Goal: Share content: Share content

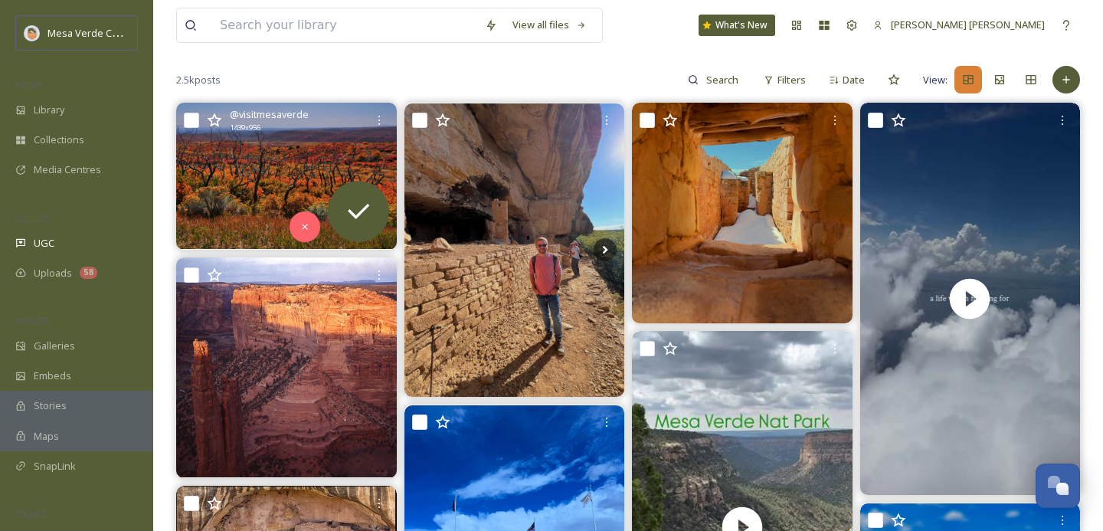
scroll to position [136, 0]
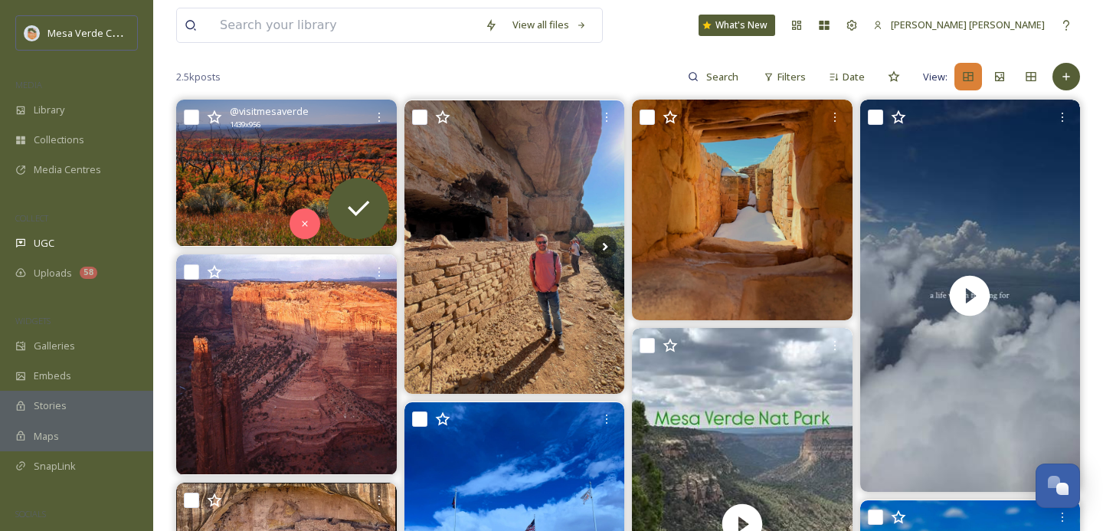
click at [257, 182] on img at bounding box center [286, 173] width 221 height 146
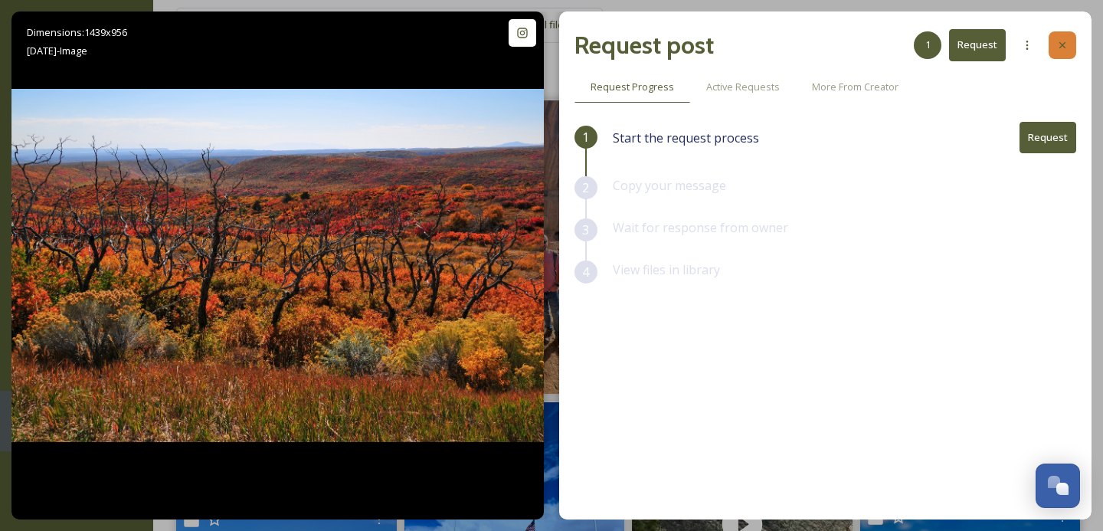
click at [1072, 51] on div at bounding box center [1063, 45] width 28 height 28
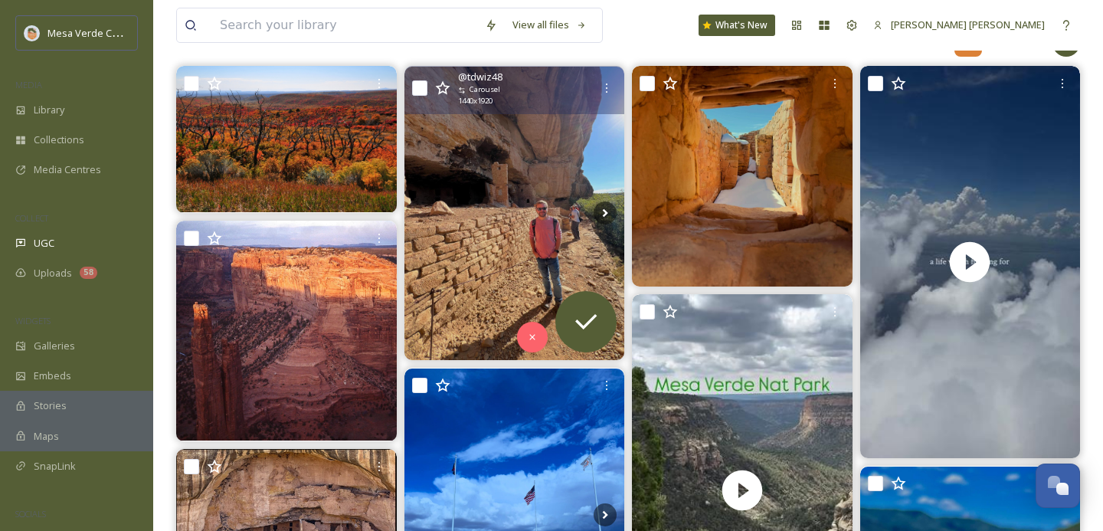
scroll to position [189, 0]
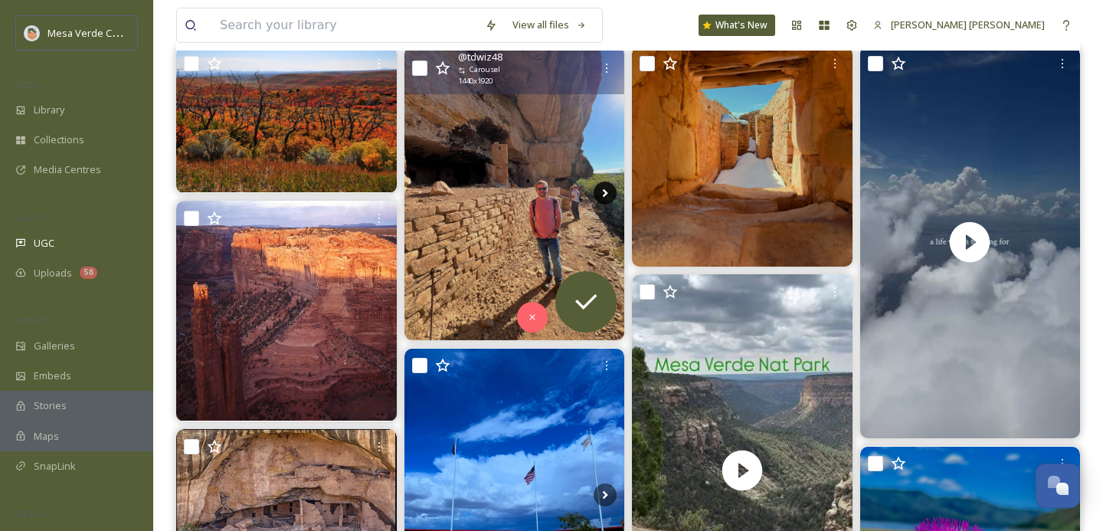
click at [596, 192] on icon at bounding box center [605, 193] width 23 height 23
click at [601, 192] on icon at bounding box center [605, 193] width 23 height 23
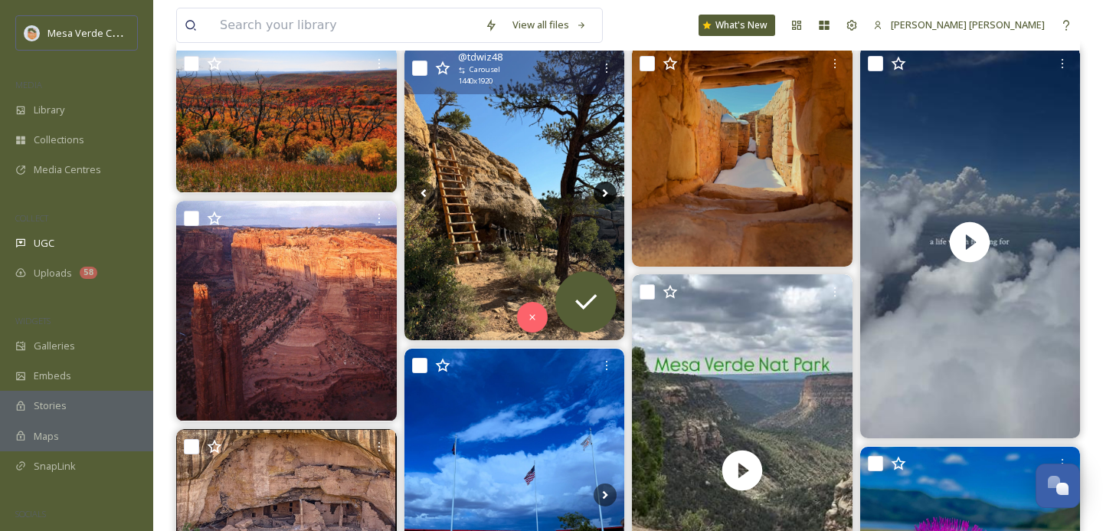
click at [601, 192] on icon at bounding box center [605, 193] width 23 height 23
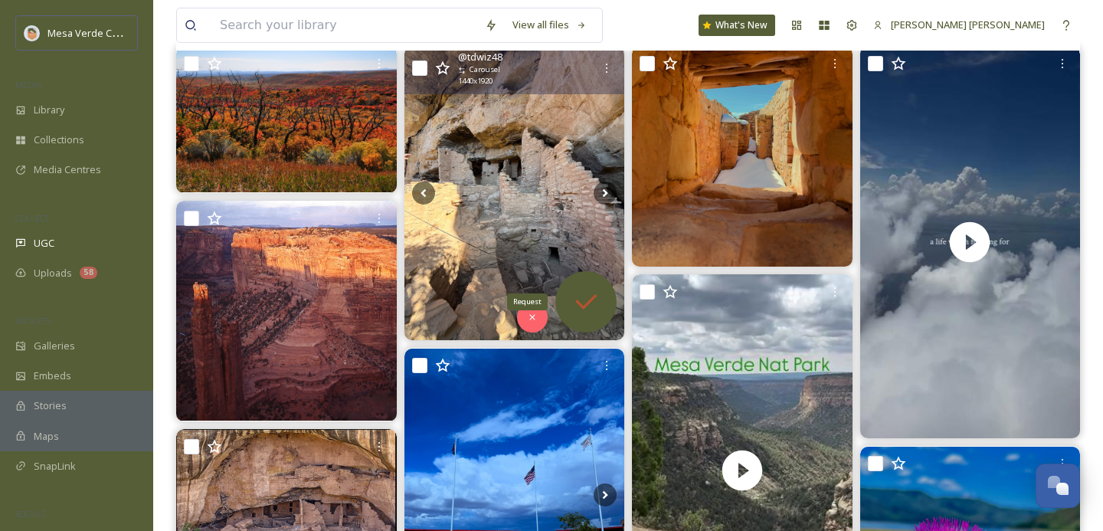
click at [585, 304] on icon at bounding box center [585, 301] width 21 height 15
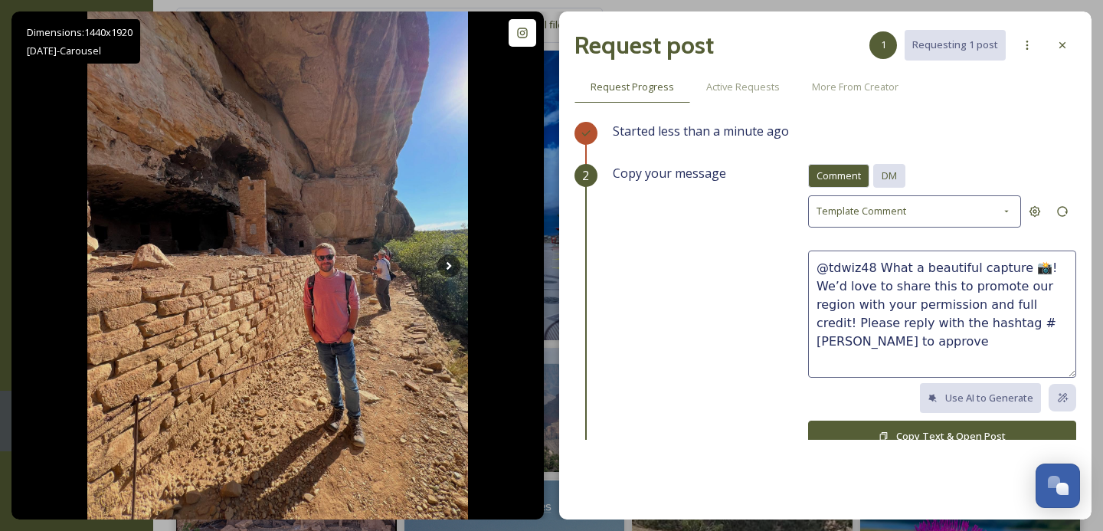
click at [902, 177] on div "DM" at bounding box center [889, 176] width 32 height 24
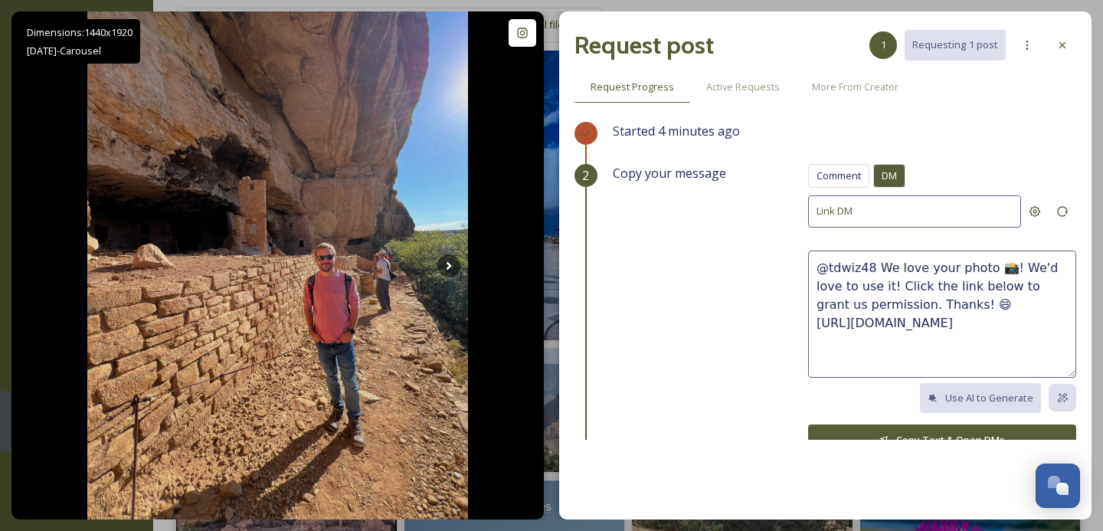
drag, startPoint x: 951, startPoint y: 300, endPoint x: 879, endPoint y: 262, distance: 80.9
click at [880, 262] on textarea "@tdwiz48 We love your photo 📸! We'd love to use it! Click the link below to gra…" at bounding box center [942, 314] width 268 height 127
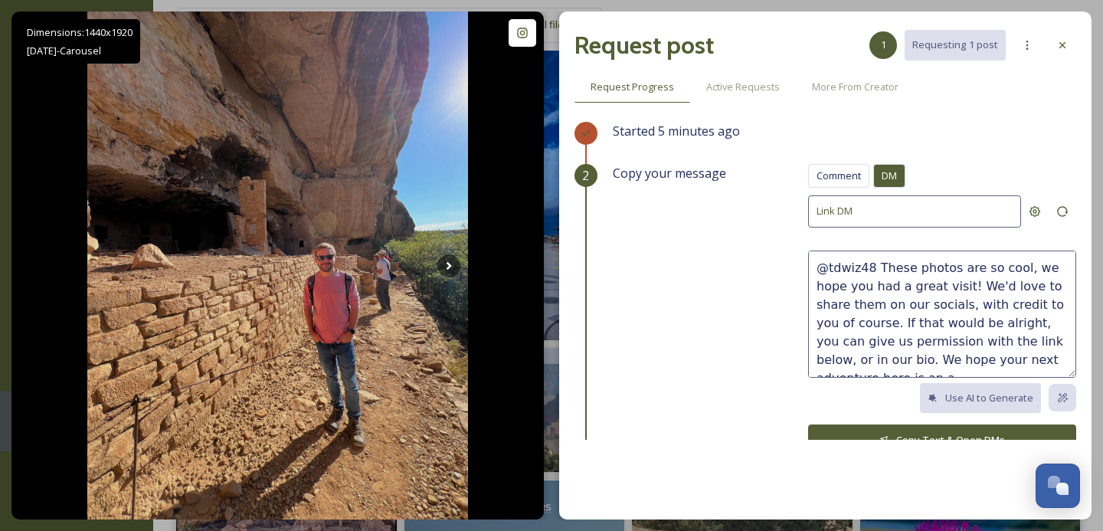
scroll to position [9, 0]
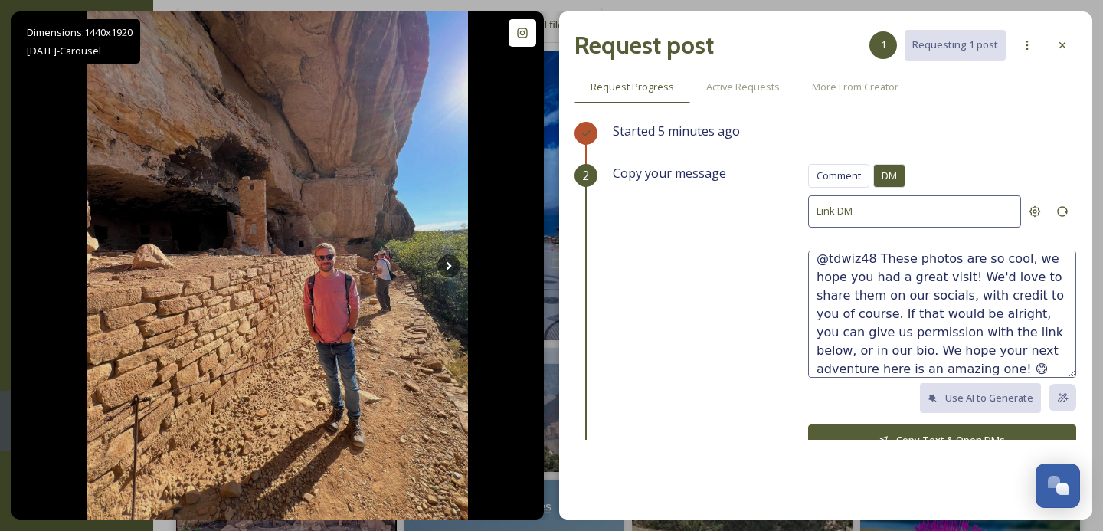
drag, startPoint x: 916, startPoint y: 362, endPoint x: 878, endPoint y: 259, distance: 109.6
click at [878, 259] on textarea "@tdwiz48 These photos are so cool, we hope you had a great visit! We'd love to …" at bounding box center [942, 314] width 268 height 127
type textarea "@tdwiz48 These photos are so cool, we hope you had a great visit! We'd love to …"
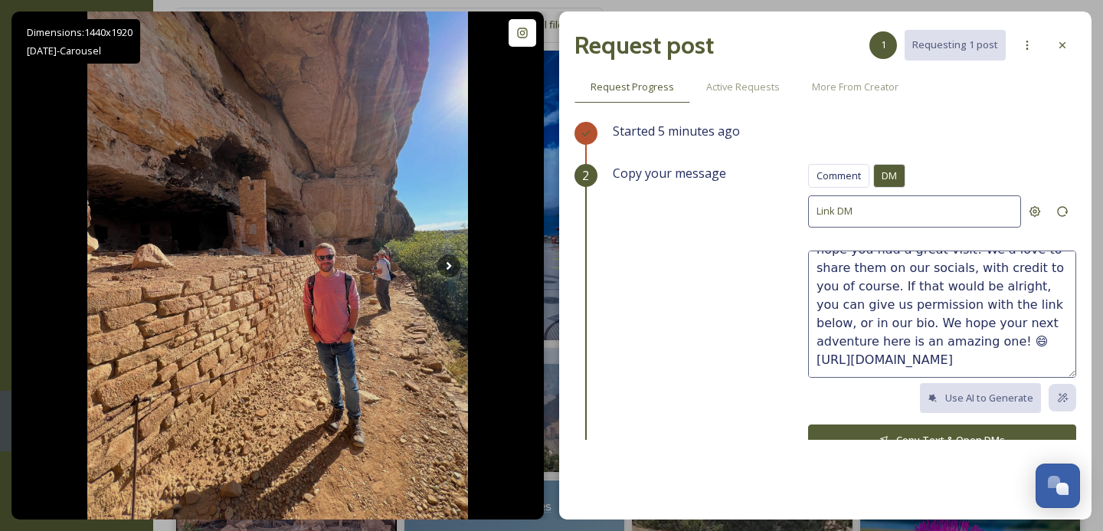
click at [893, 432] on button "Copy Text & Open DMs" at bounding box center [942, 439] width 268 height 31
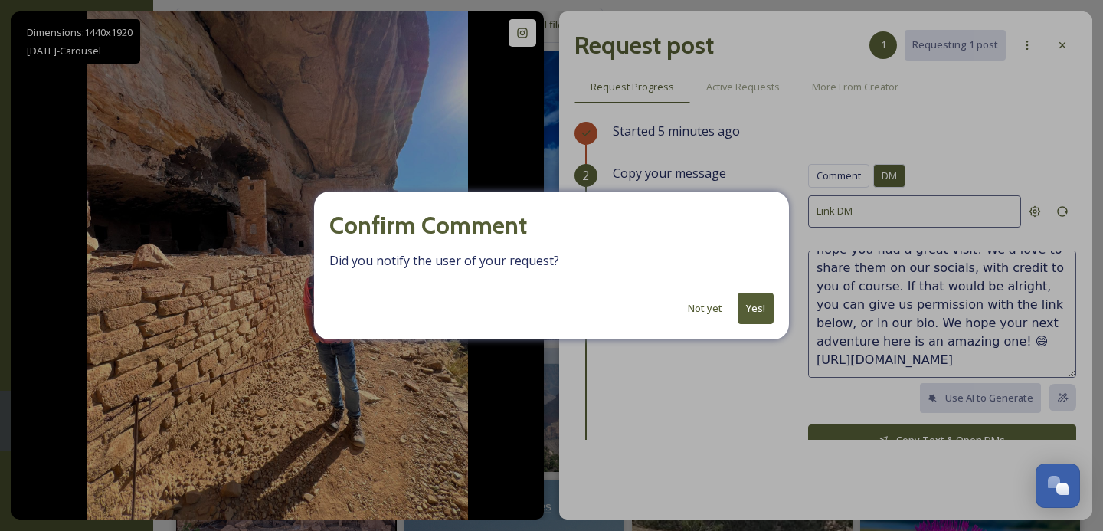
click at [758, 309] on button "Yes!" at bounding box center [756, 308] width 36 height 31
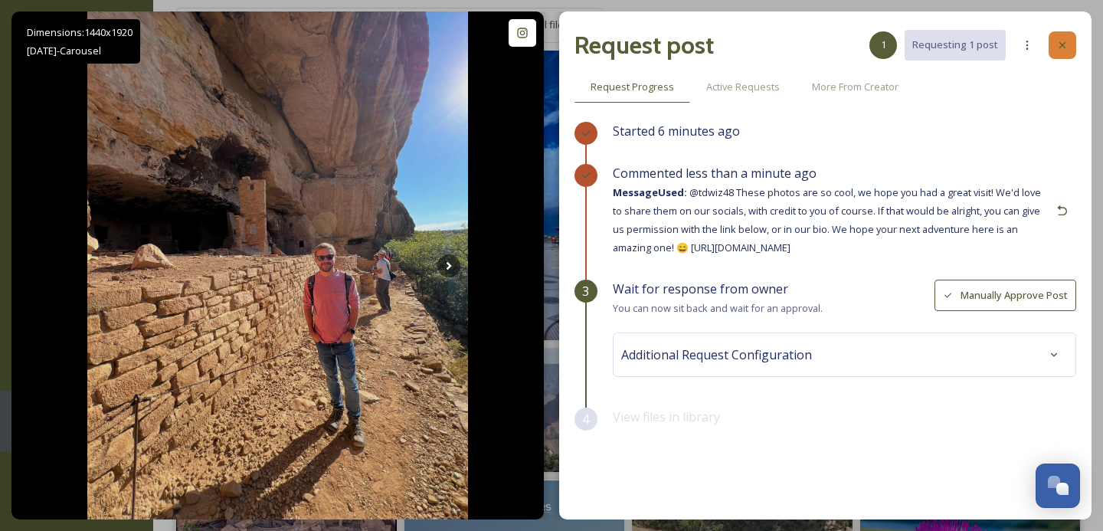
click at [1061, 44] on icon at bounding box center [1062, 45] width 12 height 12
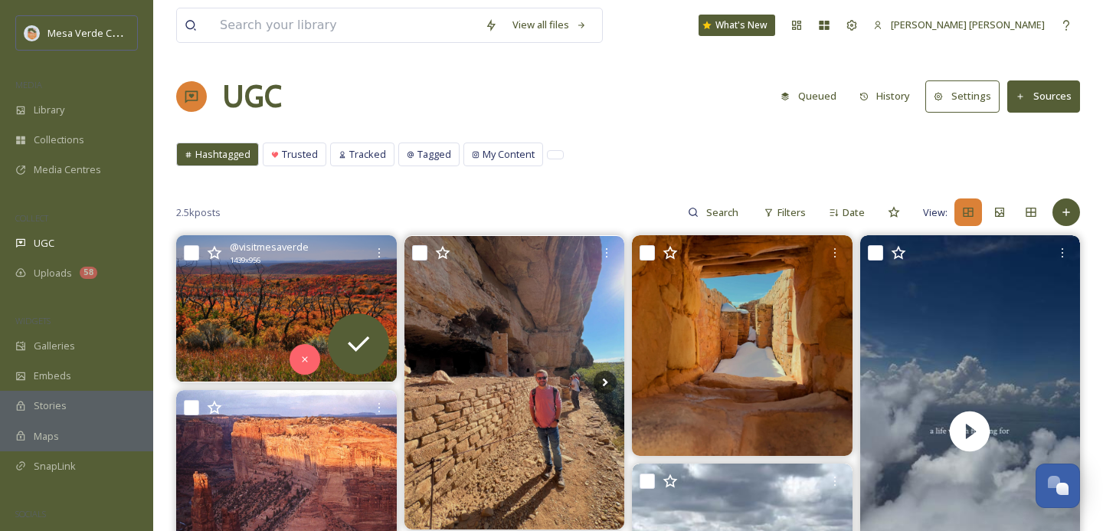
click at [276, 319] on img at bounding box center [286, 308] width 221 height 146
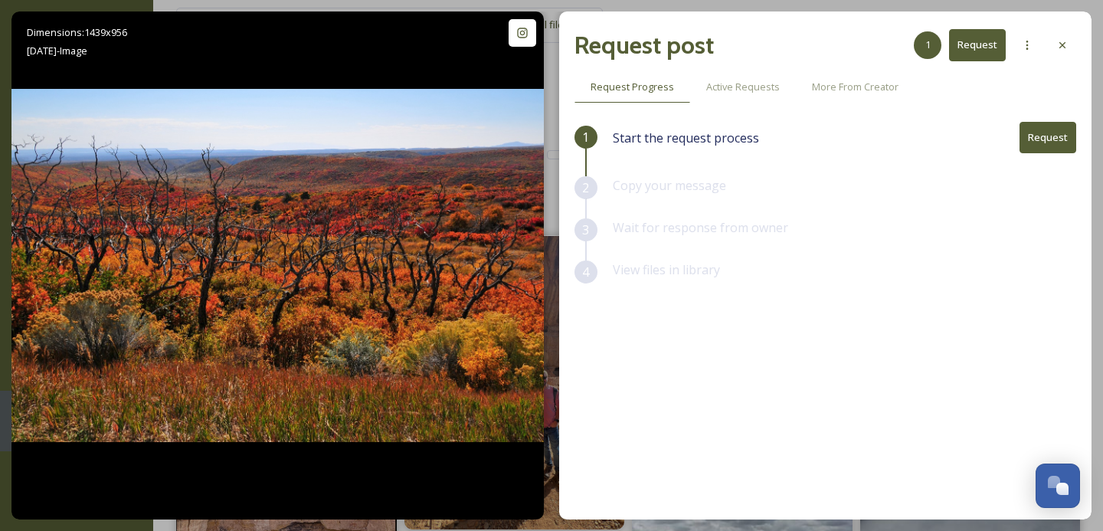
click at [1052, 137] on button "Request" at bounding box center [1048, 137] width 57 height 31
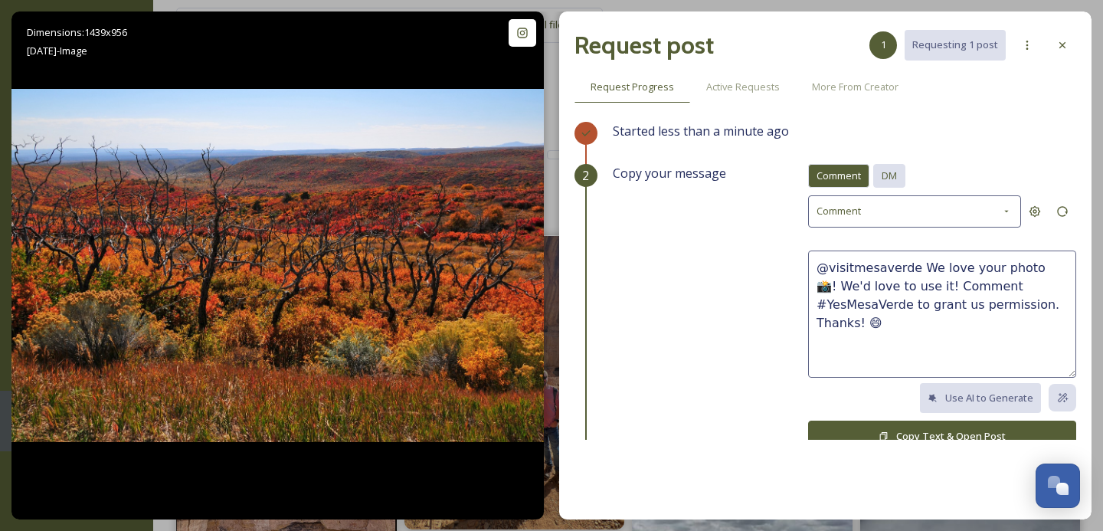
click at [897, 175] on span "DM" at bounding box center [889, 176] width 15 height 15
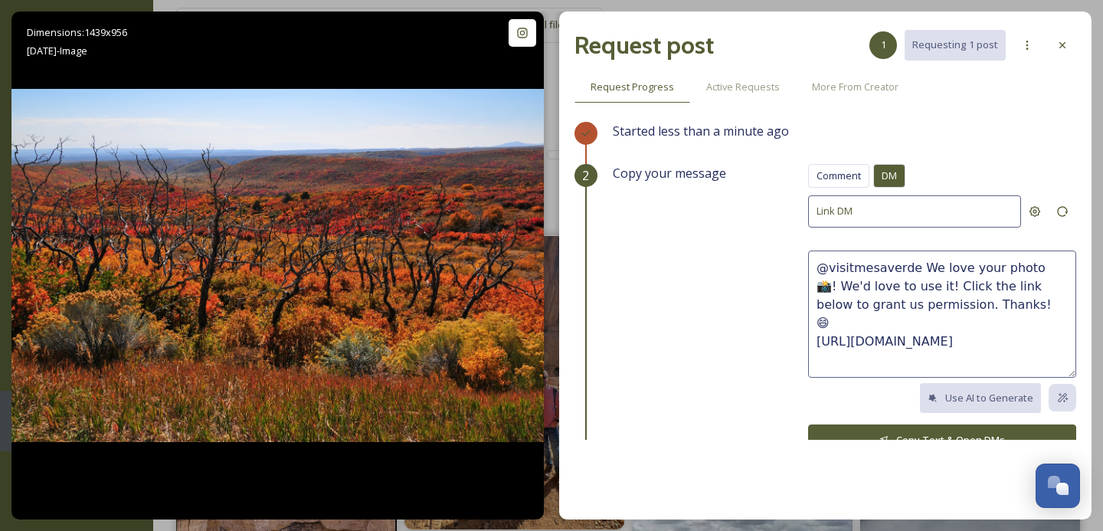
drag, startPoint x: 993, startPoint y: 302, endPoint x: 916, endPoint y: 267, distance: 84.0
click at [916, 267] on textarea "@visitmesaverde We love your photo 📸! We'd love to use it! Click the link below…" at bounding box center [942, 314] width 268 height 127
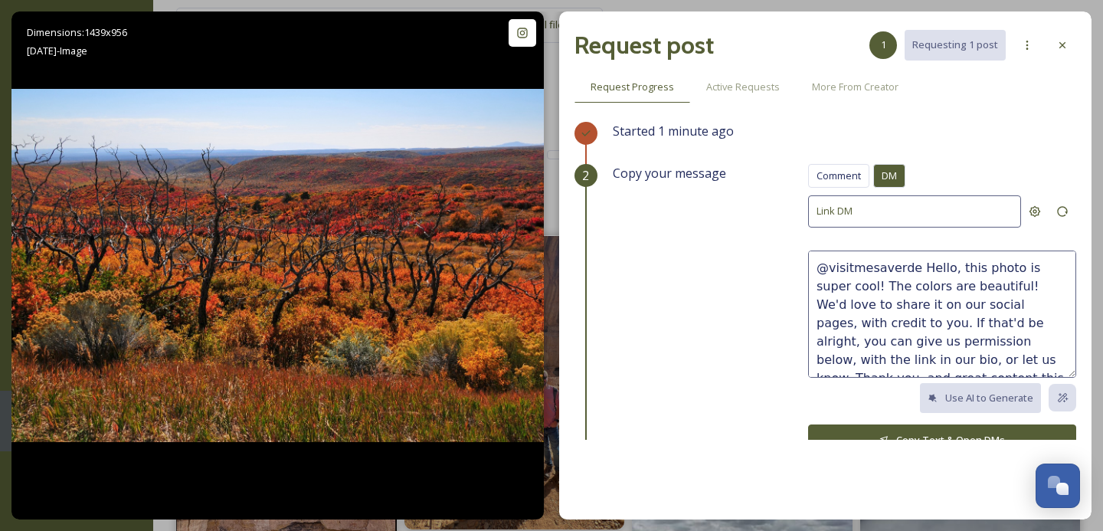
scroll to position [9, 0]
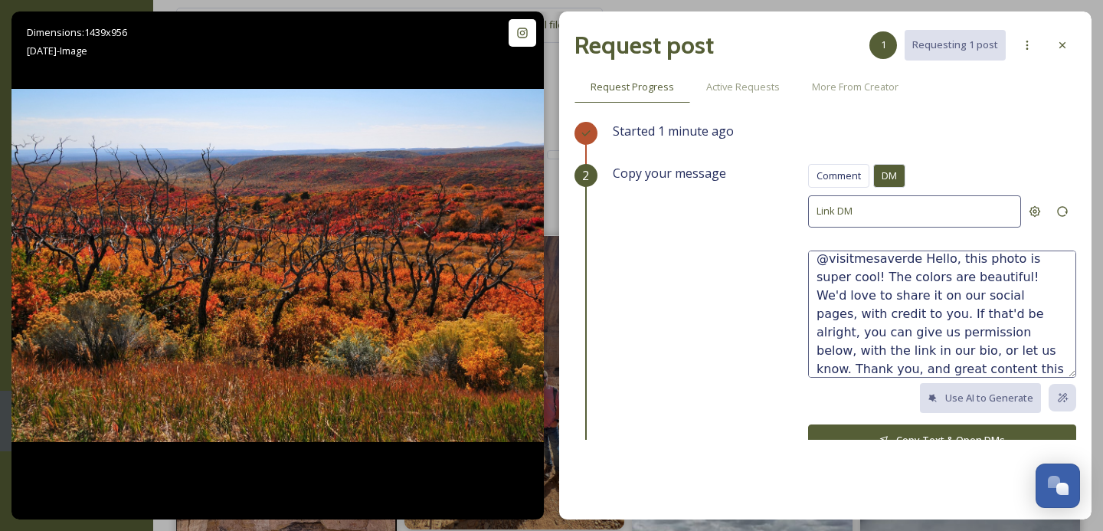
type textarea "@visitmesaverde Hello, this photo is super cool! The colors are beautiful! We'd…"
click at [877, 426] on button "Copy Text & Open DMs" at bounding box center [942, 439] width 268 height 31
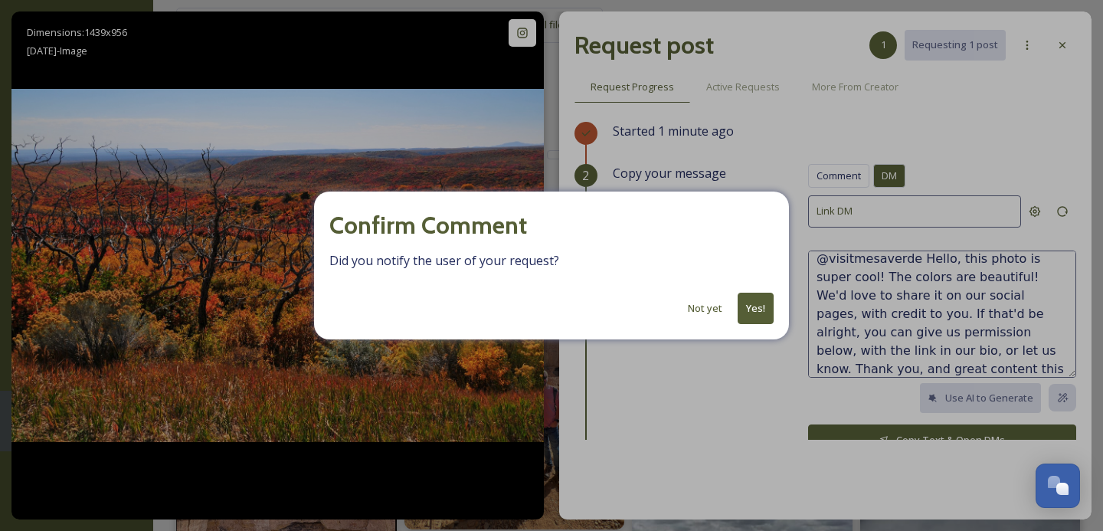
click at [760, 309] on button "Yes!" at bounding box center [756, 308] width 36 height 31
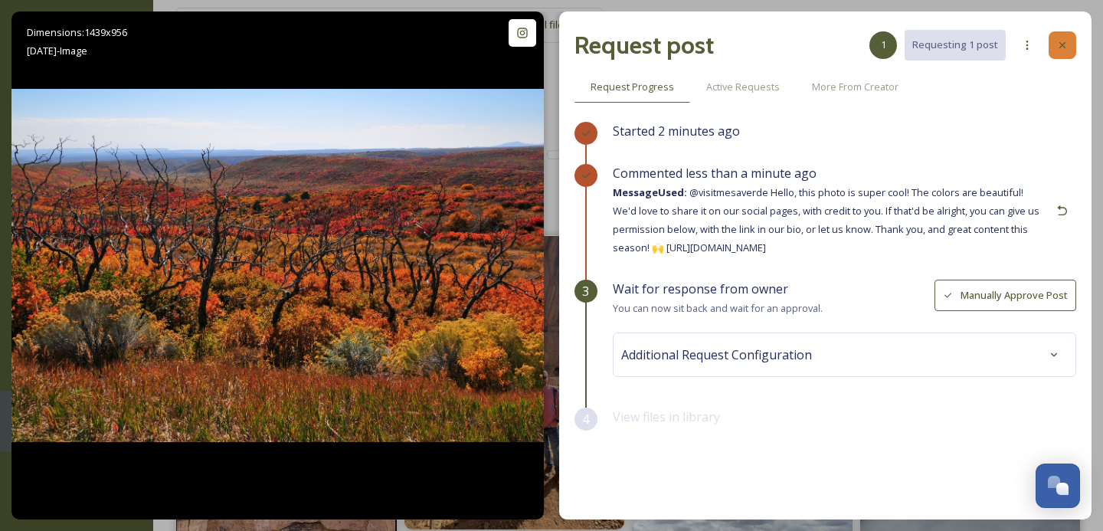
click at [1061, 41] on icon at bounding box center [1062, 45] width 12 height 12
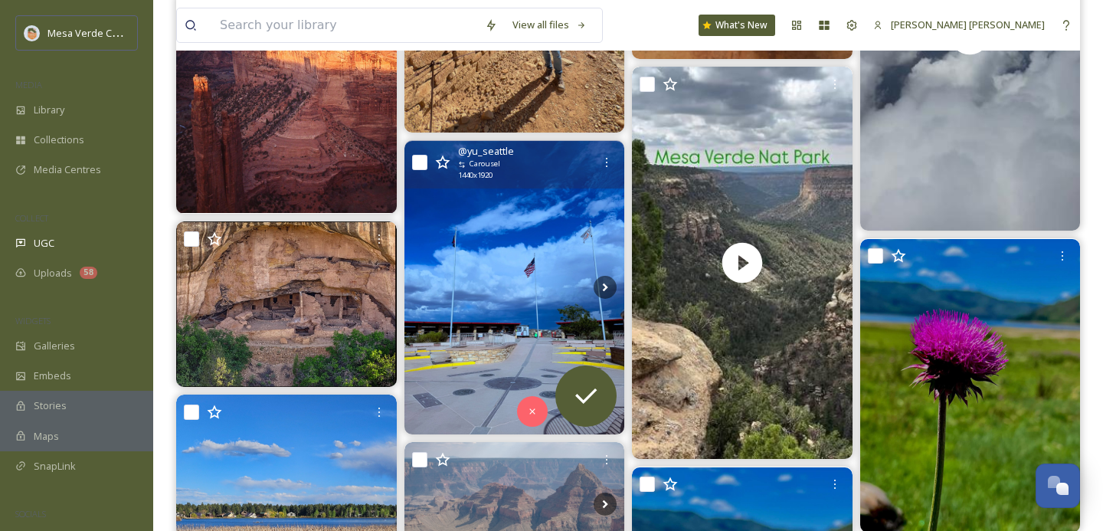
scroll to position [398, 0]
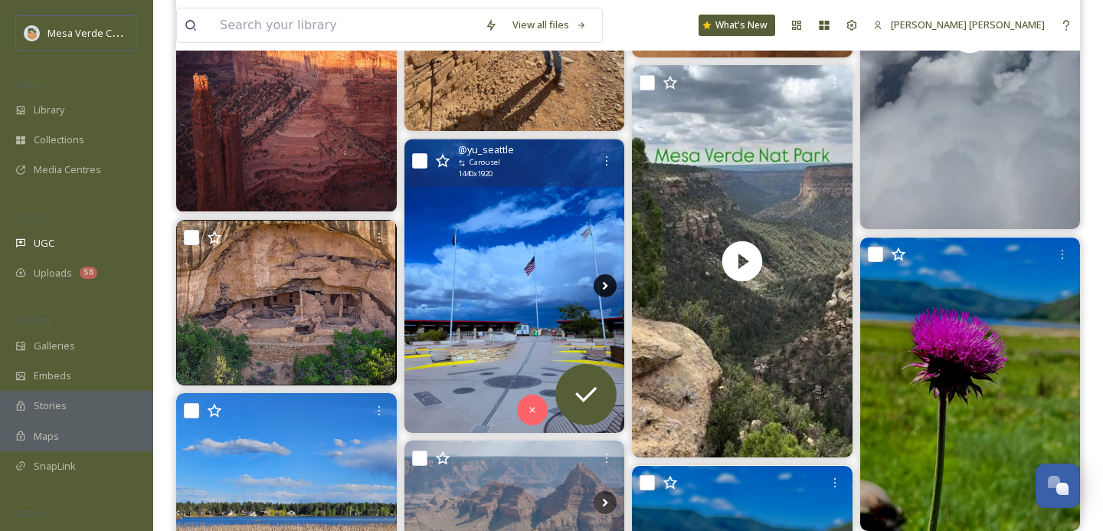
click at [604, 292] on icon at bounding box center [605, 285] width 23 height 23
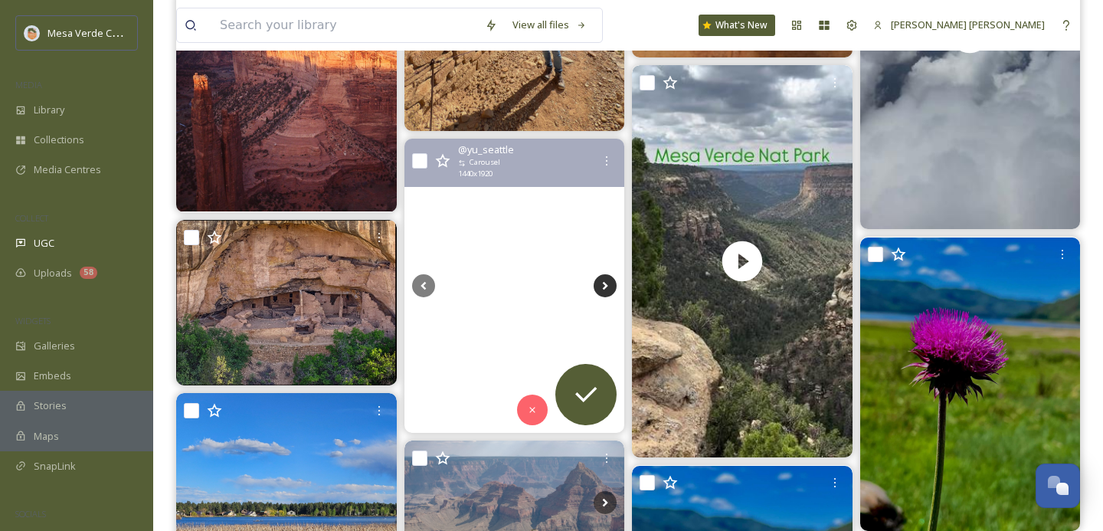
click at [604, 290] on icon at bounding box center [605, 285] width 23 height 23
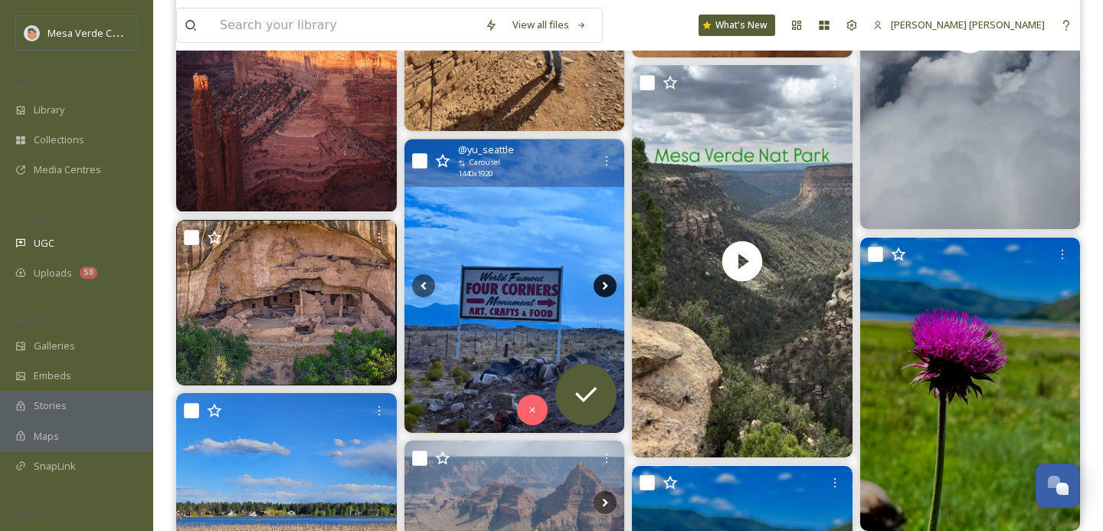
click at [604, 290] on icon at bounding box center [605, 285] width 23 height 23
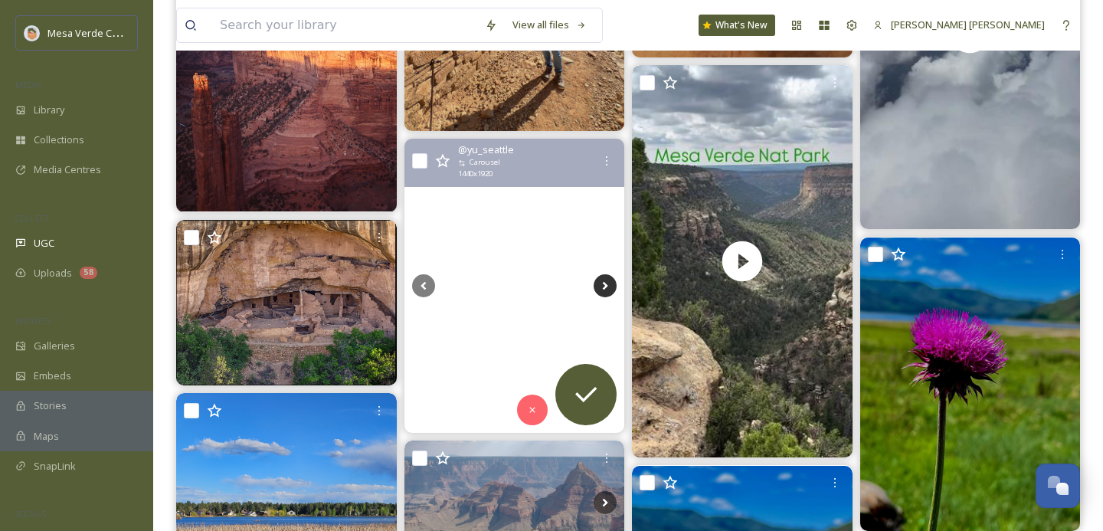
click at [604, 290] on icon at bounding box center [605, 285] width 23 height 23
click at [589, 395] on icon at bounding box center [585, 394] width 21 height 15
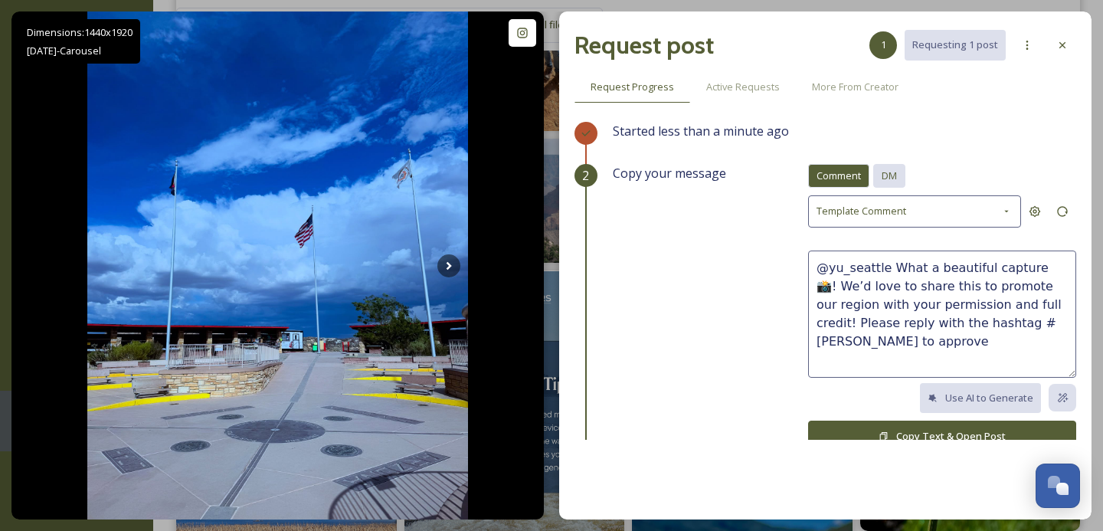
click at [886, 172] on span "DM" at bounding box center [889, 176] width 15 height 15
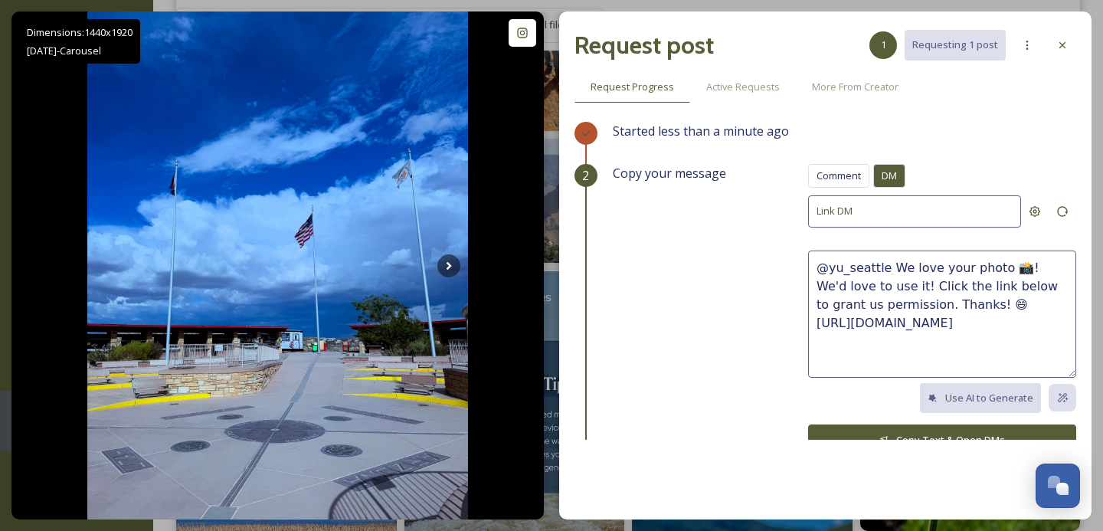
drag, startPoint x: 945, startPoint y: 303, endPoint x: 889, endPoint y: 260, distance: 71.1
click at [889, 260] on textarea "@yu_seattle We love your photo 📸! We'd love to use it! Click the link below to …" at bounding box center [942, 314] width 268 height 127
click at [1024, 287] on textarea "@yu_seattle These photos and videos are awesome, we dig them! We'd love to shar…" at bounding box center [942, 314] width 268 height 127
click at [911, 300] on textarea "@yu_seattle These photos and videos are awesome, we dig them! We'd love to resh…" at bounding box center [942, 314] width 268 height 127
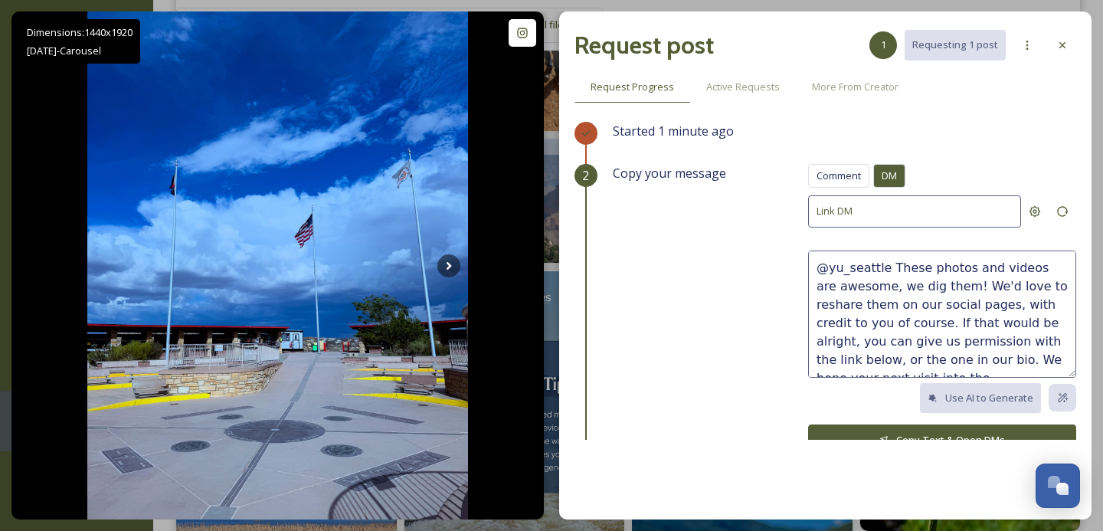
scroll to position [9, 0]
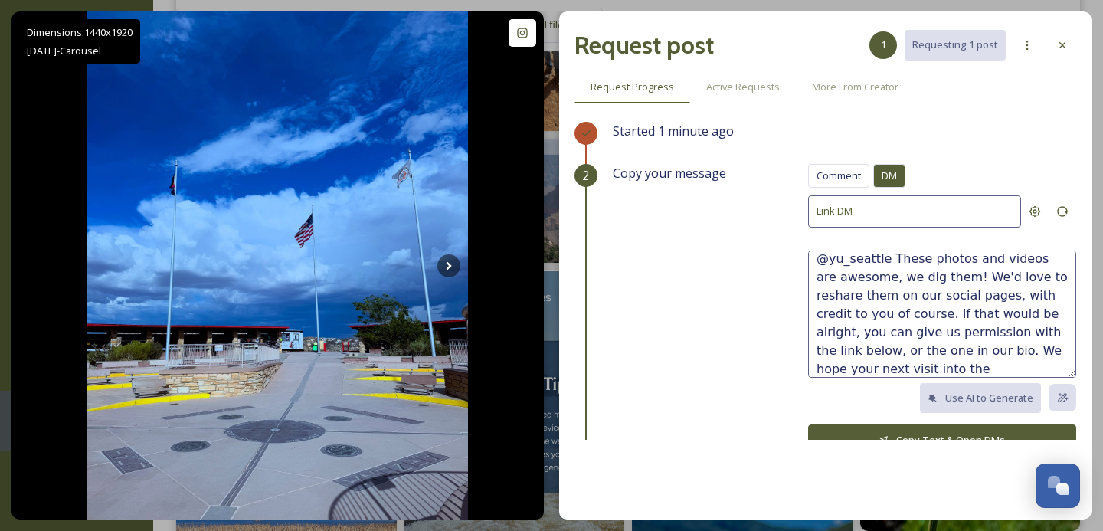
click at [1023, 365] on textarea "@yu_seattle These photos and videos are awesome, we dig them! We'd love to resh…" at bounding box center [942, 314] width 268 height 127
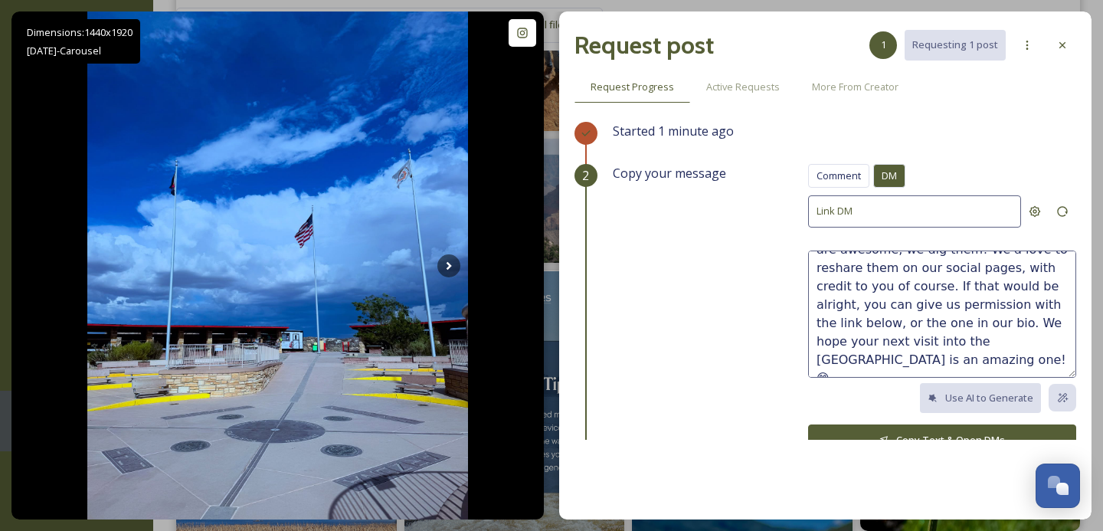
type textarea "@yu_seattle These photos and videos are awesome, we dig them! We'd love to resh…"
click at [961, 433] on button "Copy Text & Open DMs" at bounding box center [942, 439] width 268 height 31
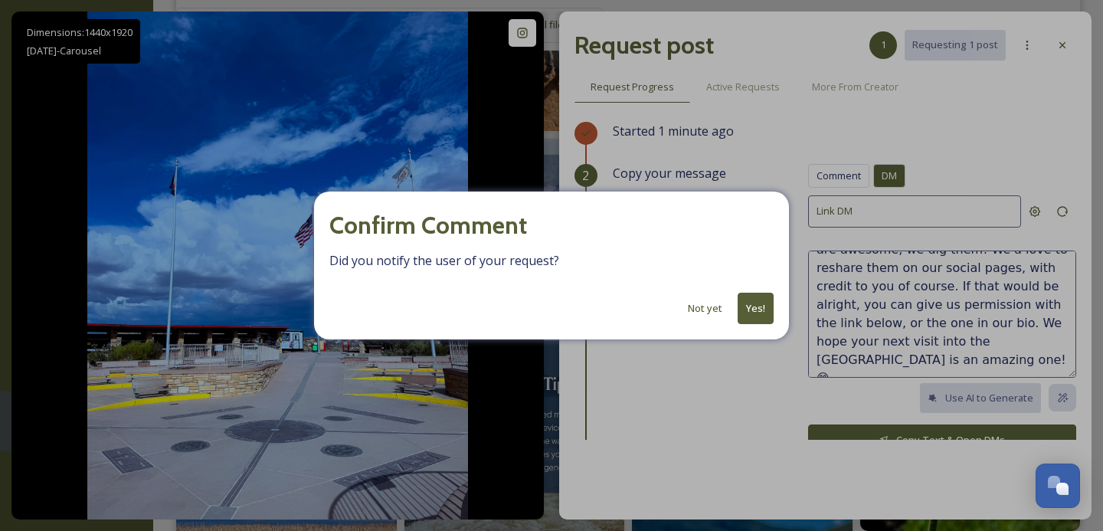
click at [758, 308] on button "Yes!" at bounding box center [756, 308] width 36 height 31
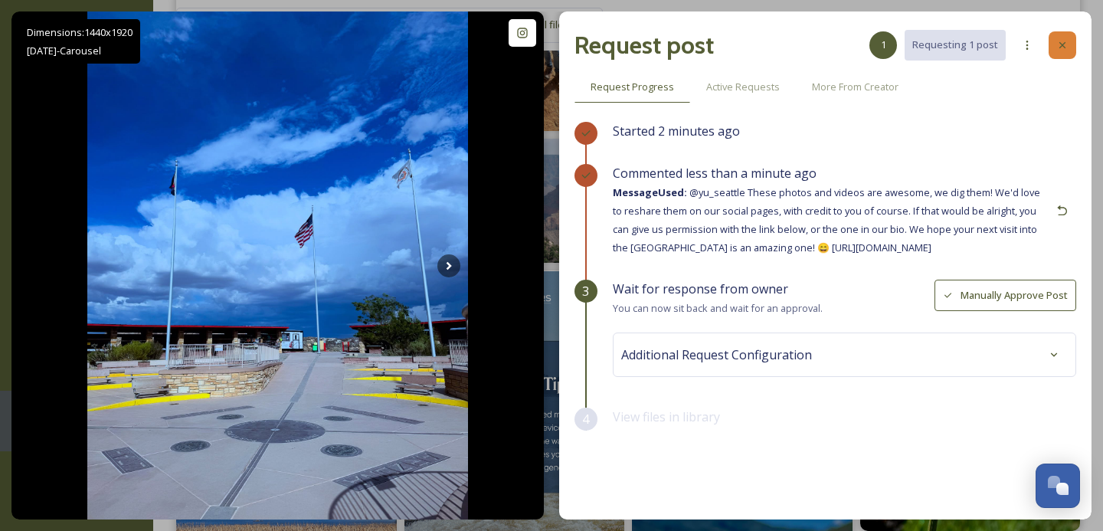
click at [1064, 48] on icon at bounding box center [1062, 45] width 12 height 12
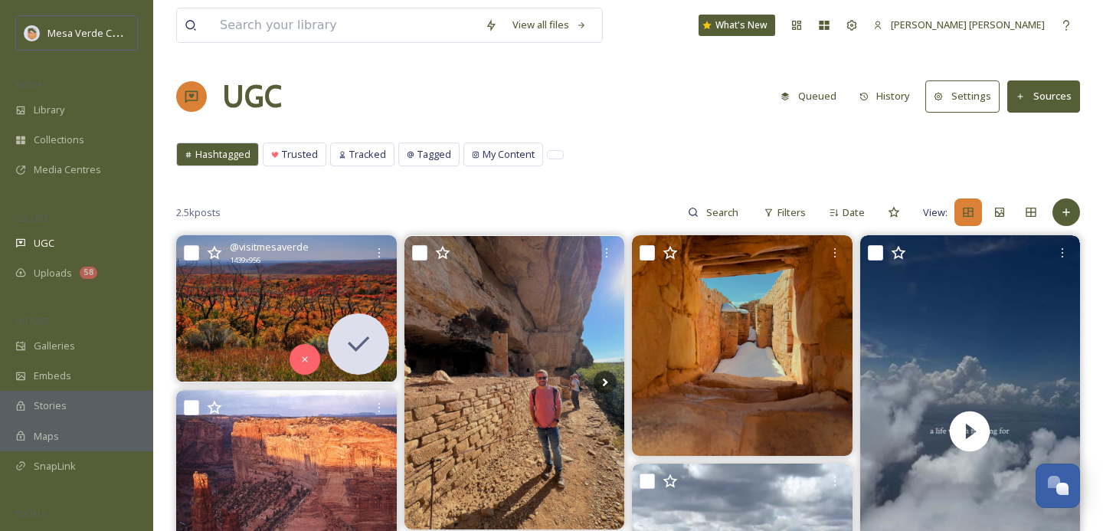
click at [807, 100] on button "Queued" at bounding box center [808, 96] width 71 height 30
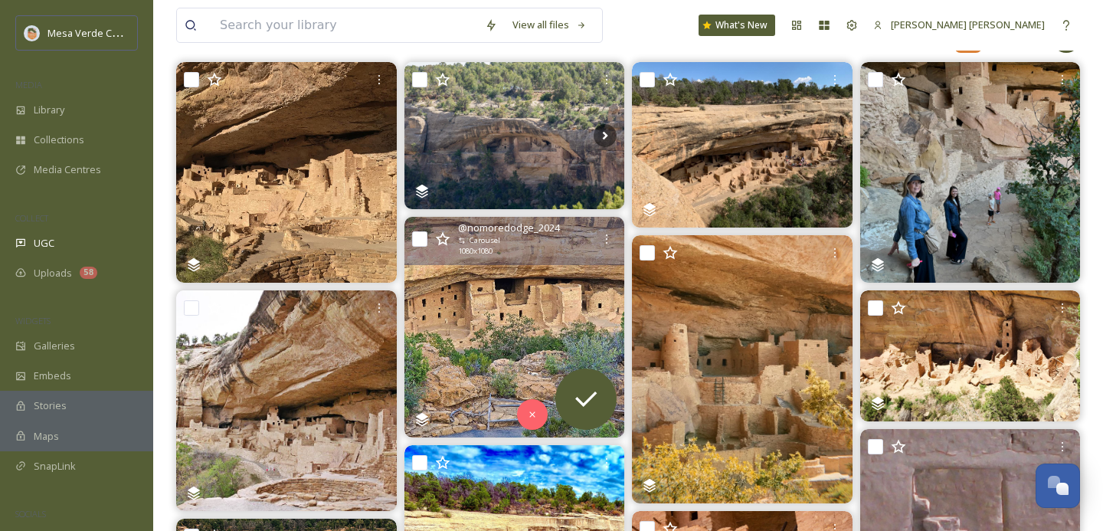
scroll to position [139, 0]
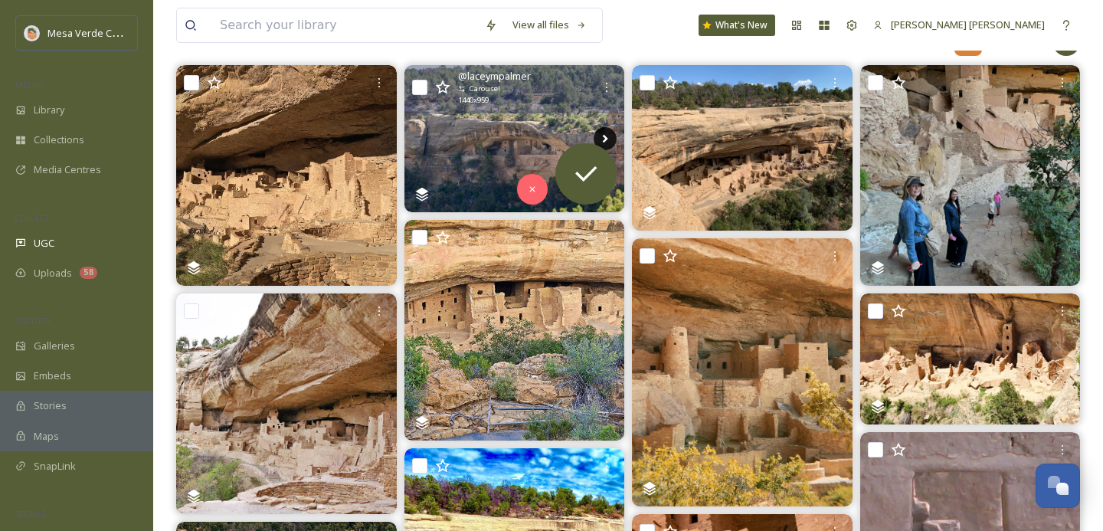
click at [604, 134] on icon at bounding box center [605, 138] width 23 height 23
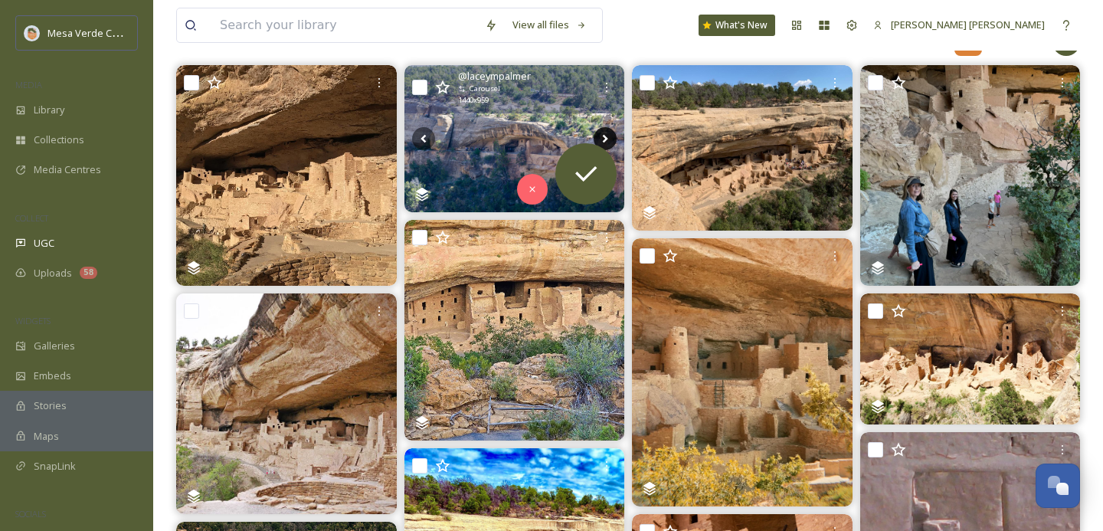
click at [608, 134] on icon at bounding box center [605, 138] width 23 height 23
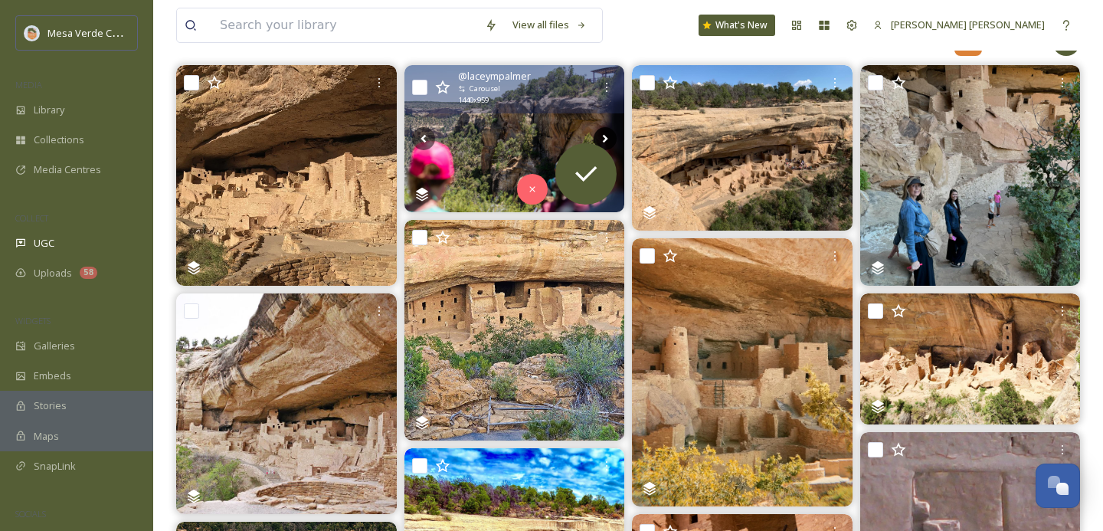
click at [608, 135] on icon at bounding box center [605, 138] width 23 height 23
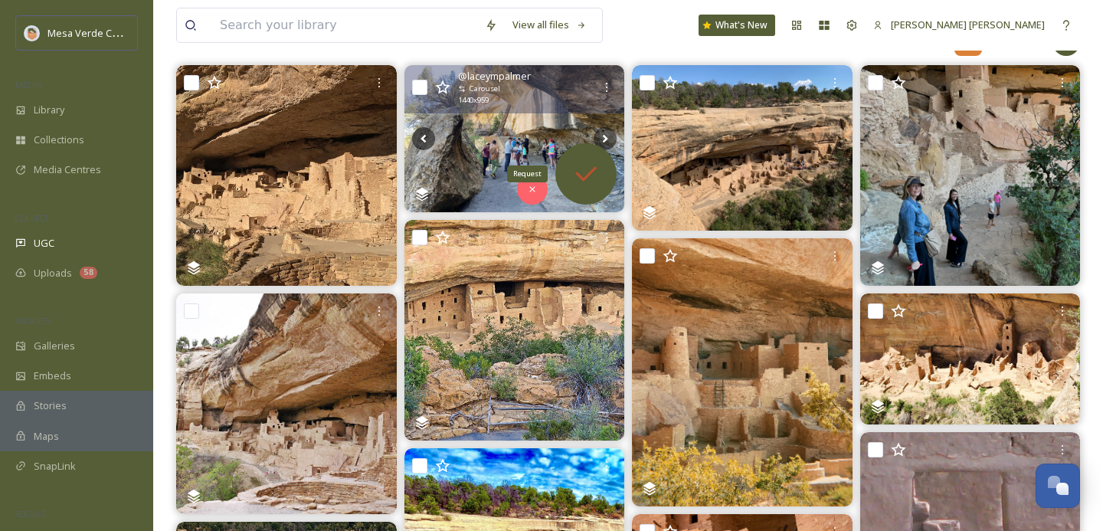
click at [586, 177] on icon at bounding box center [585, 173] width 21 height 15
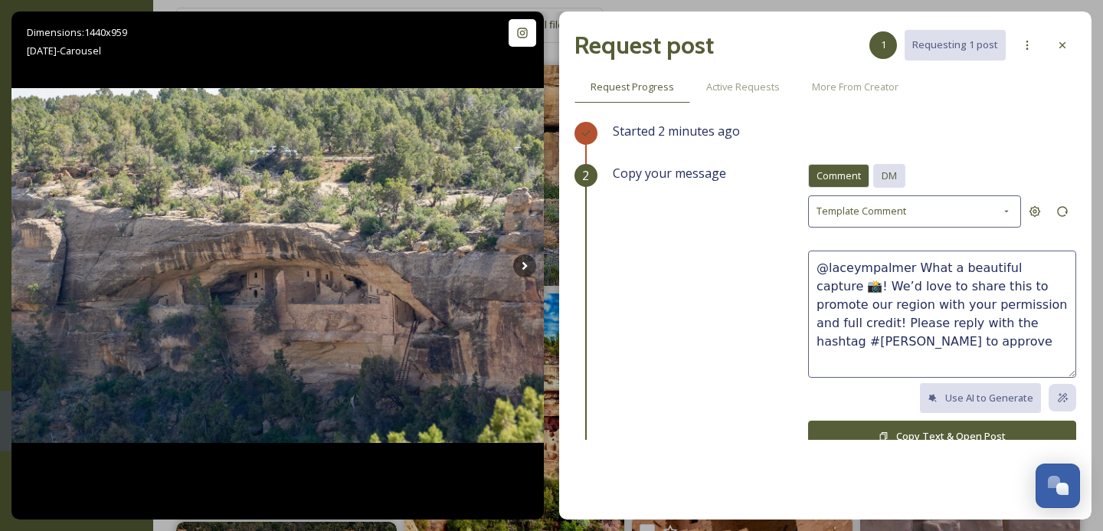
click at [892, 173] on span "DM" at bounding box center [889, 176] width 15 height 15
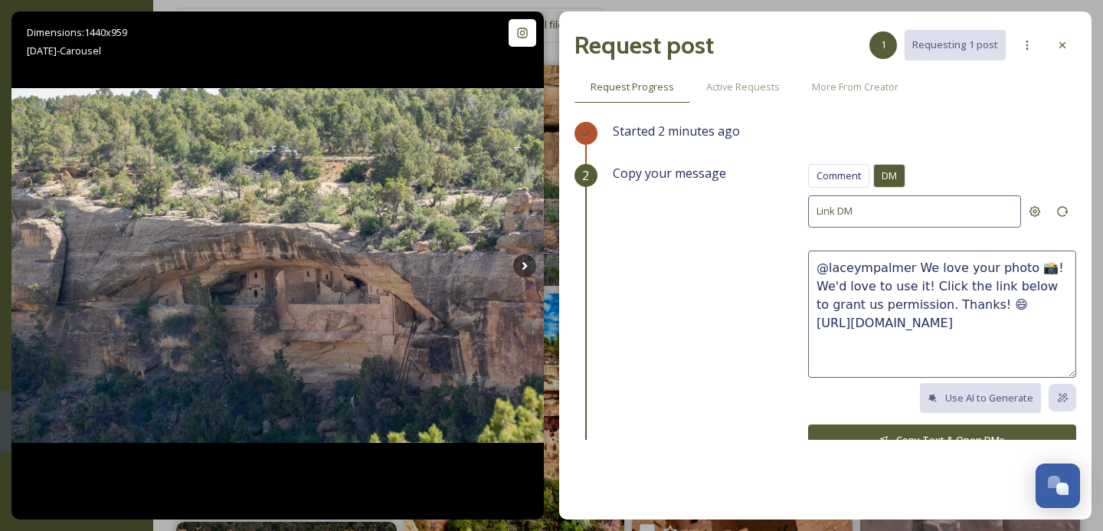
drag, startPoint x: 951, startPoint y: 298, endPoint x: 911, endPoint y: 268, distance: 50.4
click at [911, 268] on textarea "@laceympalmer We love your photo 📸! We'd love to use it! Click the link below t…" at bounding box center [942, 314] width 268 height 127
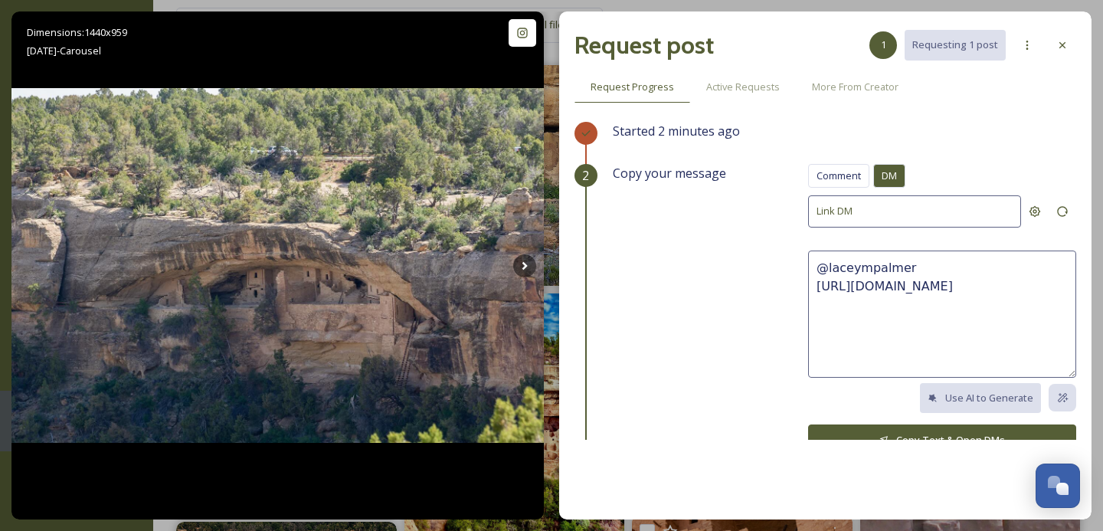
paste textarea "These photos are so cool, we hope you had a great visit! We'd love to share the…"
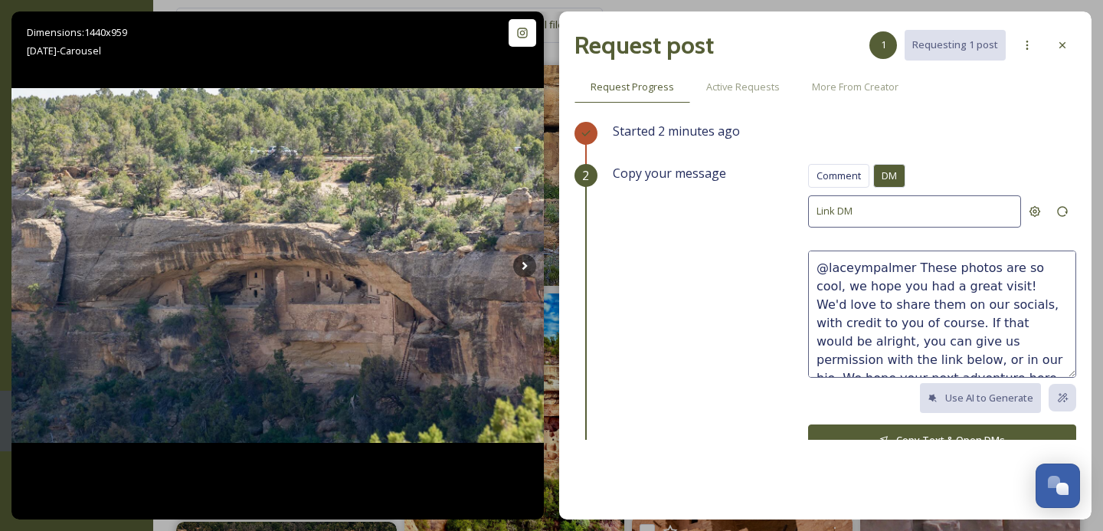
scroll to position [9, 0]
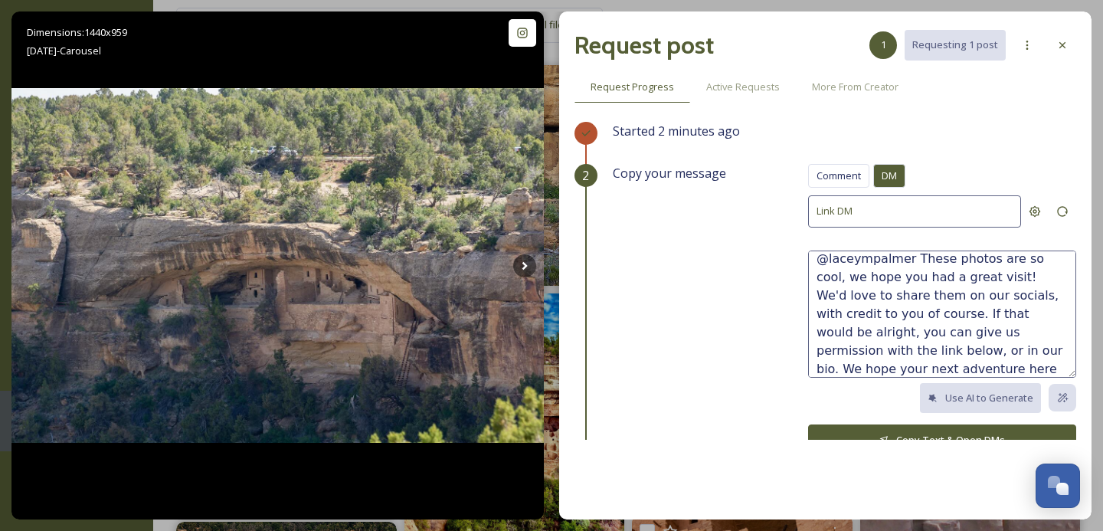
click at [1046, 258] on textarea "@laceympalmer These photos are so cool, we hope you had a great visit! We'd lov…" at bounding box center [942, 314] width 268 height 127
click at [928, 365] on textarea "@laceympalmer These photos are fantastic, we hope you had a great visit! We'd l…" at bounding box center [942, 314] width 268 height 127
type textarea "@laceympalmer These photos are fantastic, we hope you had a great visit! We'd l…"
click at [932, 430] on button "Copy Text & Open DMs" at bounding box center [942, 439] width 268 height 31
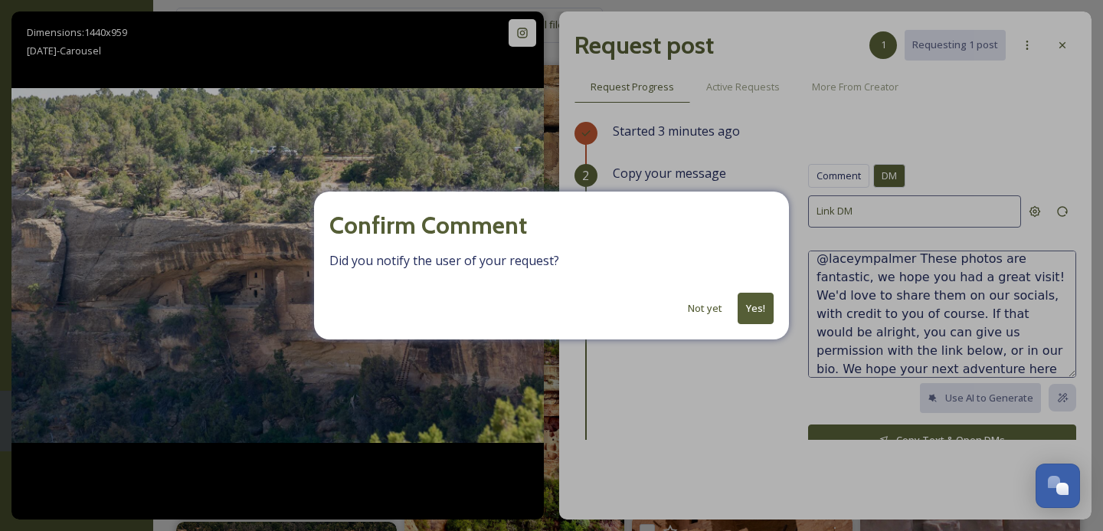
click at [751, 298] on button "Yes!" at bounding box center [756, 308] width 36 height 31
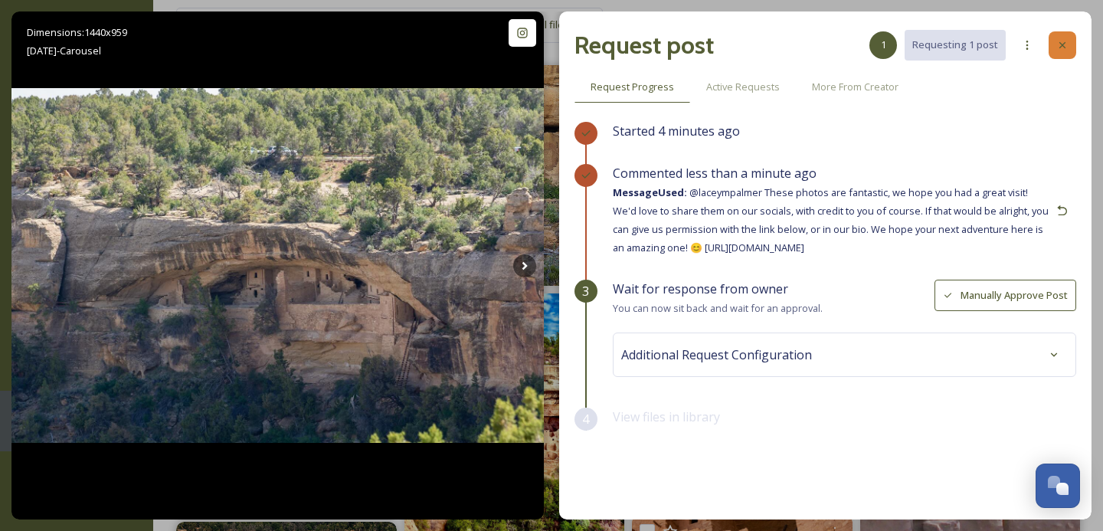
click at [1060, 48] on icon at bounding box center [1062, 45] width 12 height 12
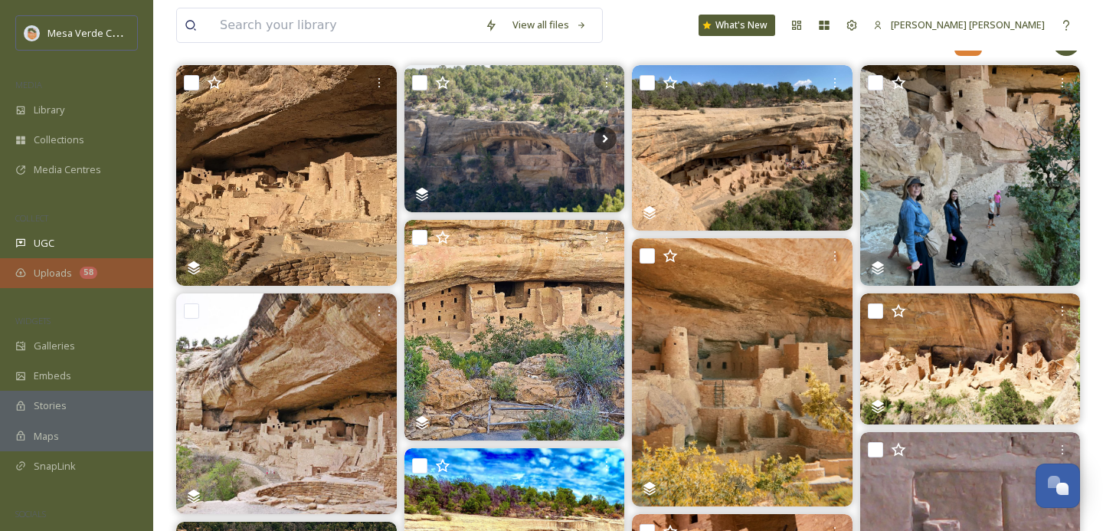
click at [57, 269] on span "Uploads" at bounding box center [53, 273] width 38 height 15
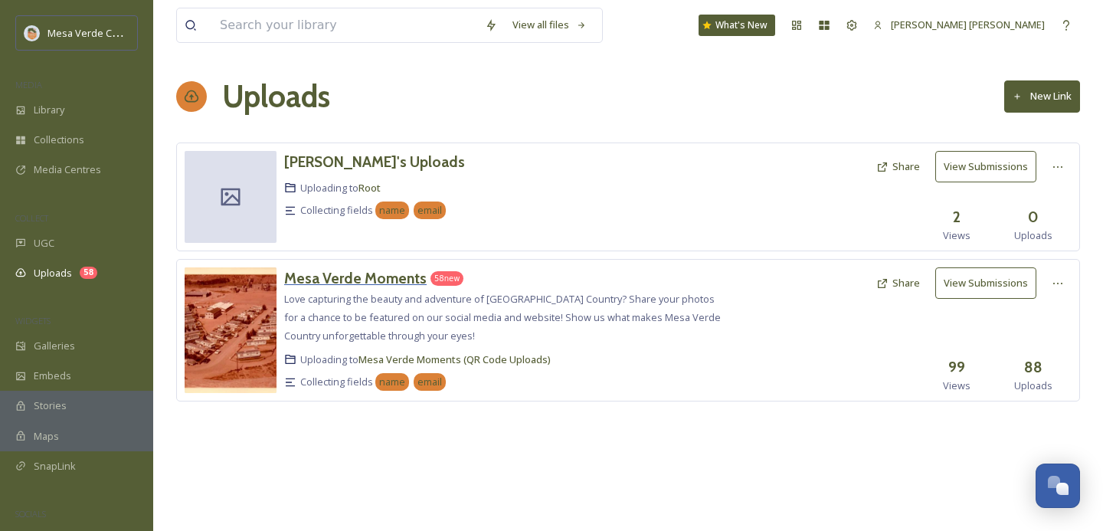
click at [403, 283] on h3 "Mesa Verde Moments" at bounding box center [355, 278] width 142 height 18
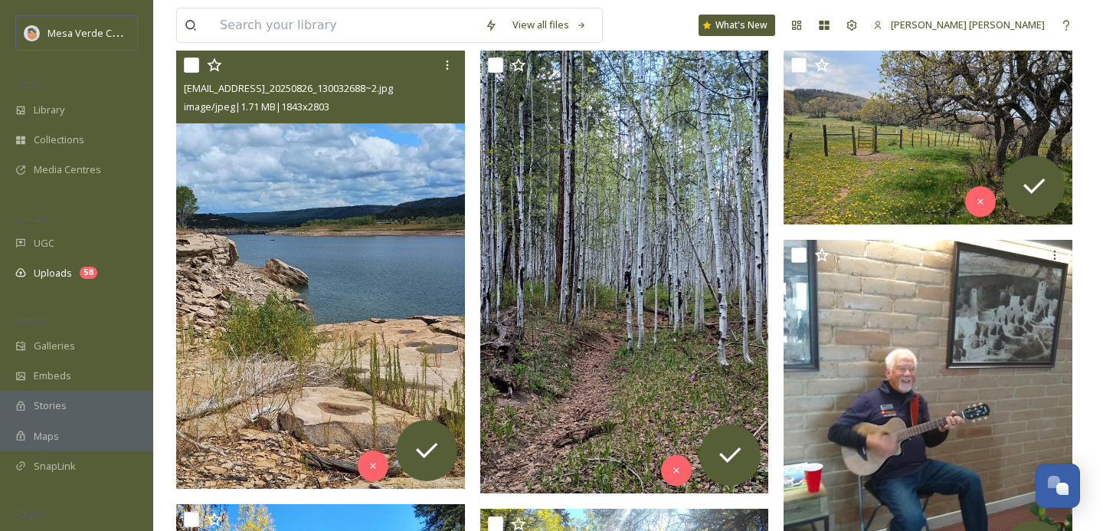
scroll to position [283, 0]
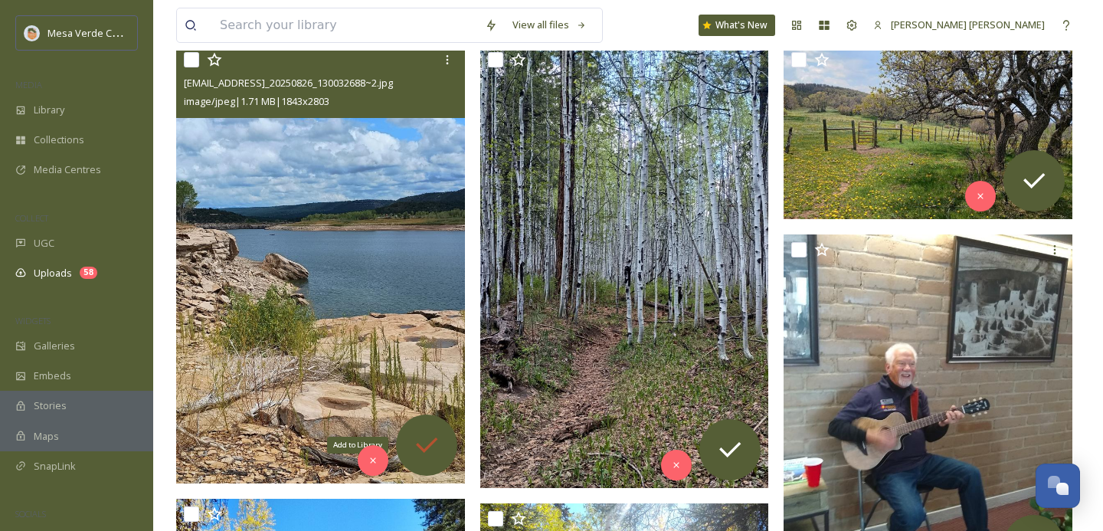
click at [427, 434] on icon at bounding box center [426, 445] width 31 height 31
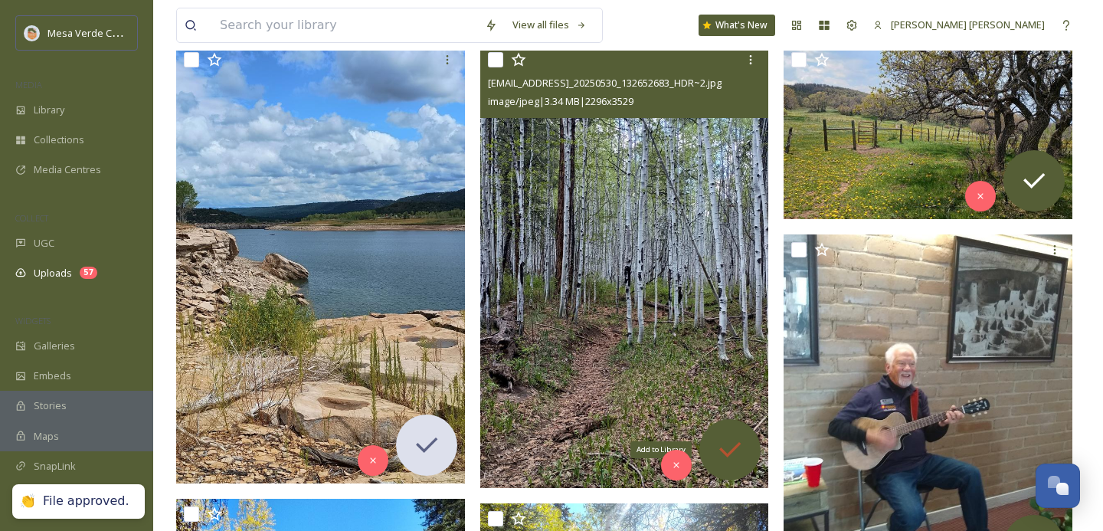
click at [735, 457] on icon at bounding box center [730, 449] width 31 height 31
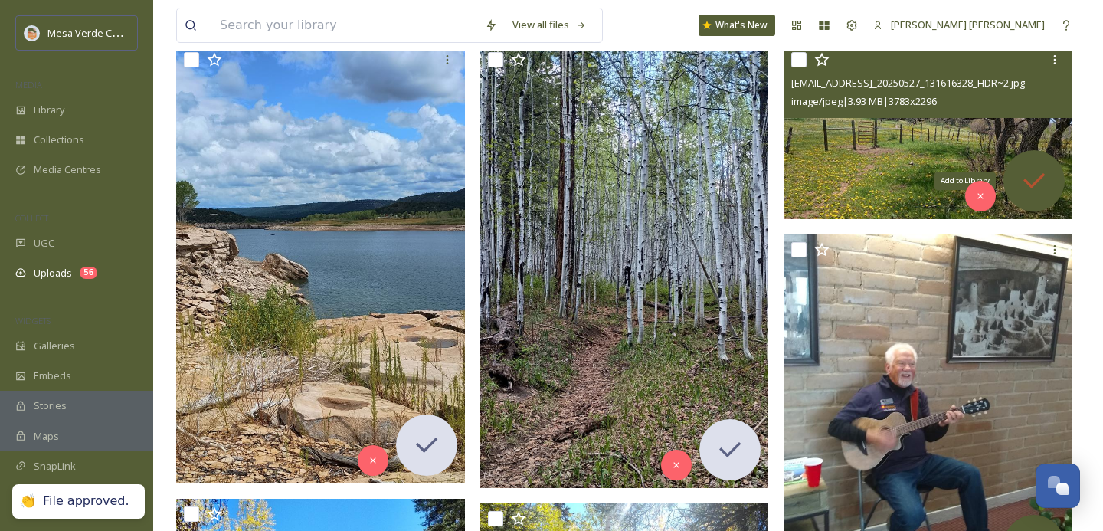
click at [1030, 167] on icon at bounding box center [1034, 180] width 31 height 31
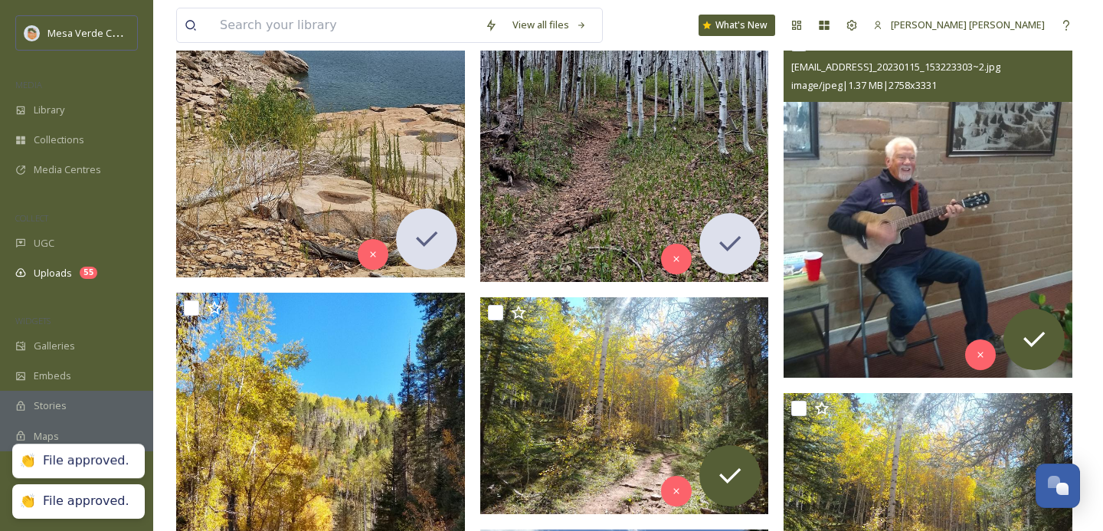
scroll to position [493, 0]
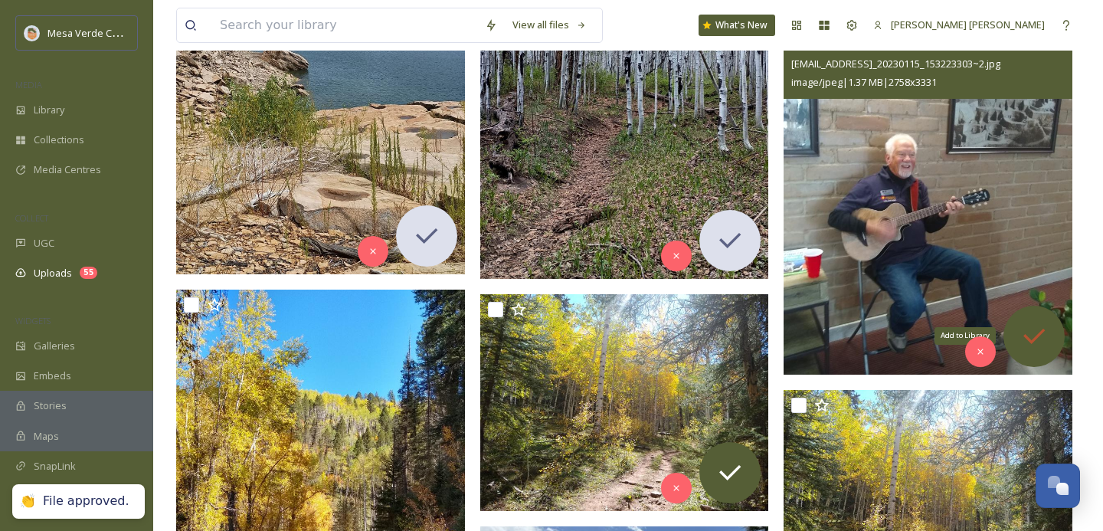
click at [1033, 319] on div "Add to Library" at bounding box center [1034, 336] width 61 height 61
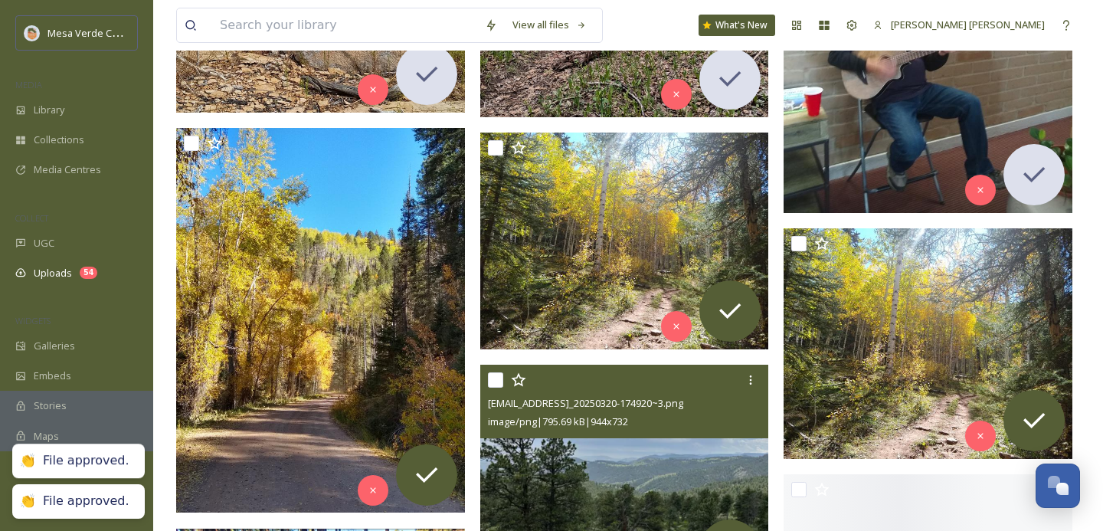
scroll to position [689, 0]
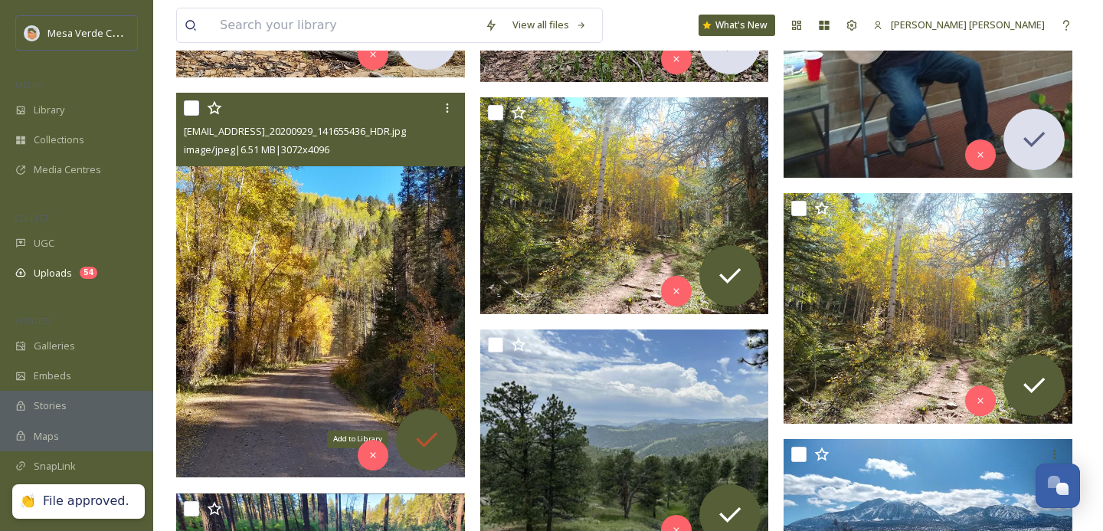
click at [438, 431] on icon at bounding box center [426, 439] width 31 height 31
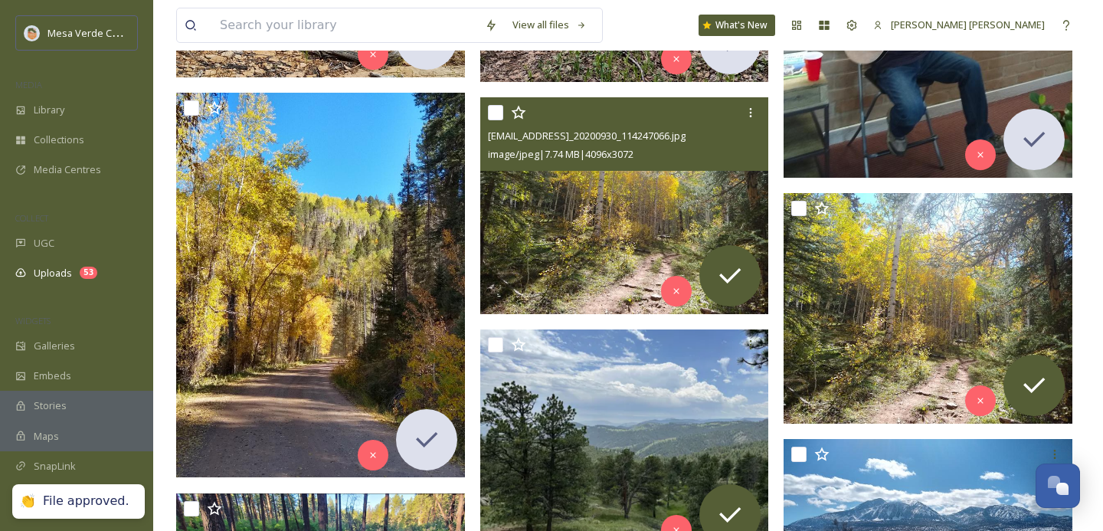
click at [612, 219] on img at bounding box center [624, 205] width 289 height 217
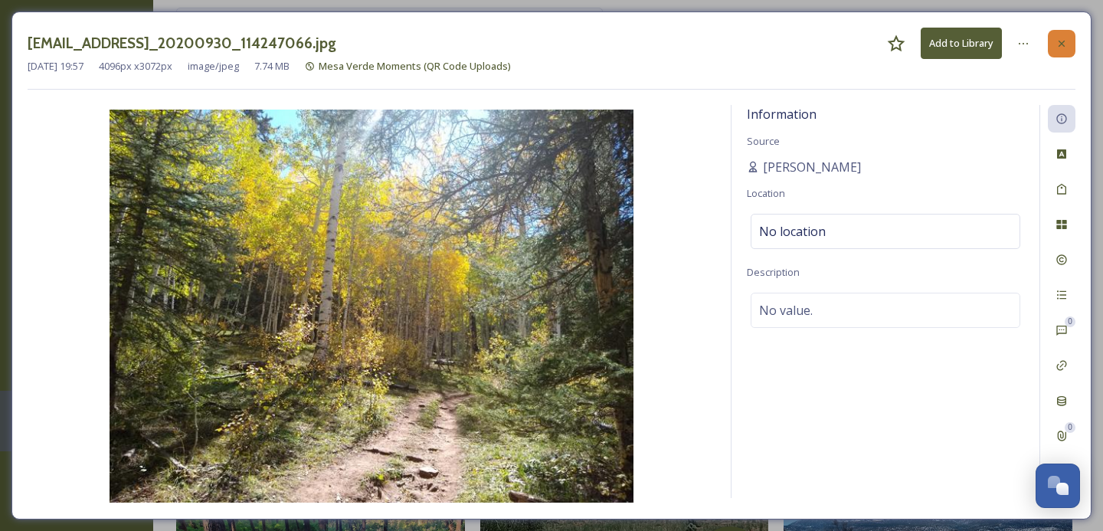
click at [1060, 45] on icon at bounding box center [1062, 44] width 12 height 12
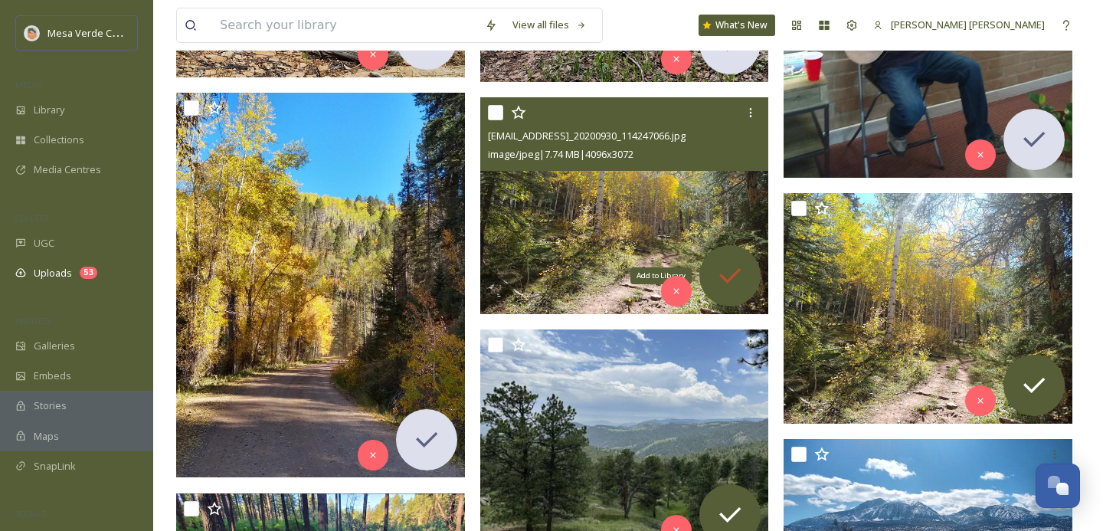
click at [739, 282] on icon at bounding box center [730, 275] width 31 height 31
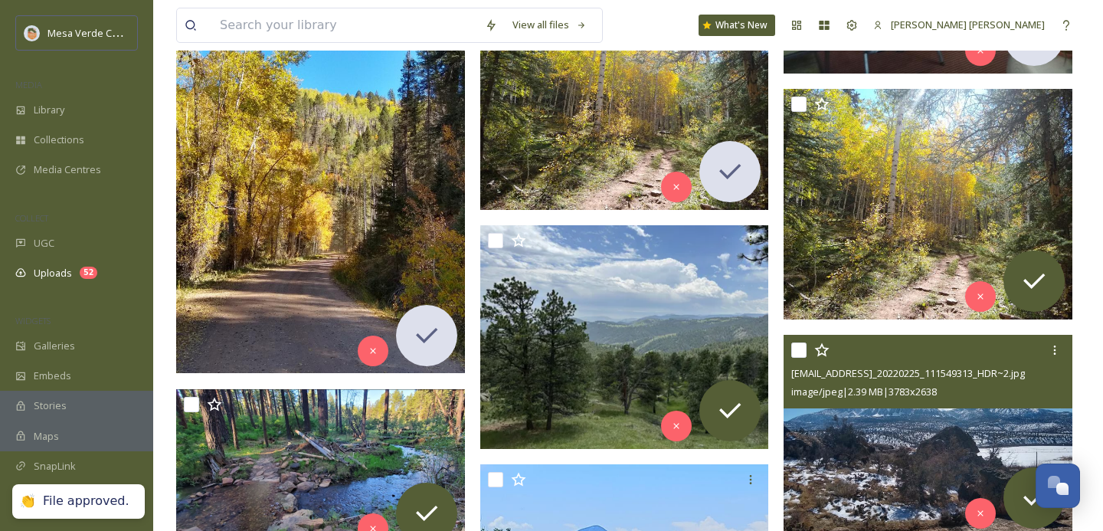
scroll to position [846, 0]
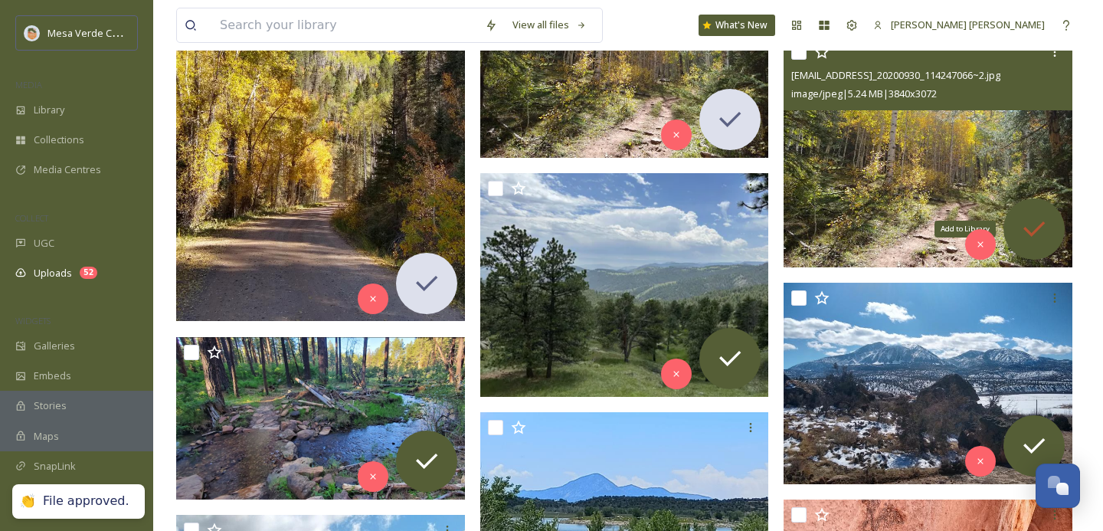
click at [1040, 216] on icon at bounding box center [1034, 229] width 31 height 31
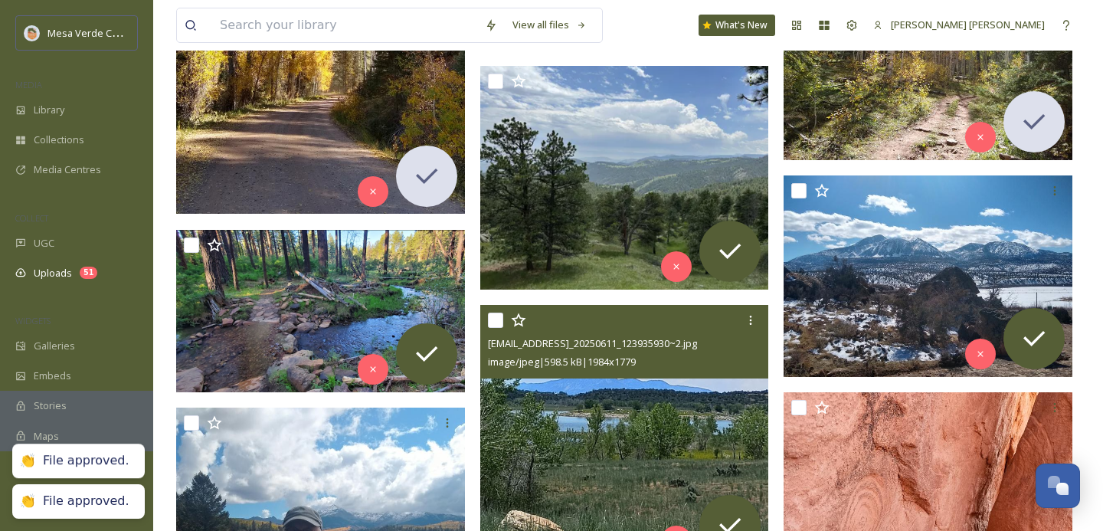
scroll to position [994, 0]
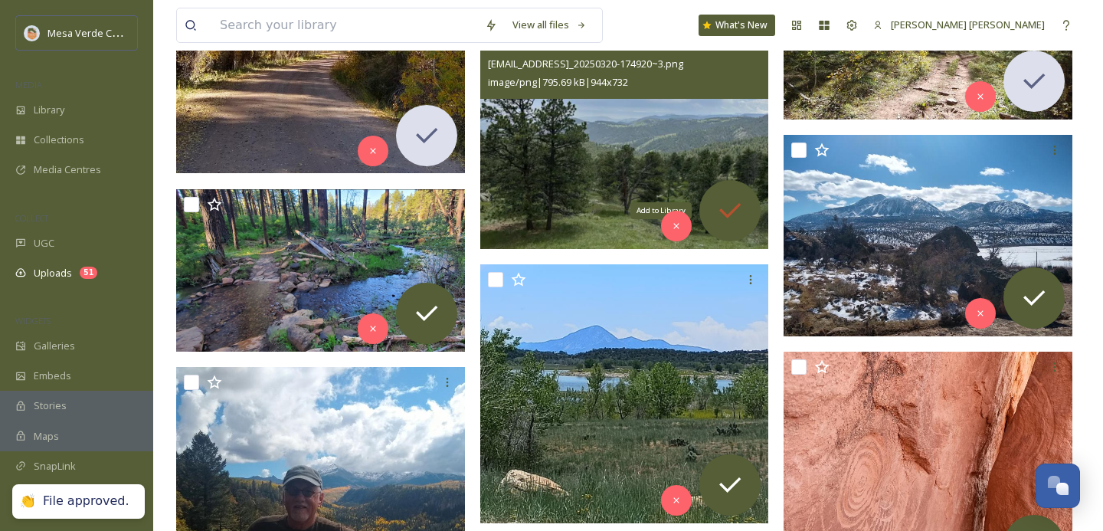
click at [734, 212] on icon at bounding box center [730, 210] width 31 height 31
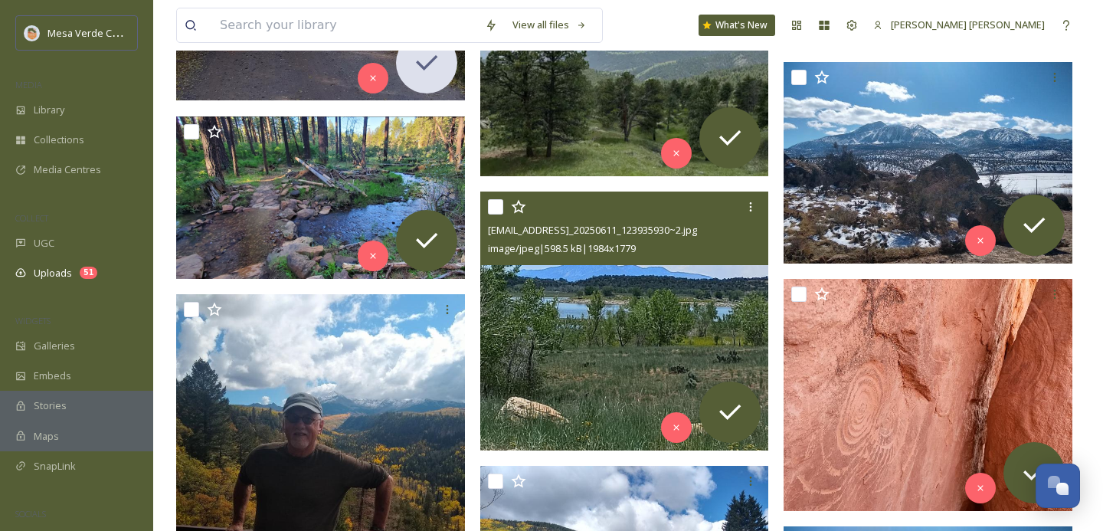
scroll to position [1082, 0]
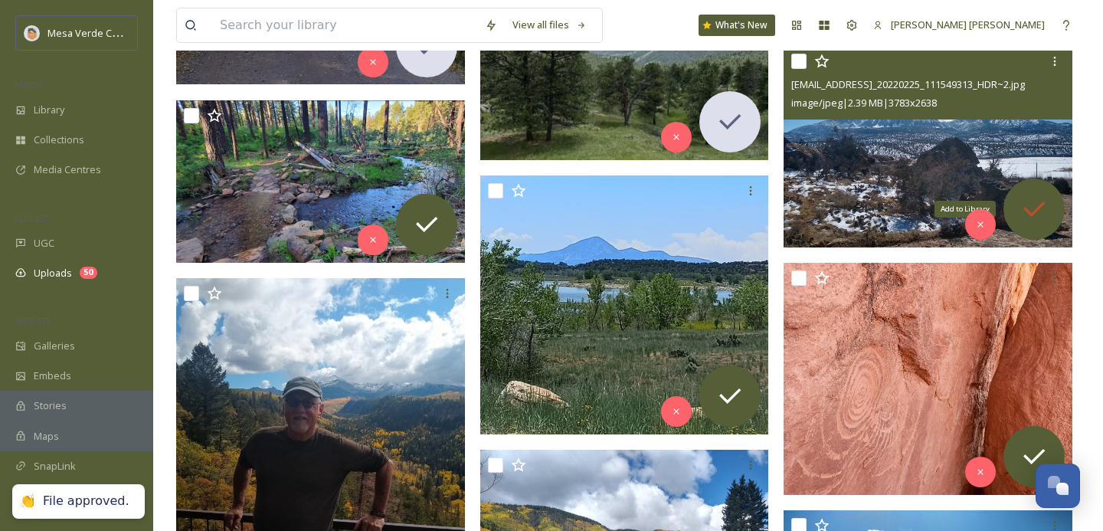
click at [1029, 202] on icon at bounding box center [1034, 209] width 31 height 31
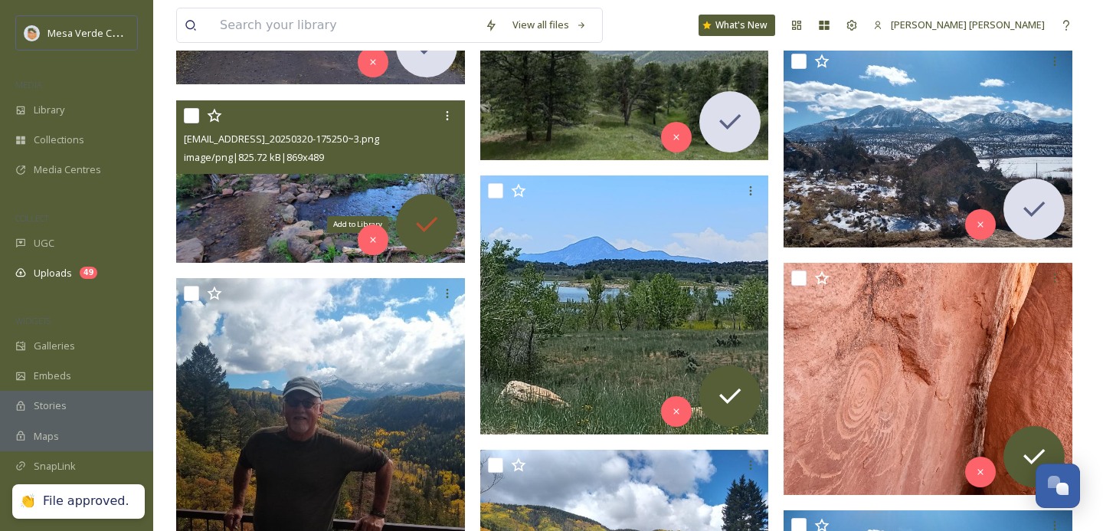
click at [429, 228] on icon at bounding box center [426, 224] width 31 height 31
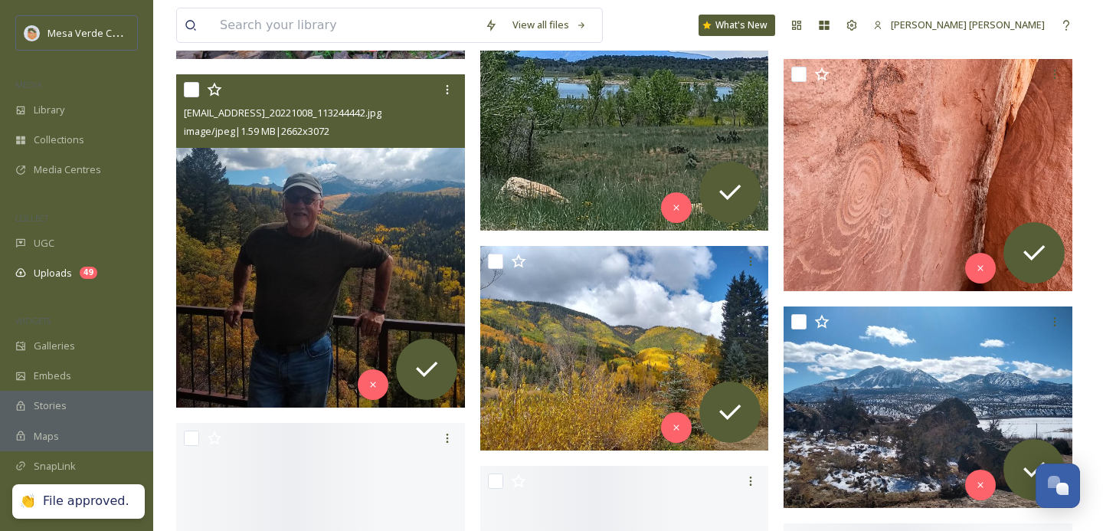
scroll to position [1287, 0]
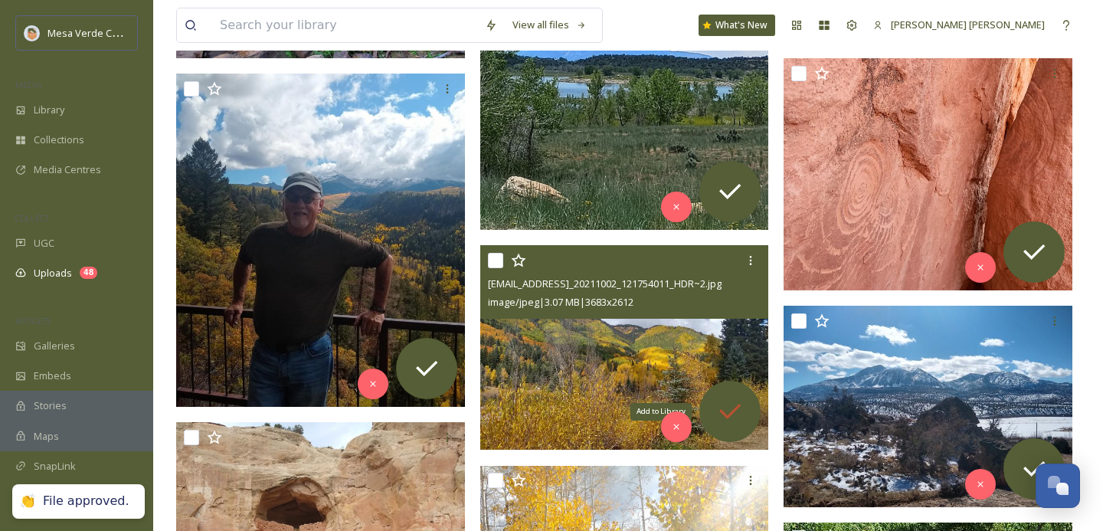
click at [732, 398] on icon at bounding box center [730, 411] width 31 height 31
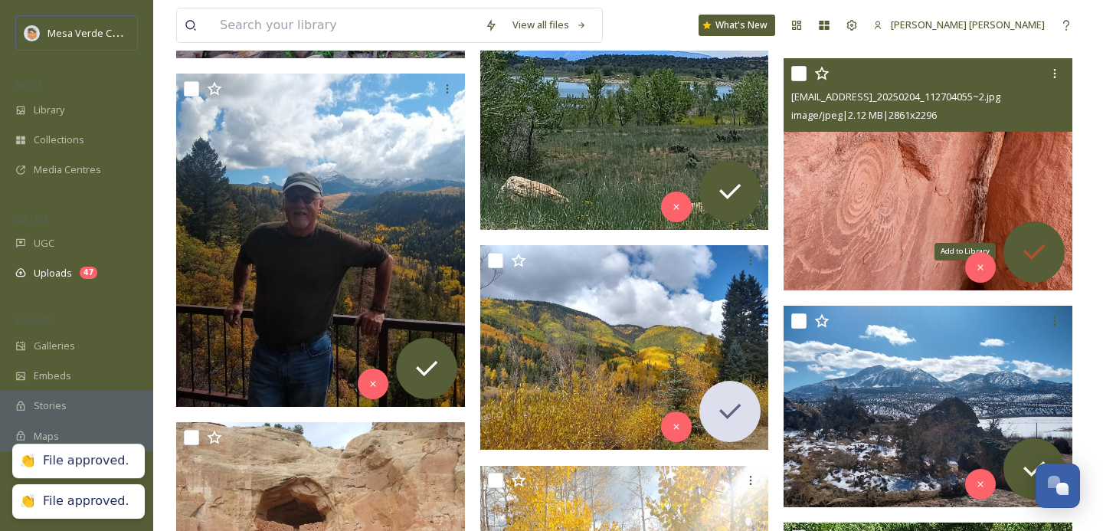
click at [1041, 254] on icon at bounding box center [1034, 252] width 31 height 31
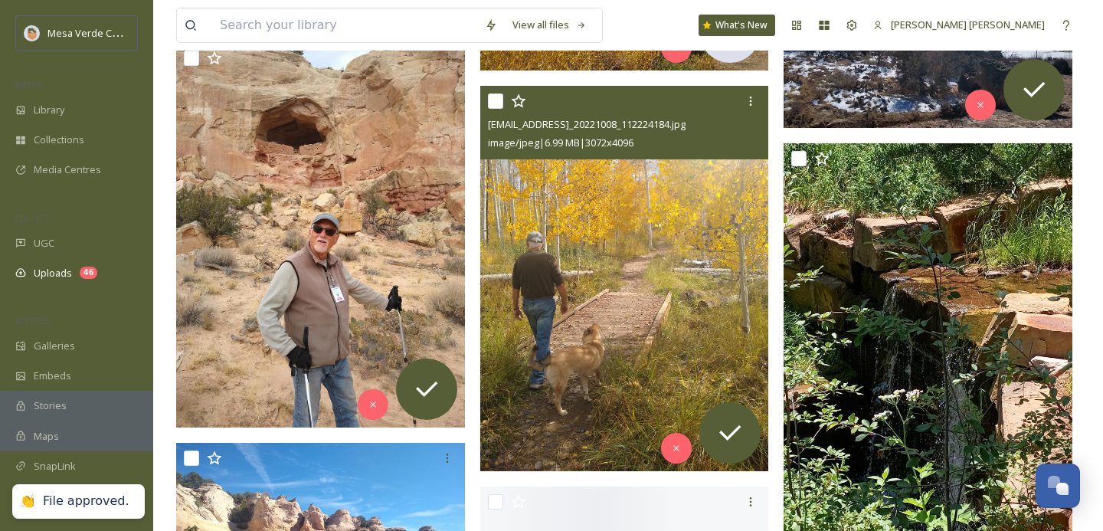
scroll to position [1665, 0]
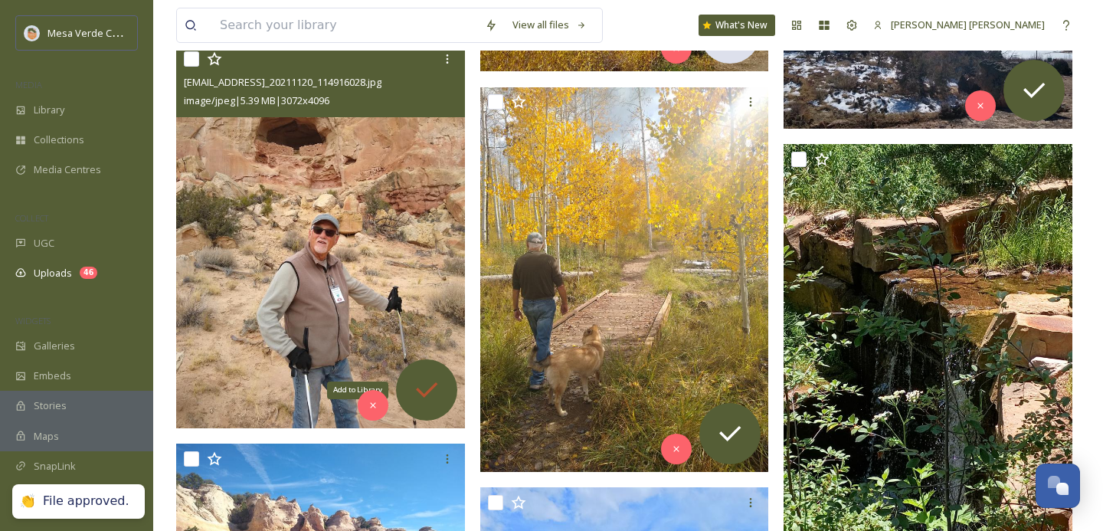
click at [414, 387] on icon at bounding box center [426, 390] width 31 height 31
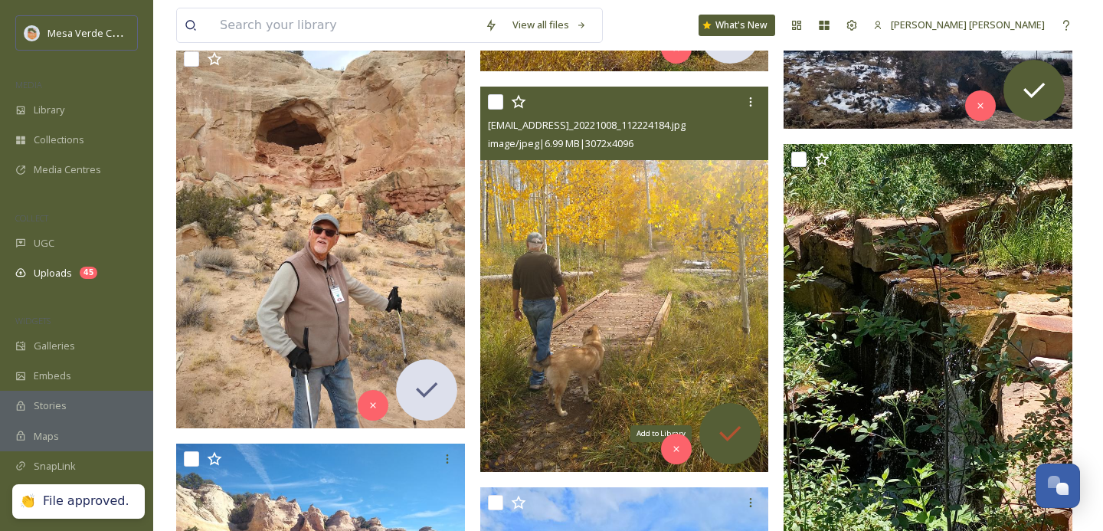
click at [730, 427] on icon at bounding box center [730, 433] width 31 height 31
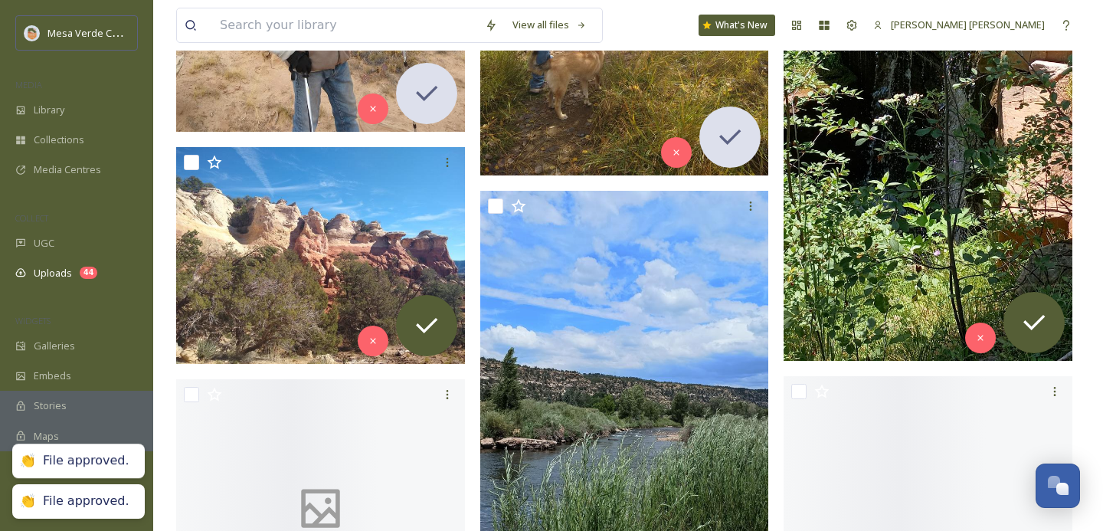
scroll to position [1963, 0]
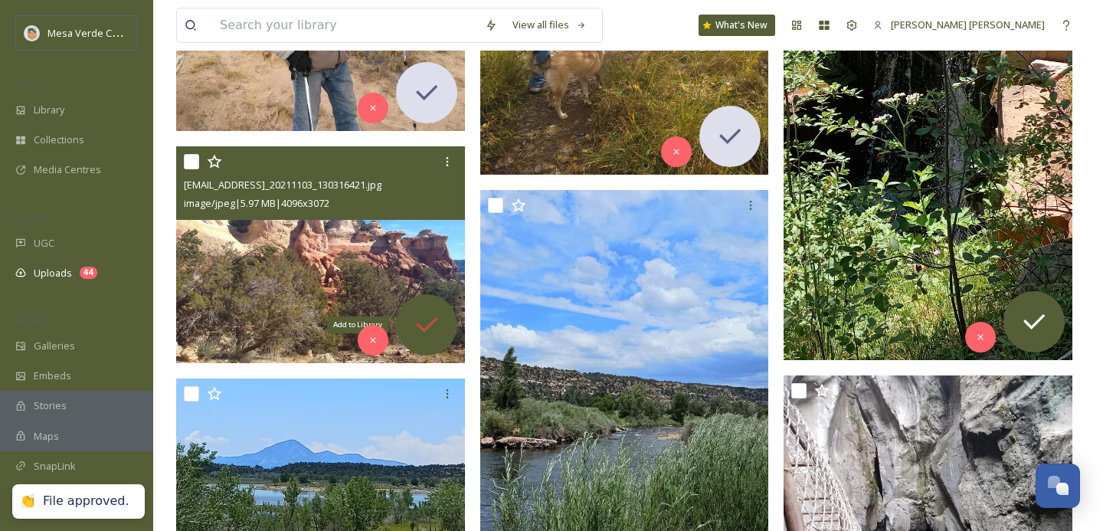
click at [424, 327] on icon at bounding box center [426, 324] width 31 height 31
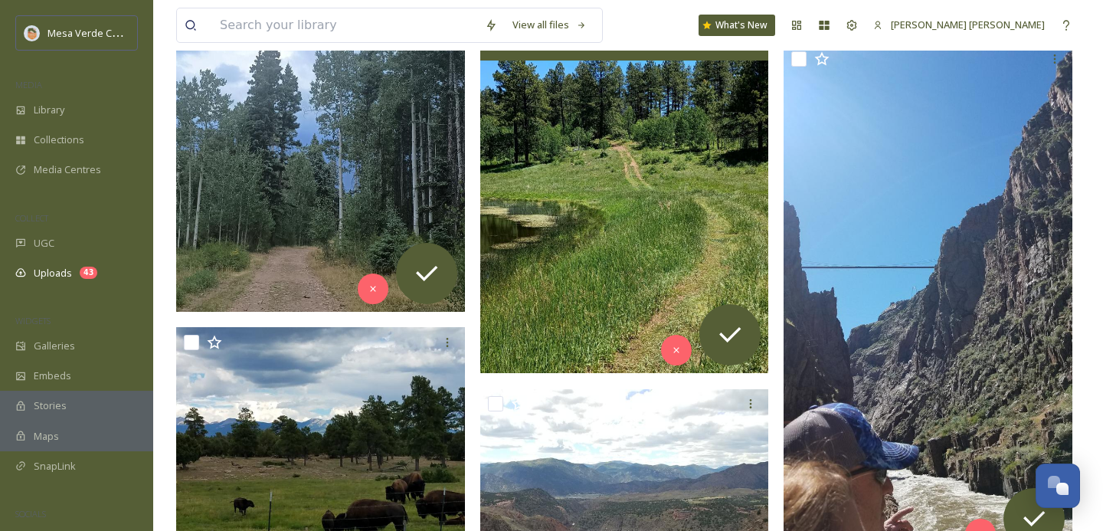
scroll to position [2697, 0]
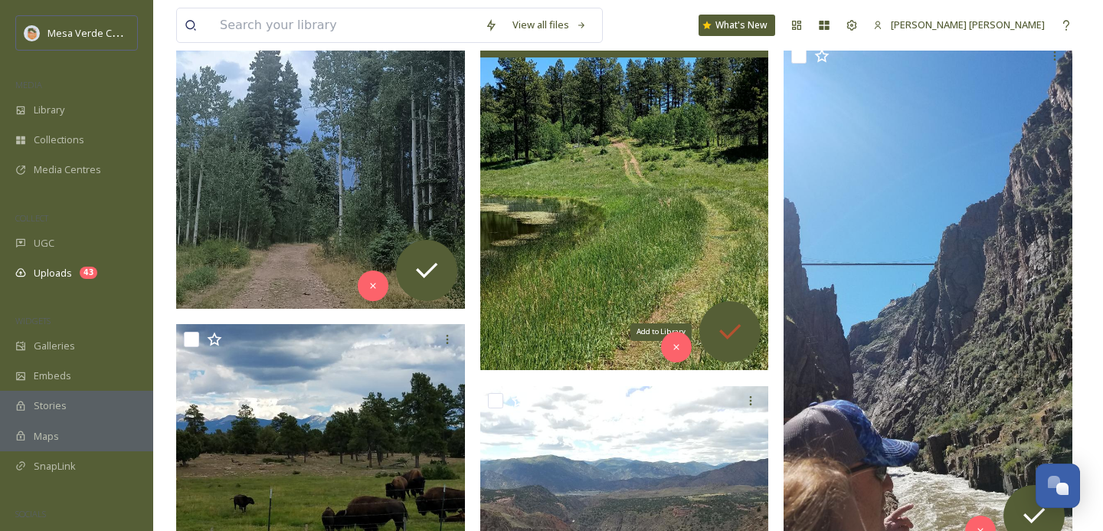
click at [732, 321] on icon at bounding box center [730, 331] width 31 height 31
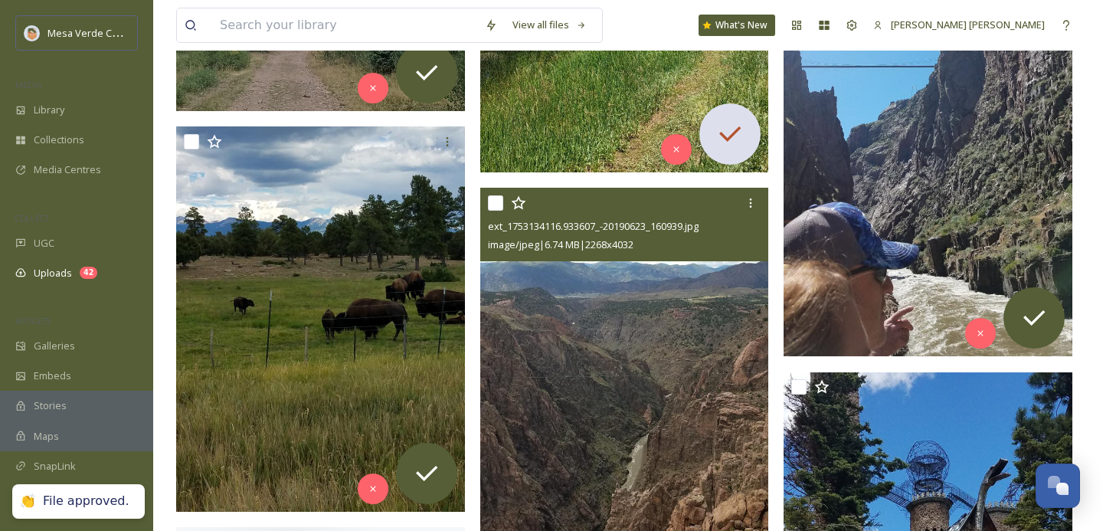
scroll to position [2897, 0]
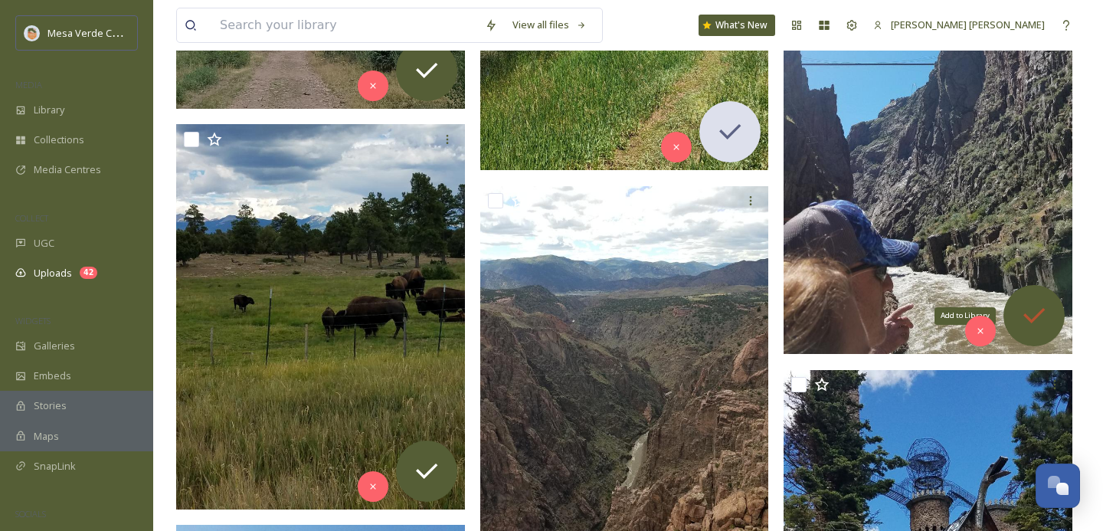
click at [1039, 313] on icon at bounding box center [1033, 315] width 21 height 15
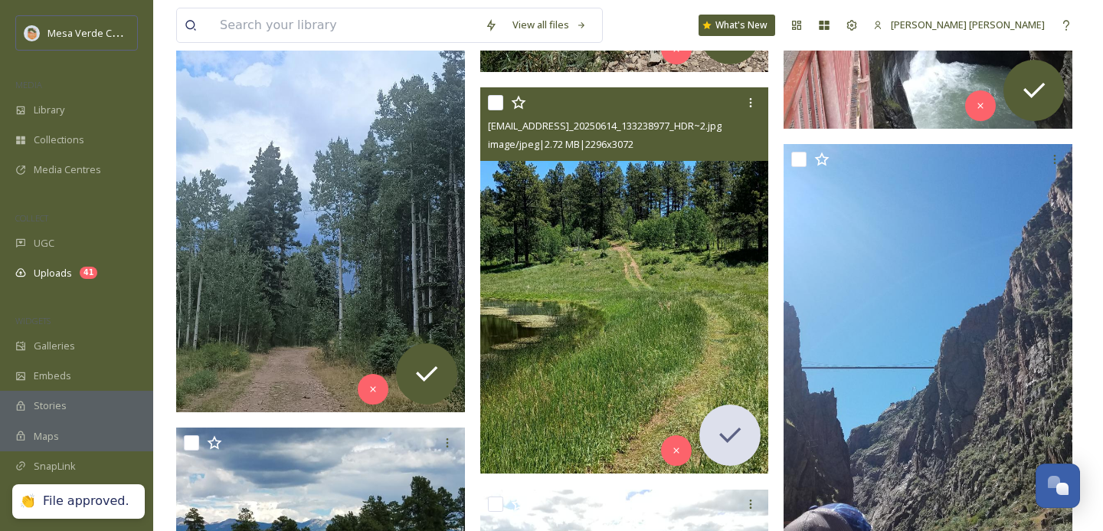
scroll to position [2582, 0]
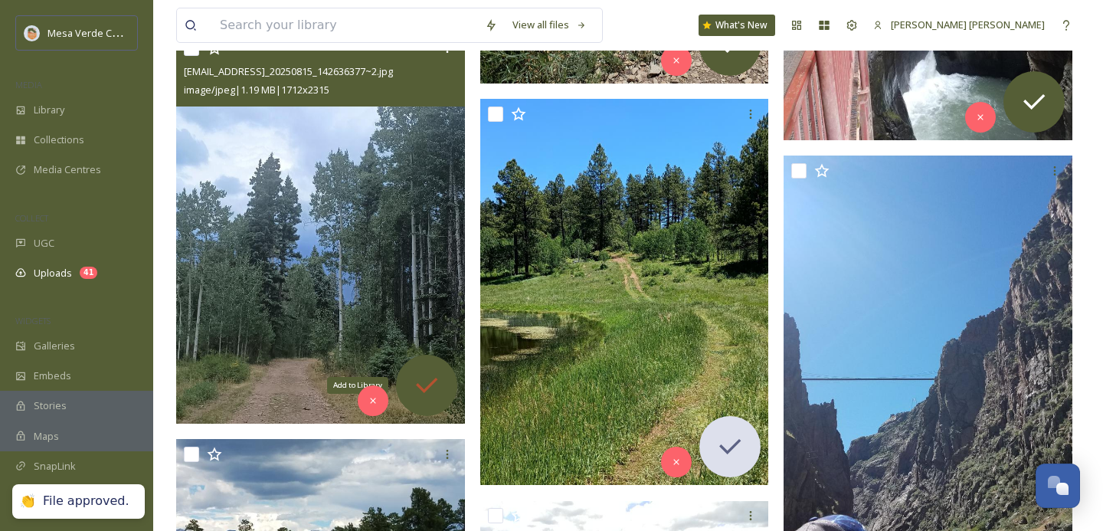
click at [433, 387] on icon at bounding box center [426, 385] width 31 height 31
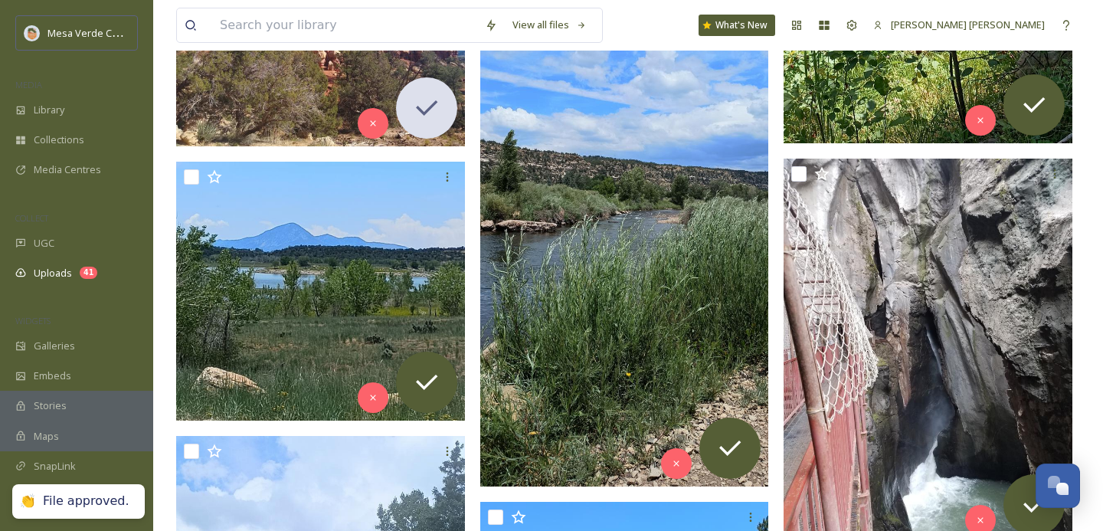
scroll to position [2173, 0]
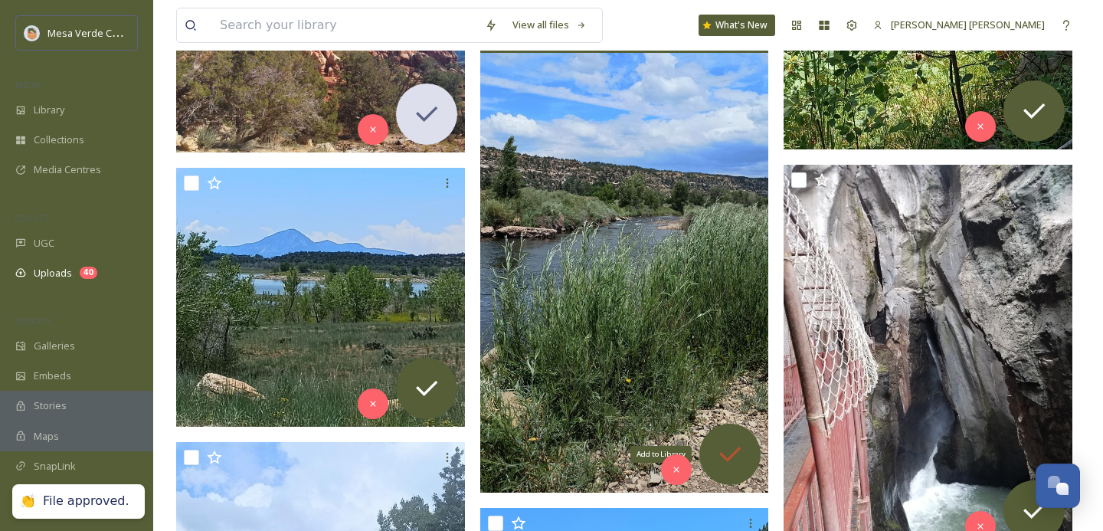
click at [722, 444] on icon at bounding box center [730, 454] width 31 height 31
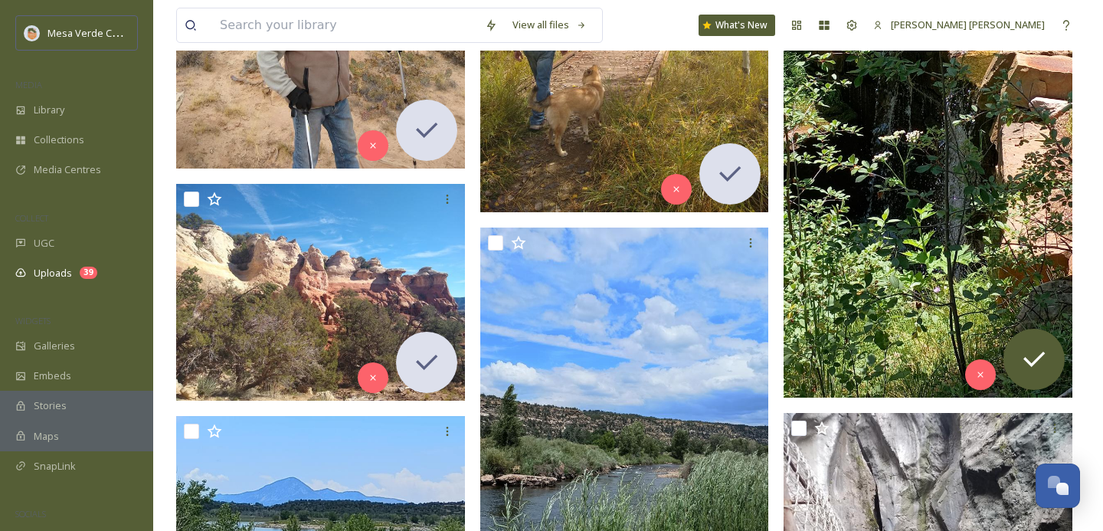
scroll to position [1930, 0]
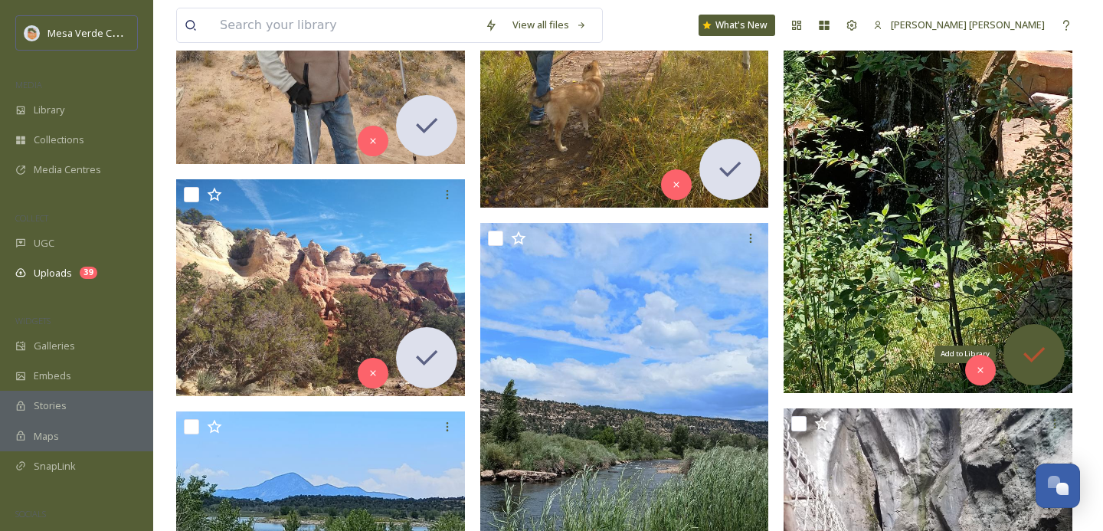
click at [1032, 341] on icon at bounding box center [1034, 354] width 31 height 31
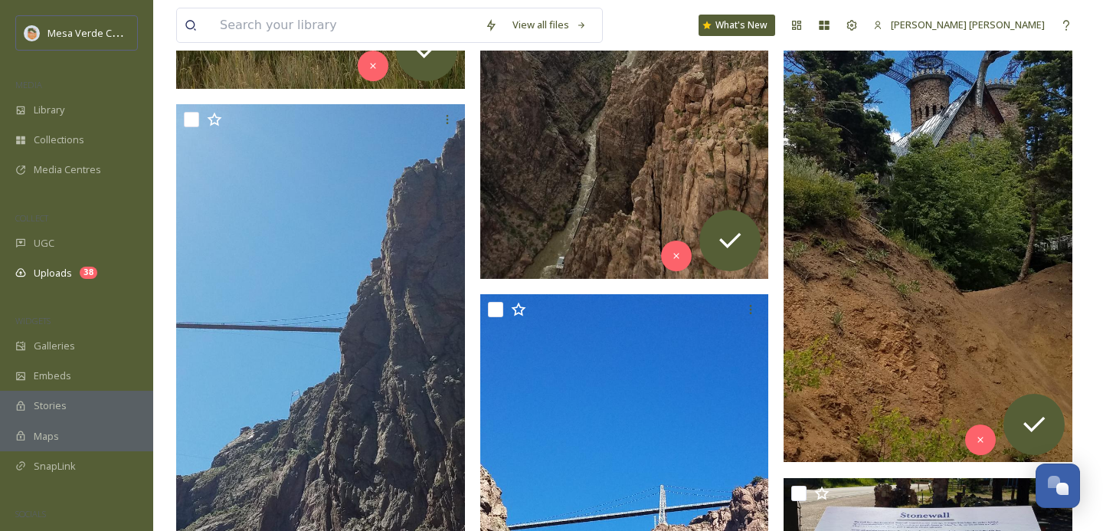
scroll to position [3418, 0]
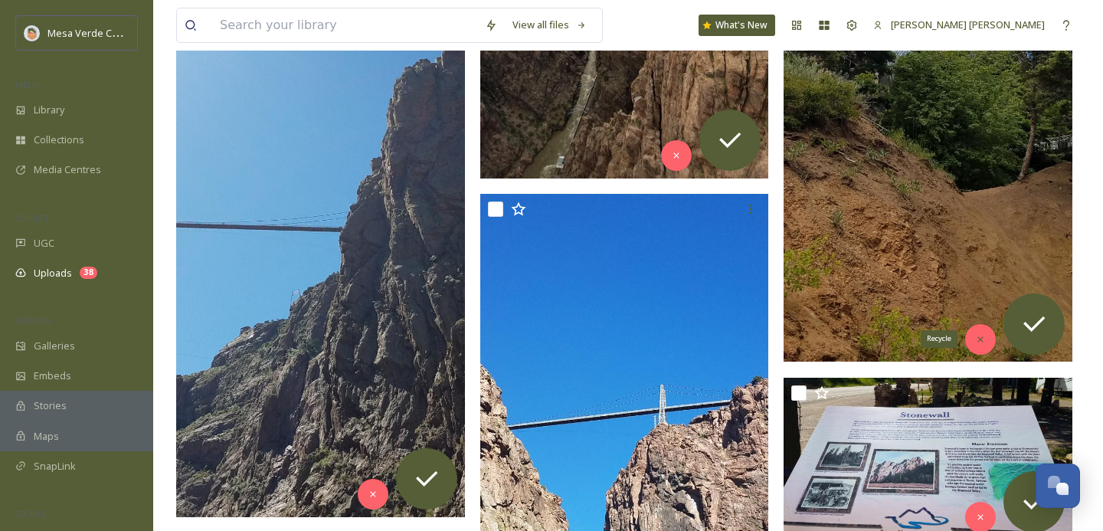
click at [978, 331] on div "Recycle" at bounding box center [980, 339] width 31 height 31
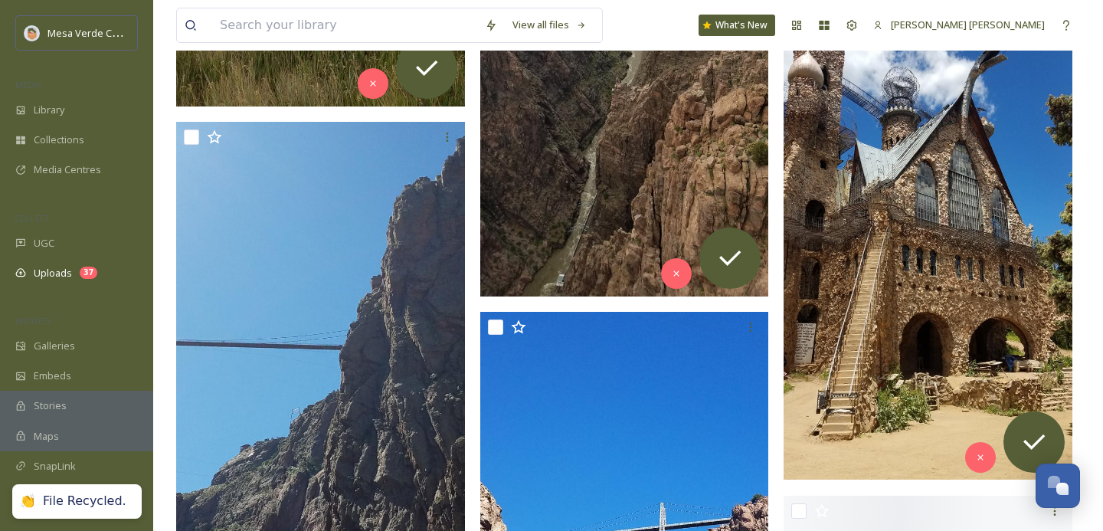
scroll to position [3300, 0]
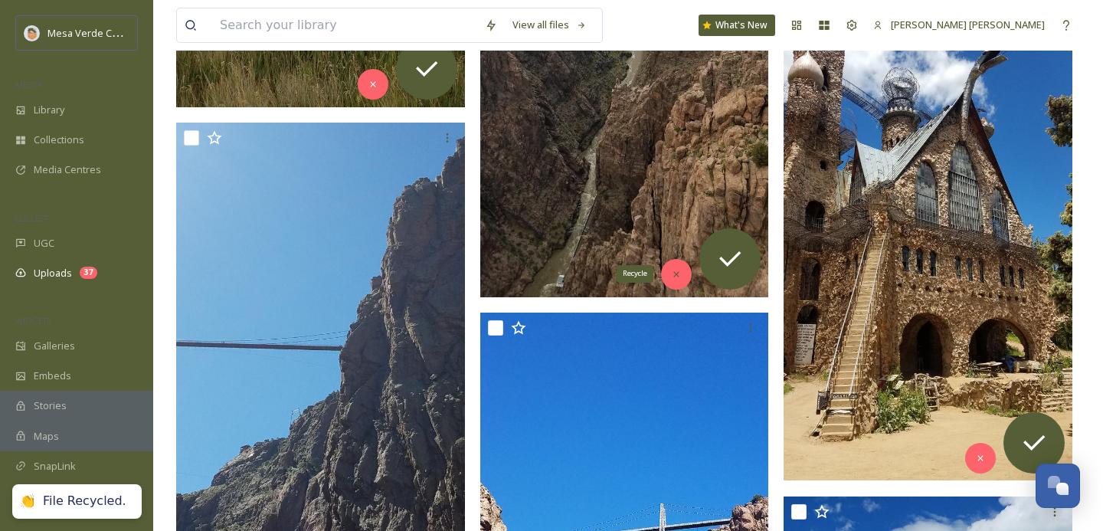
click at [675, 273] on icon at bounding box center [676, 273] width 5 height 5
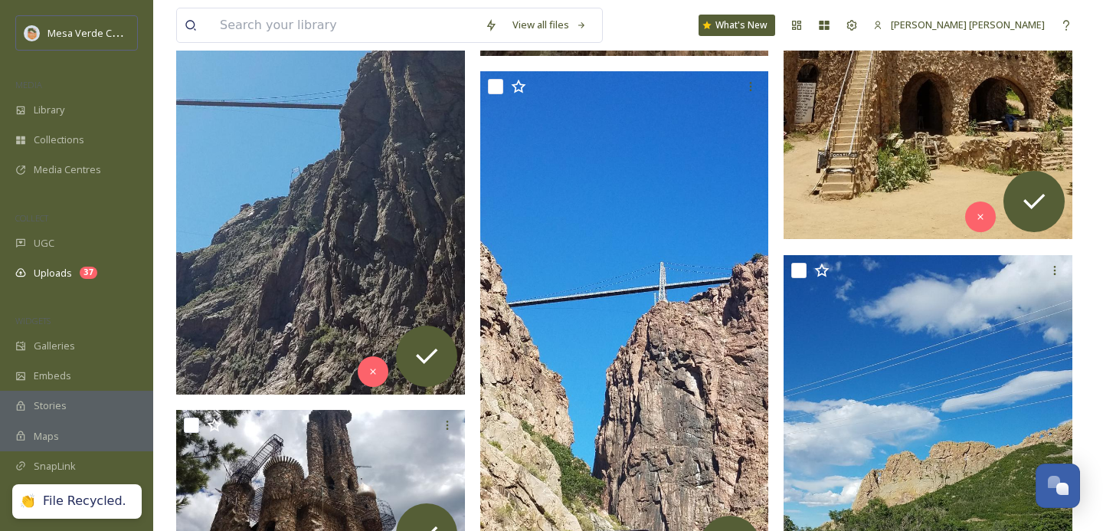
scroll to position [3542, 0]
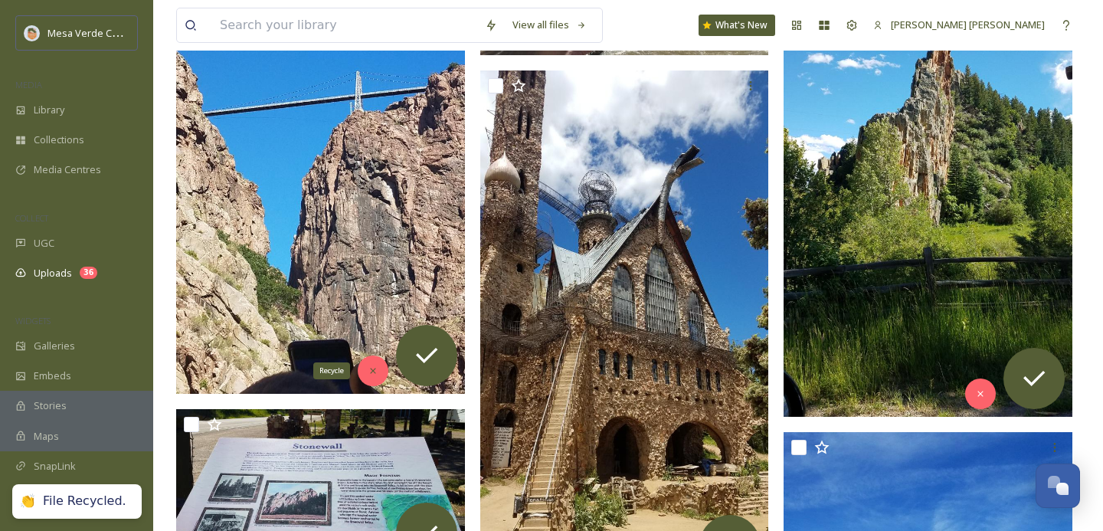
click at [372, 373] on icon at bounding box center [373, 370] width 11 height 11
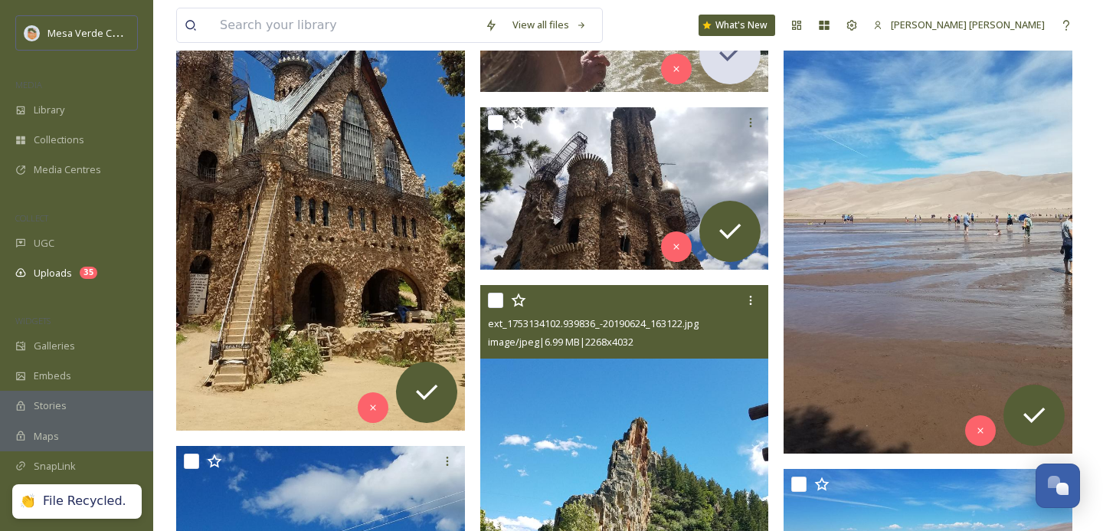
scroll to position [3496, 0]
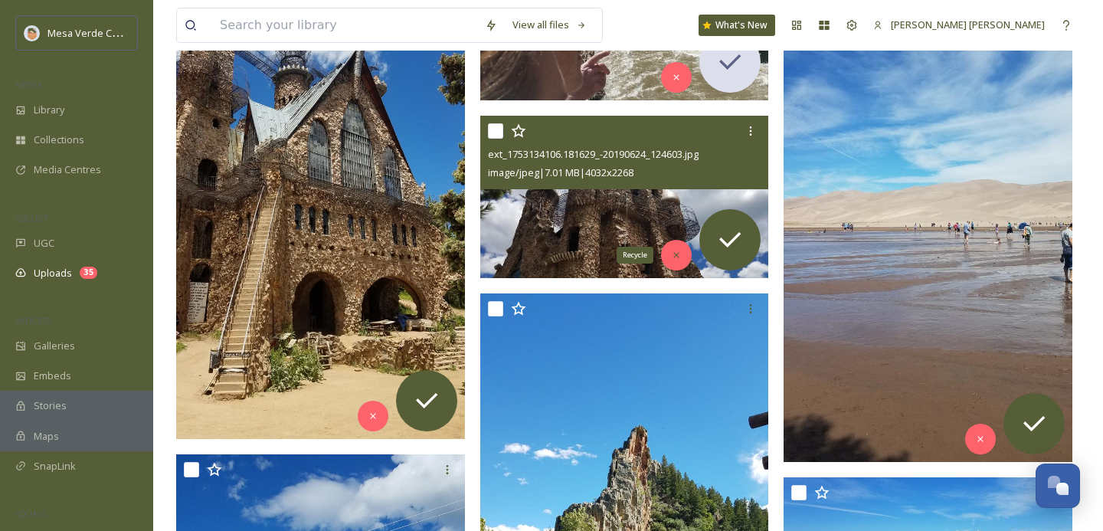
click at [677, 253] on icon at bounding box center [676, 255] width 11 height 11
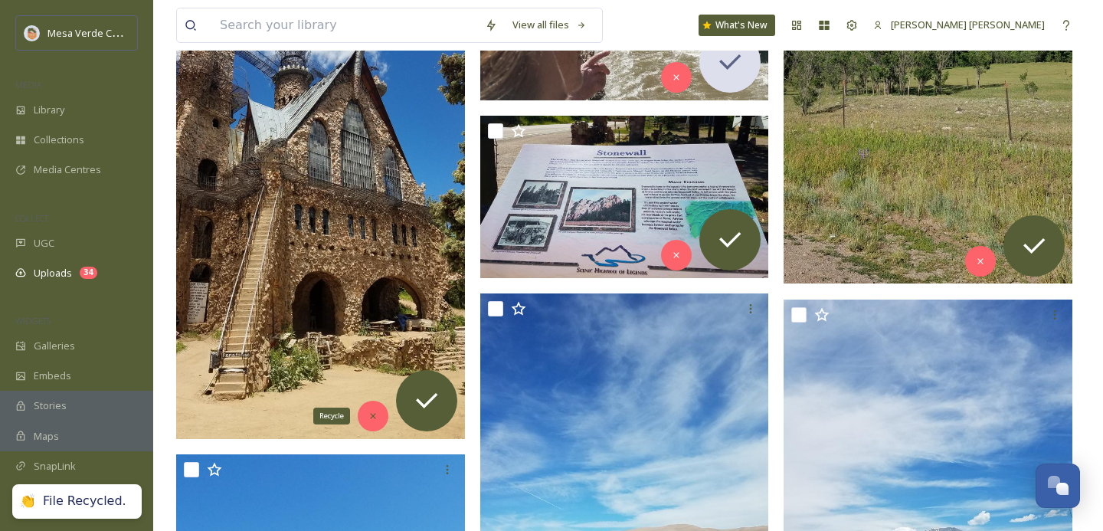
click at [371, 414] on icon at bounding box center [372, 415] width 5 height 5
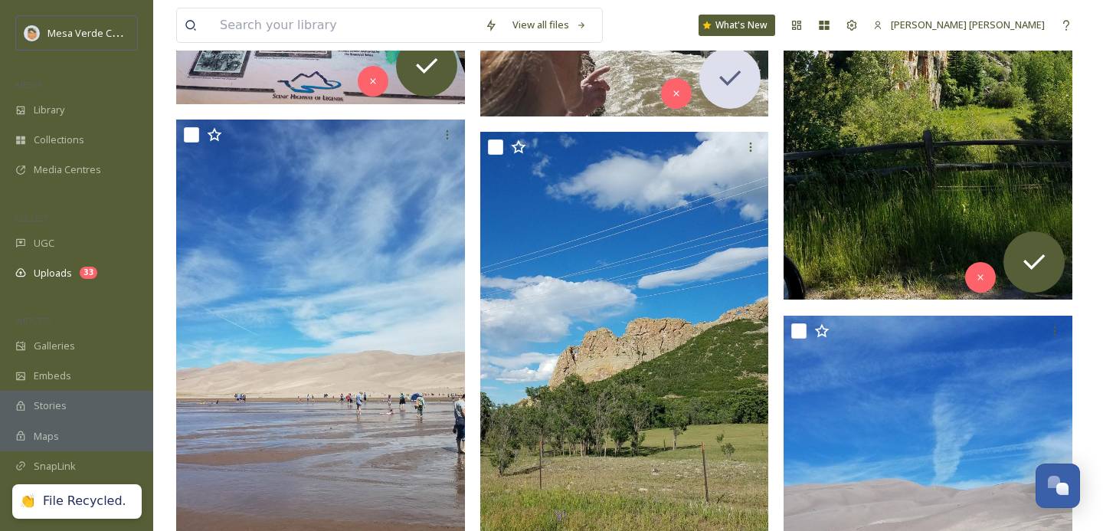
scroll to position [3481, 0]
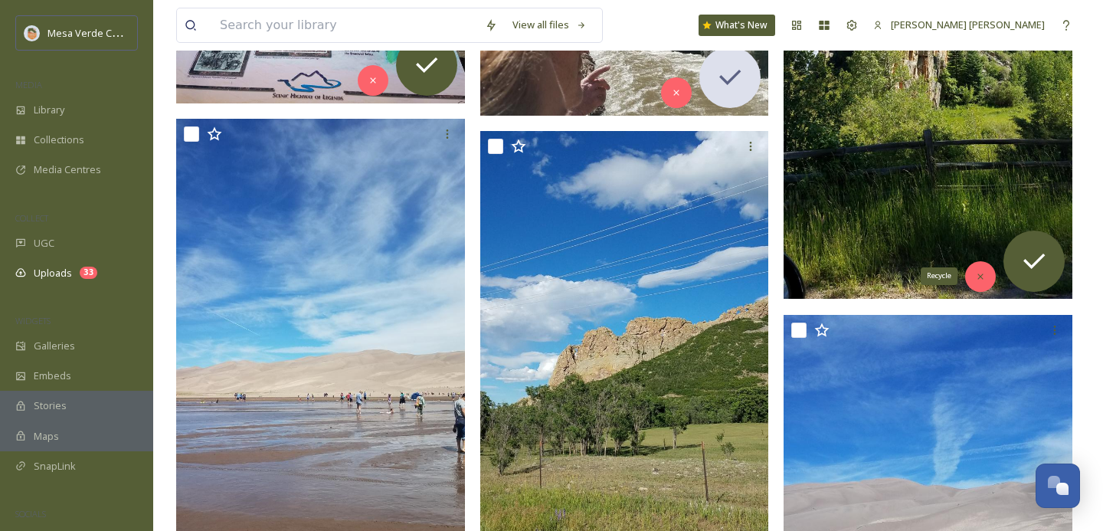
click at [975, 272] on icon at bounding box center [980, 276] width 11 height 11
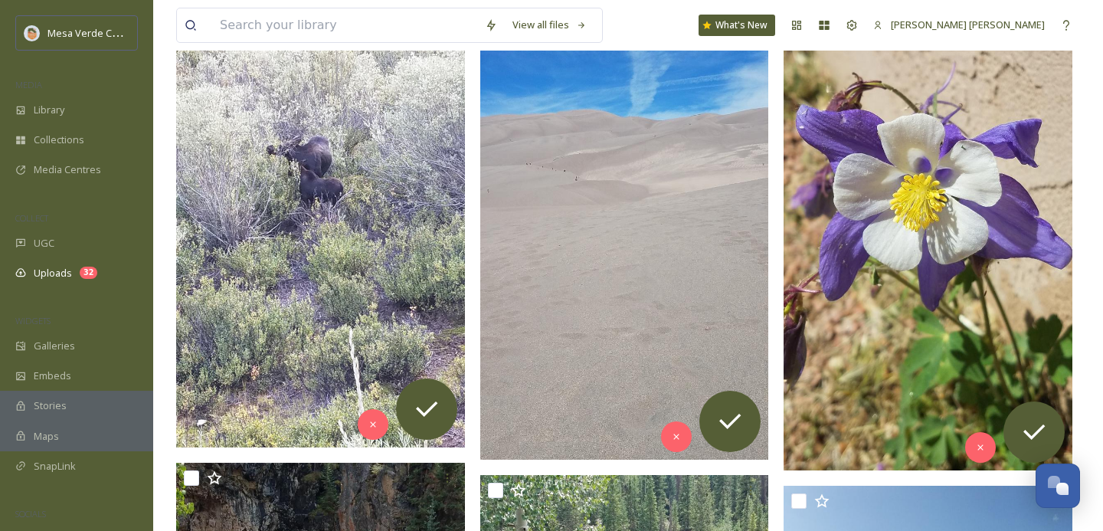
scroll to position [4199, 0]
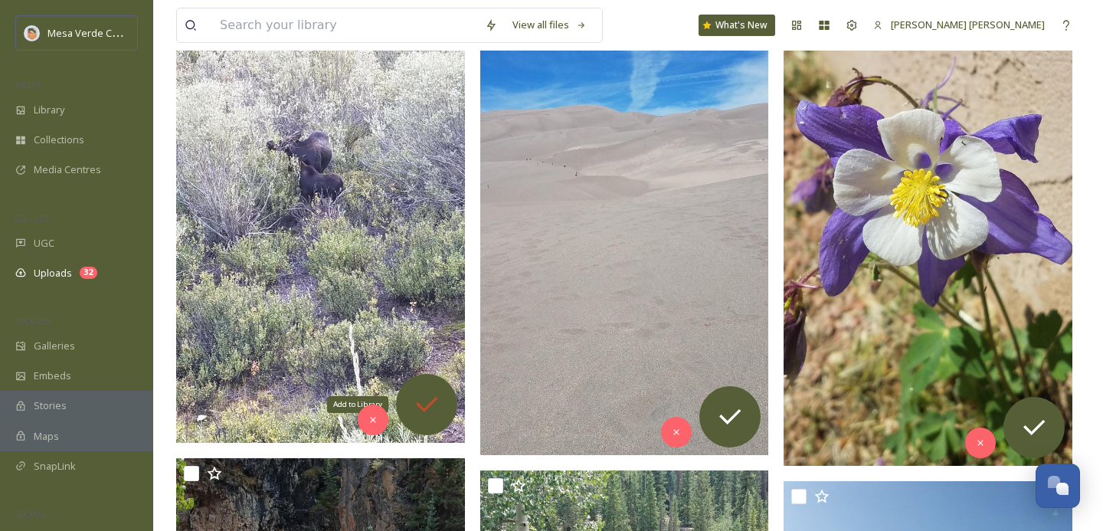
click at [428, 401] on icon at bounding box center [426, 404] width 31 height 31
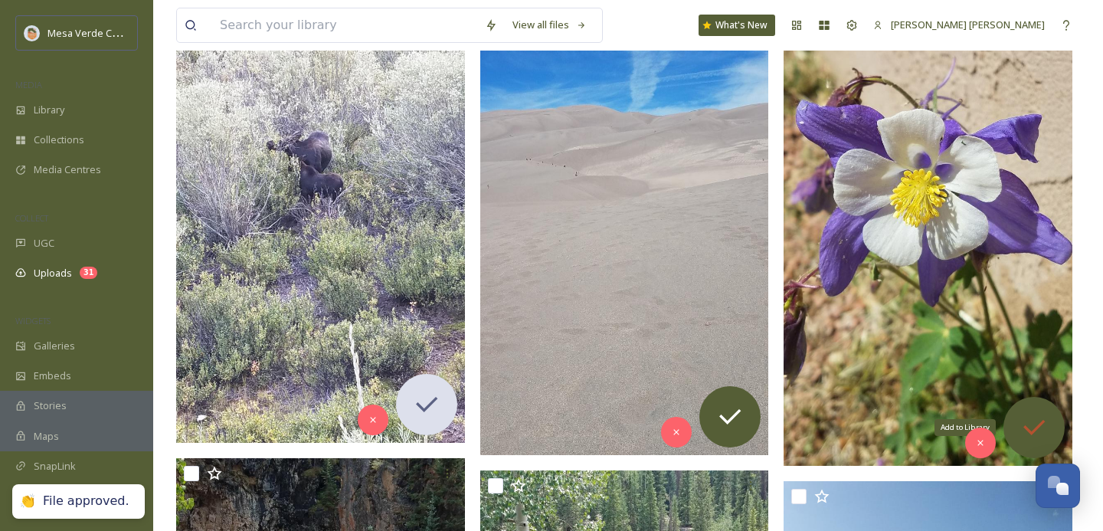
click at [1027, 423] on icon at bounding box center [1034, 427] width 31 height 31
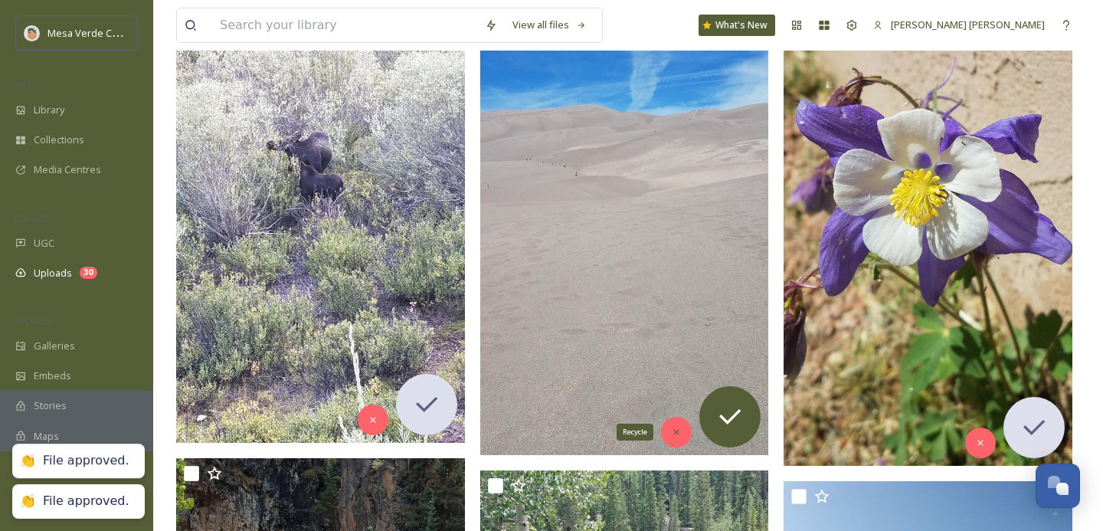
click at [673, 435] on icon at bounding box center [676, 432] width 11 height 11
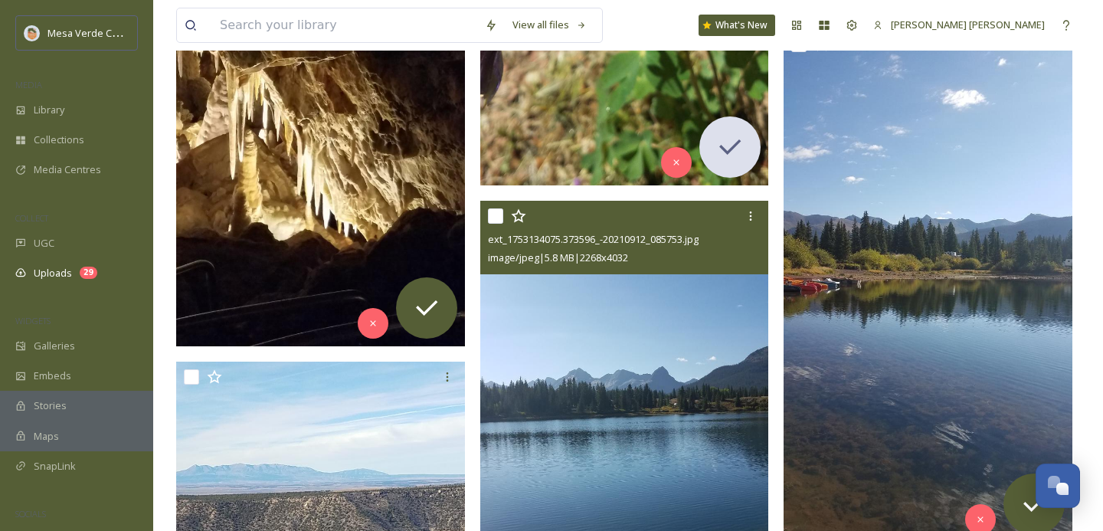
scroll to position [4826, 0]
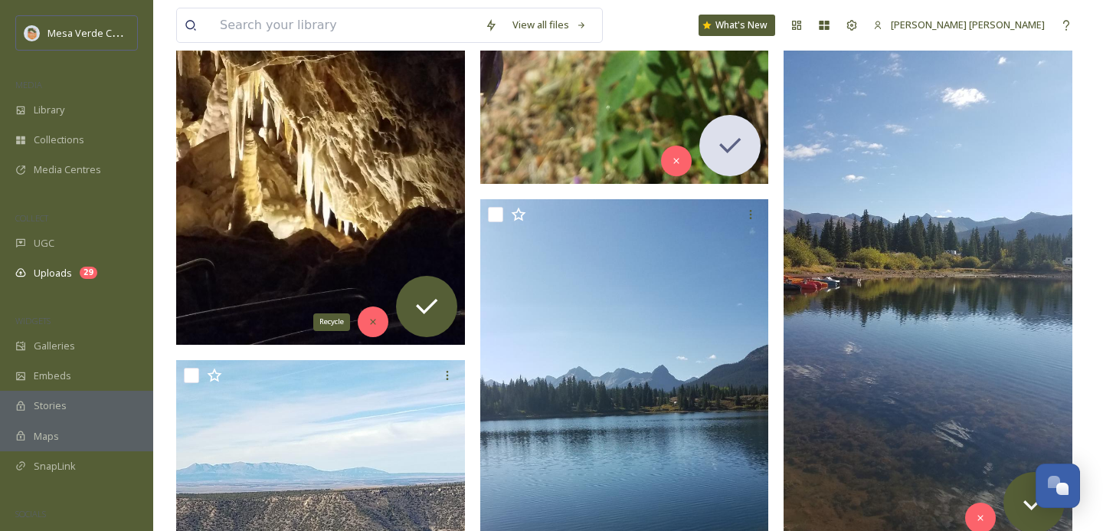
click at [373, 320] on icon at bounding box center [373, 321] width 11 height 11
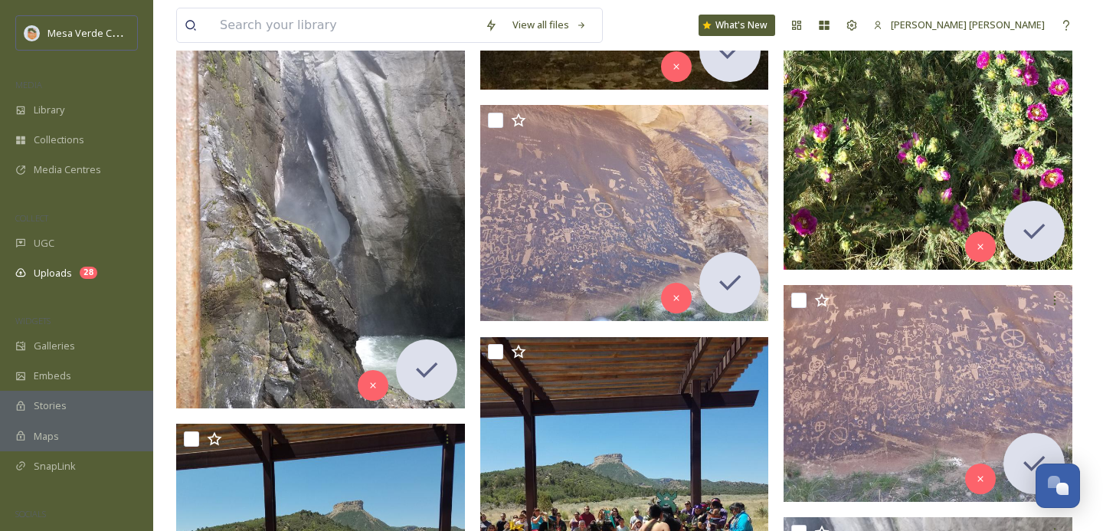
scroll to position [7590, 0]
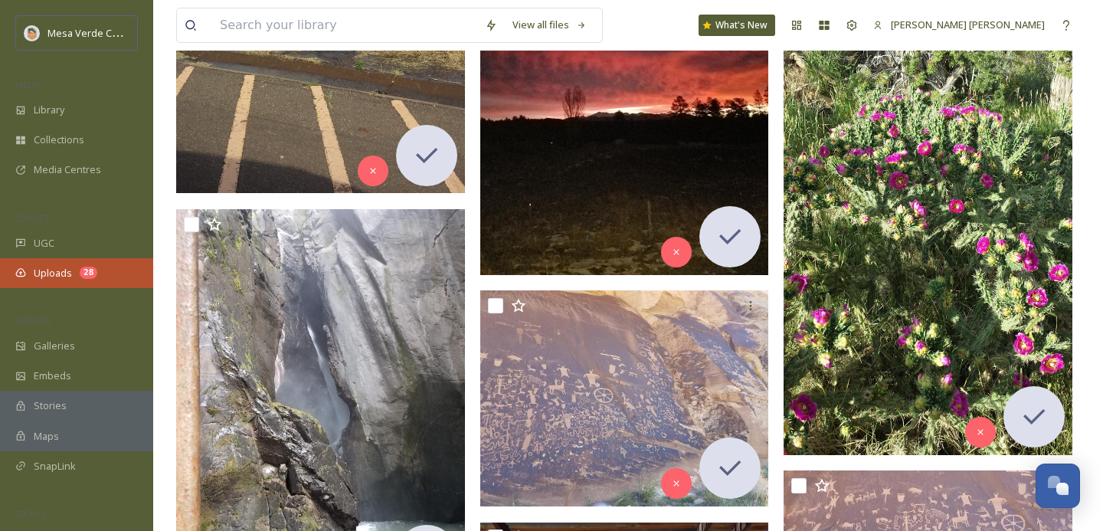
click at [56, 277] on span "Uploads" at bounding box center [53, 273] width 38 height 15
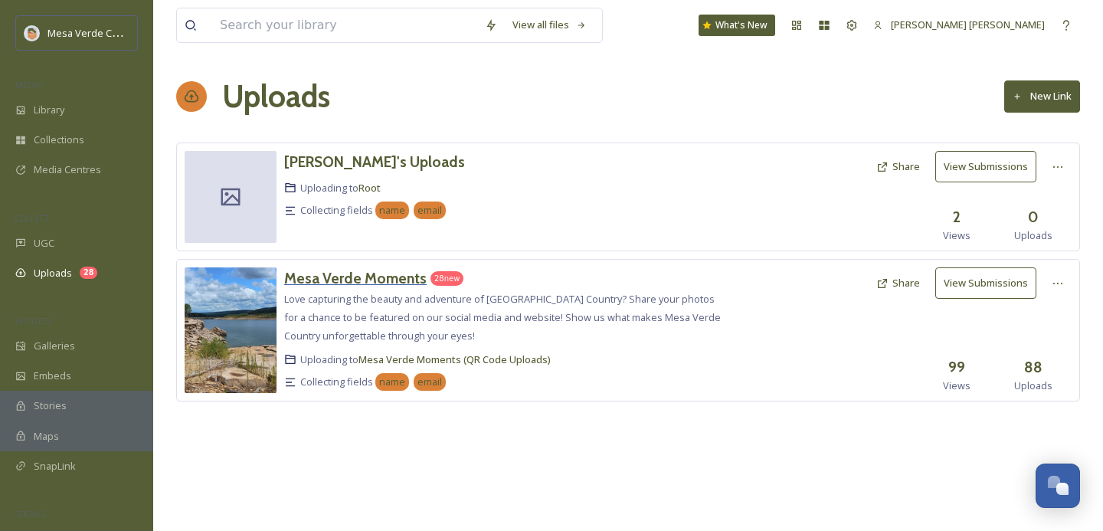
click at [365, 279] on h3 "Mesa Verde Moments" at bounding box center [355, 278] width 142 height 18
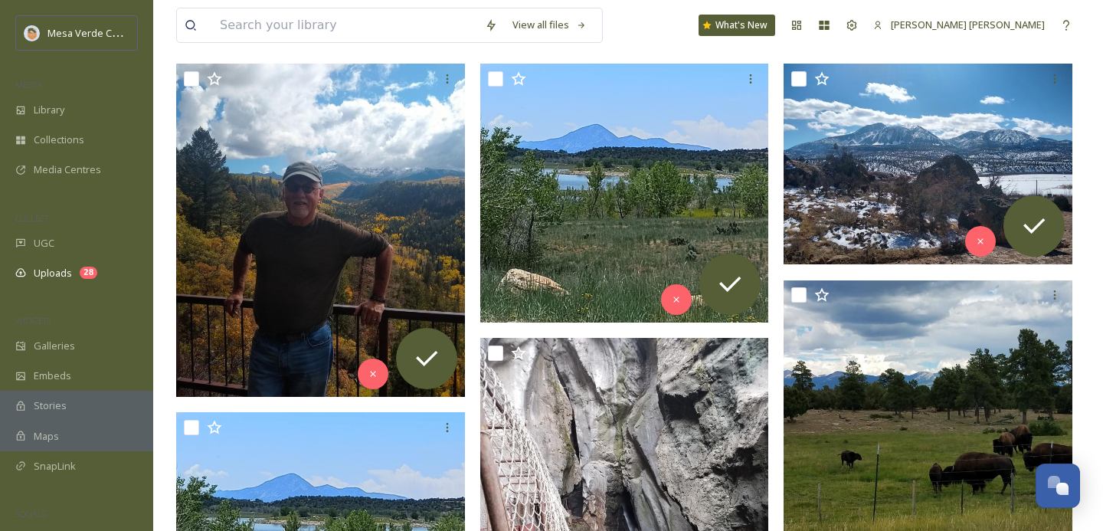
scroll to position [265, 0]
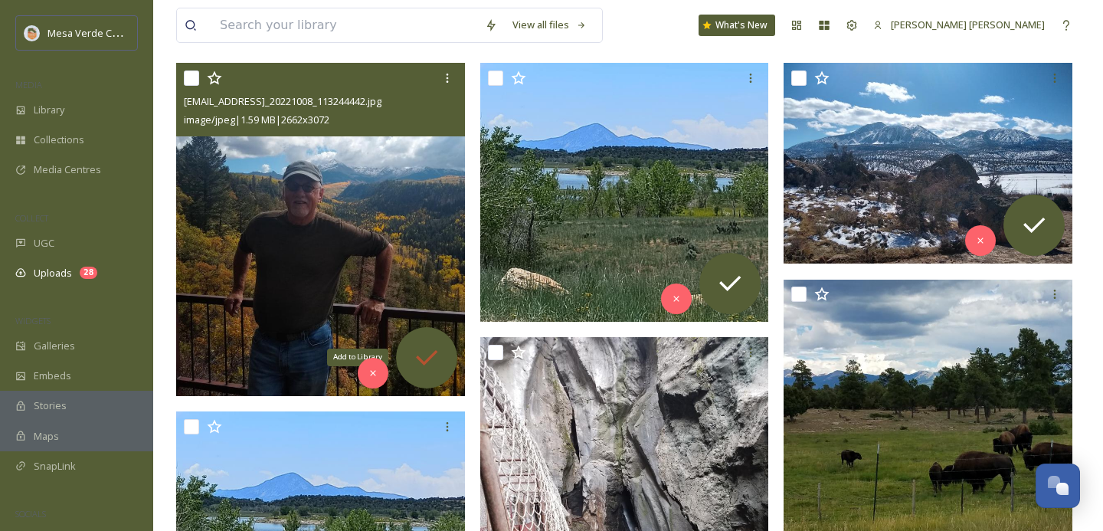
click at [421, 339] on div "Add to Library" at bounding box center [426, 357] width 61 height 61
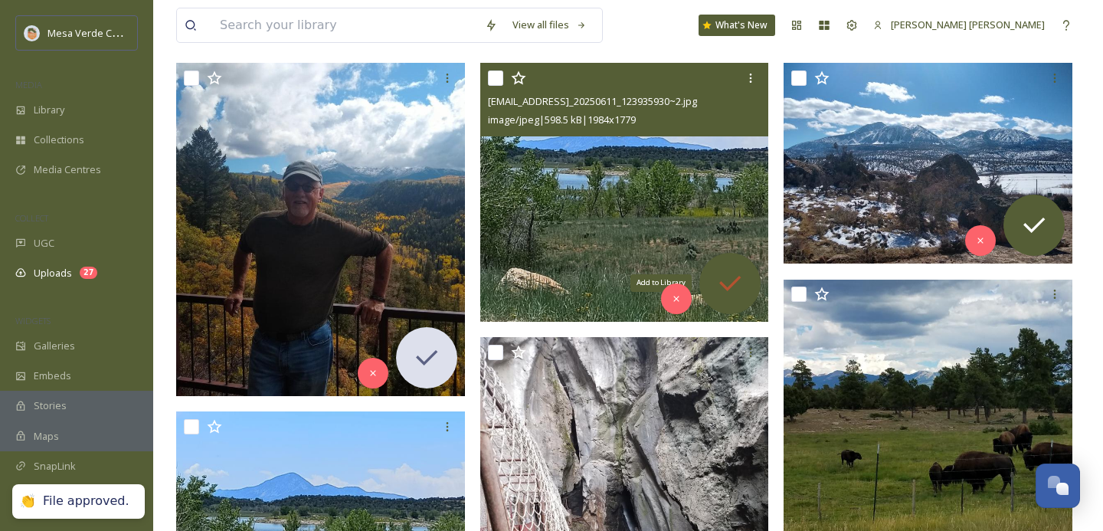
click at [726, 284] on icon at bounding box center [730, 283] width 31 height 31
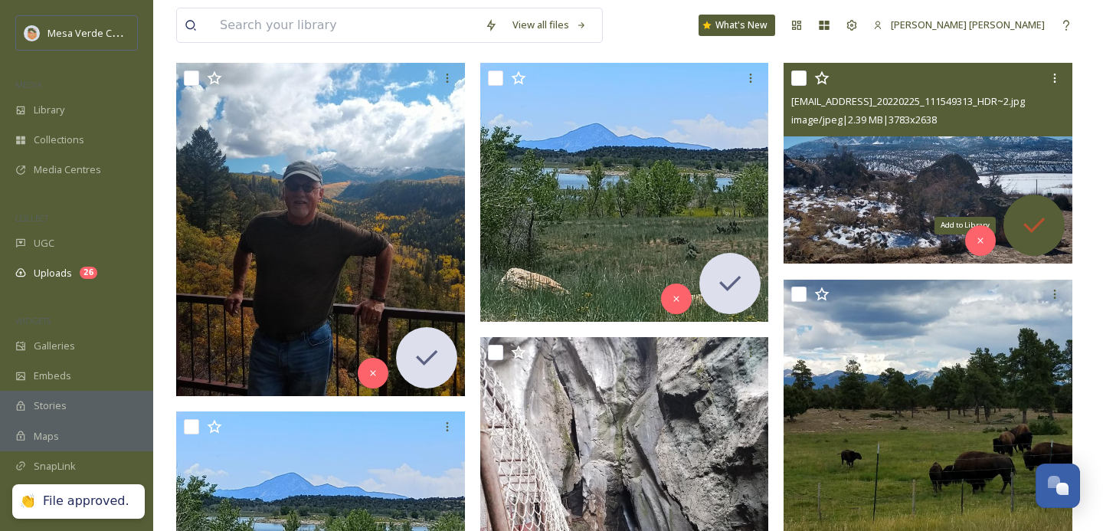
click at [1033, 218] on icon at bounding box center [1034, 225] width 31 height 31
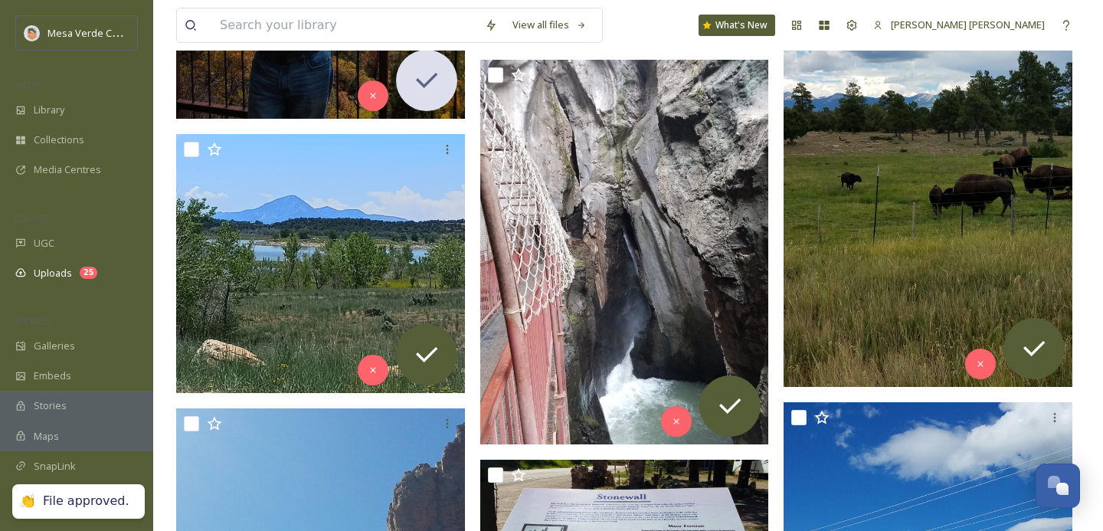
scroll to position [542, 0]
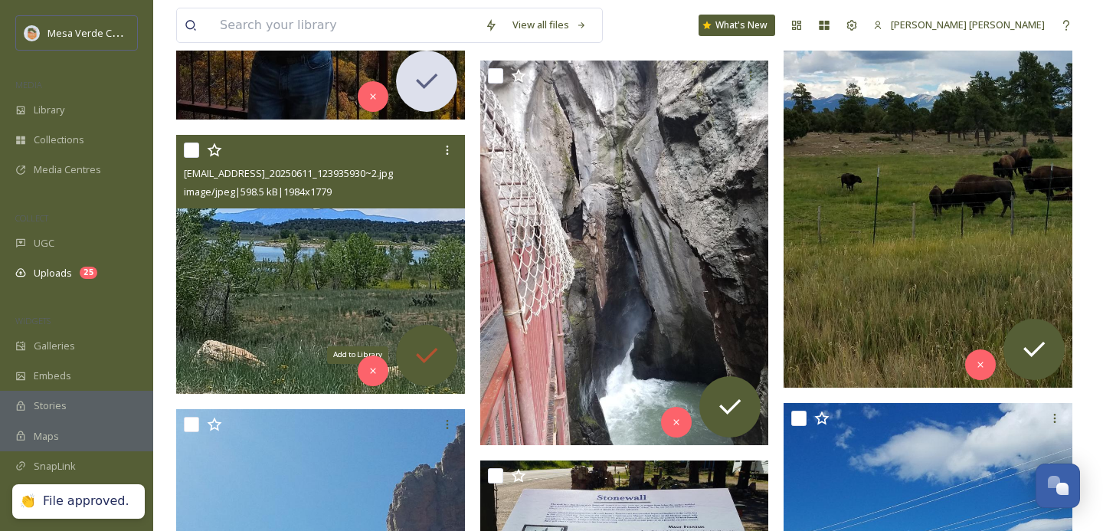
click at [427, 351] on icon at bounding box center [426, 355] width 31 height 31
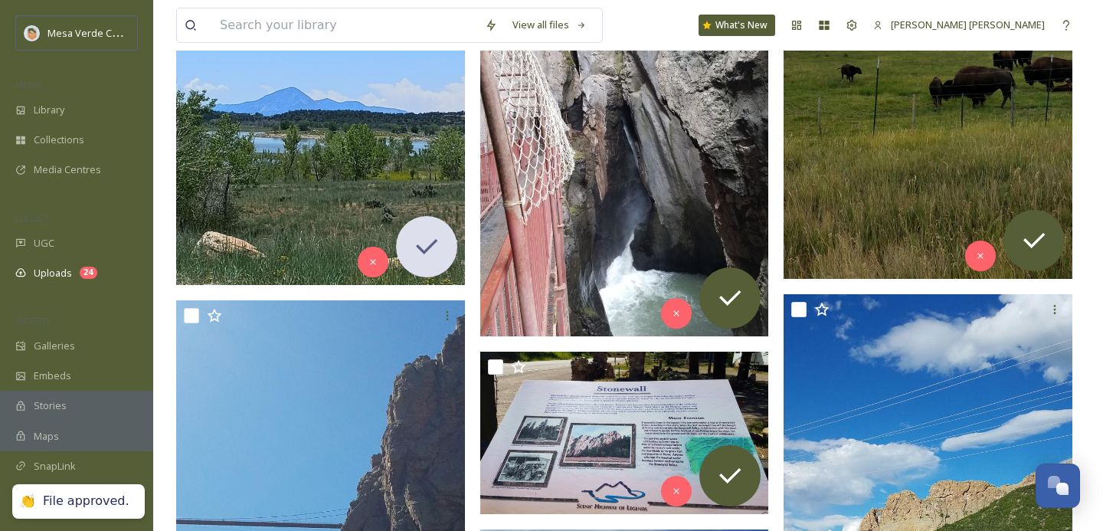
scroll to position [653, 0]
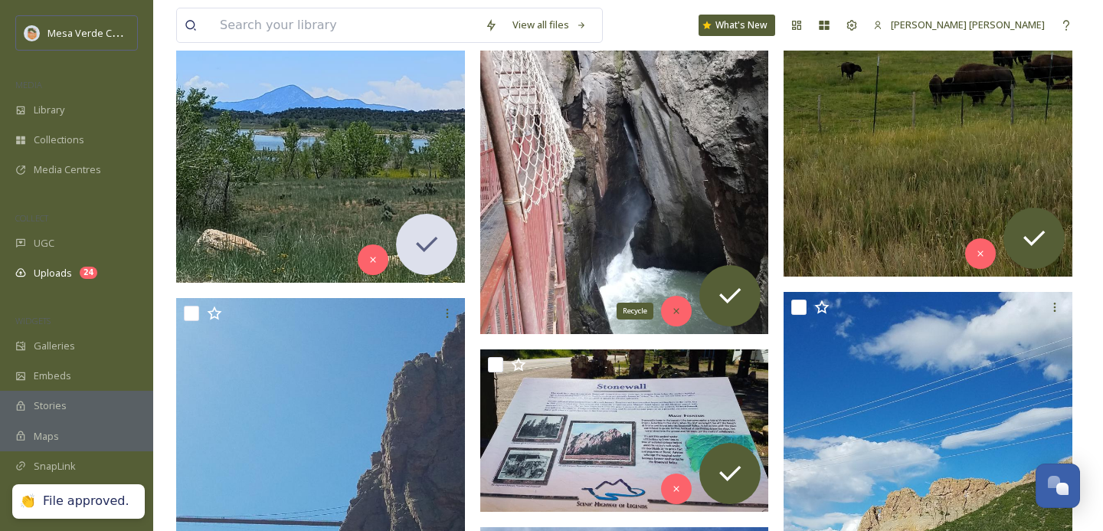
click at [673, 298] on div "Recycle" at bounding box center [676, 311] width 31 height 31
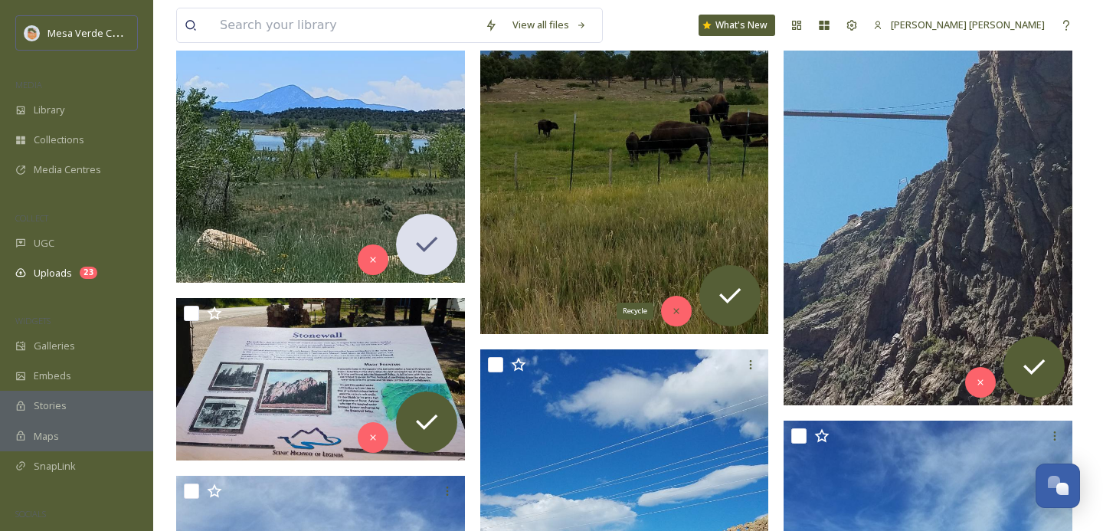
click at [676, 312] on icon at bounding box center [676, 311] width 5 height 5
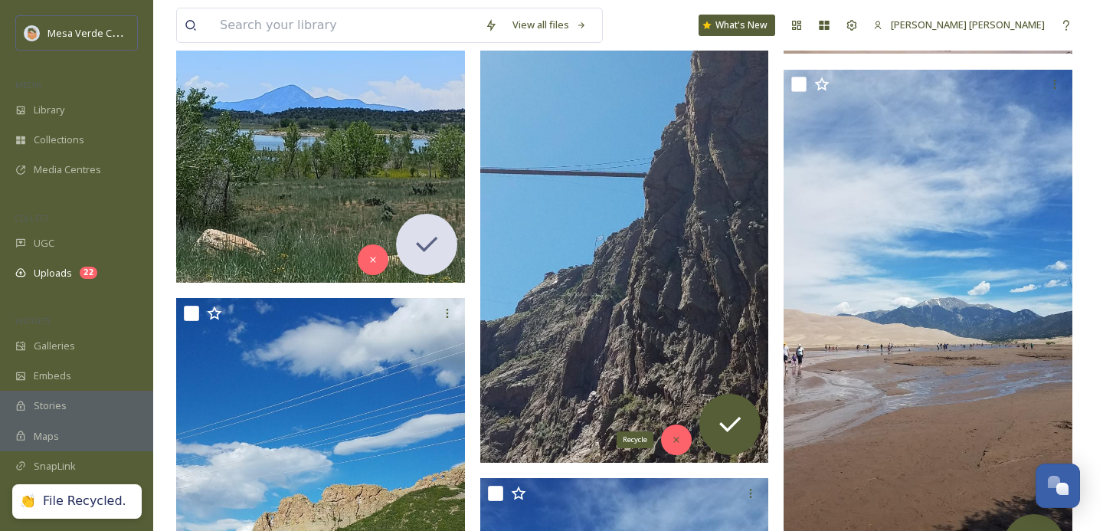
click at [676, 442] on icon at bounding box center [676, 439] width 11 height 11
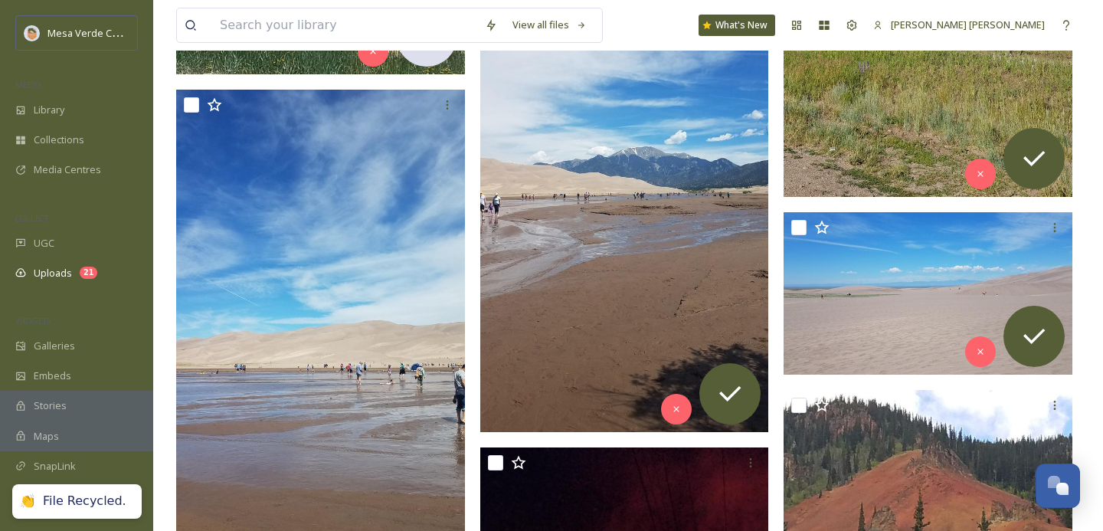
scroll to position [859, 0]
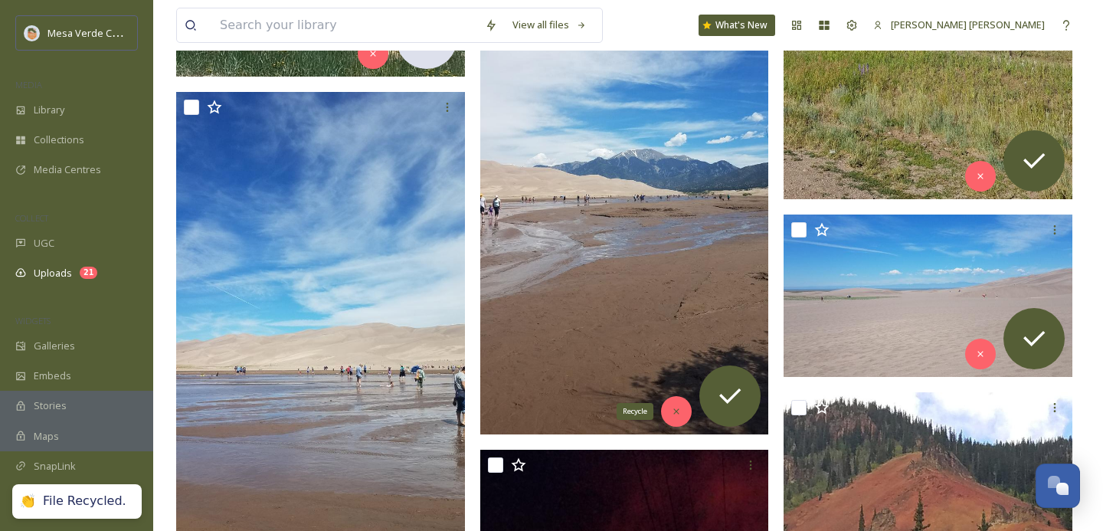
click at [670, 414] on div "Recycle" at bounding box center [676, 411] width 31 height 31
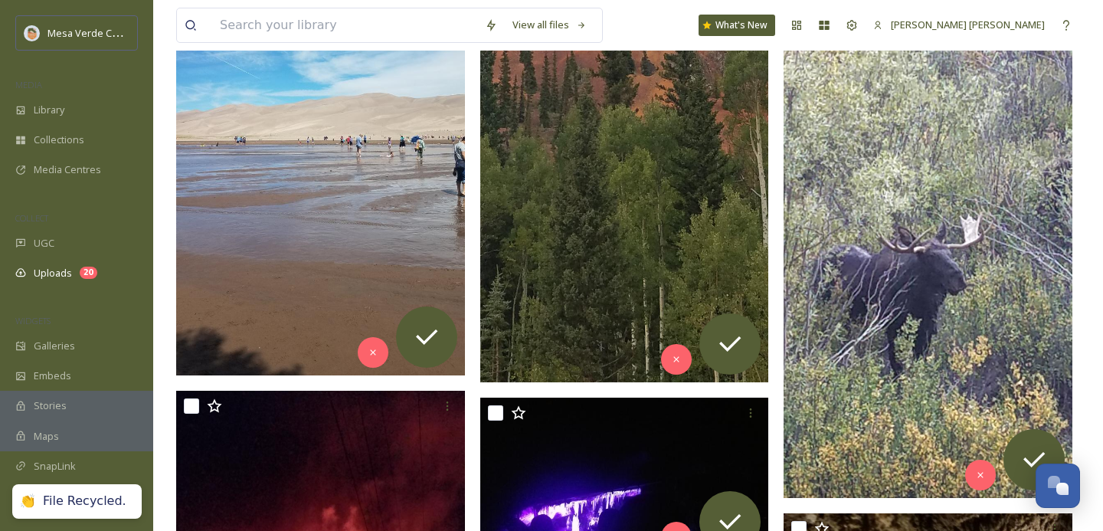
scroll to position [1102, 0]
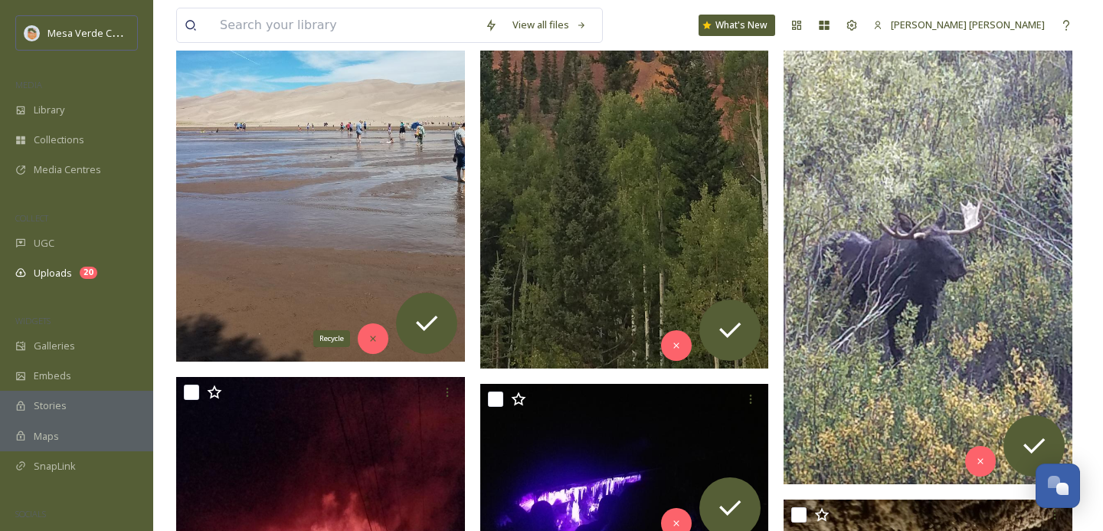
click at [371, 339] on icon at bounding box center [372, 338] width 5 height 5
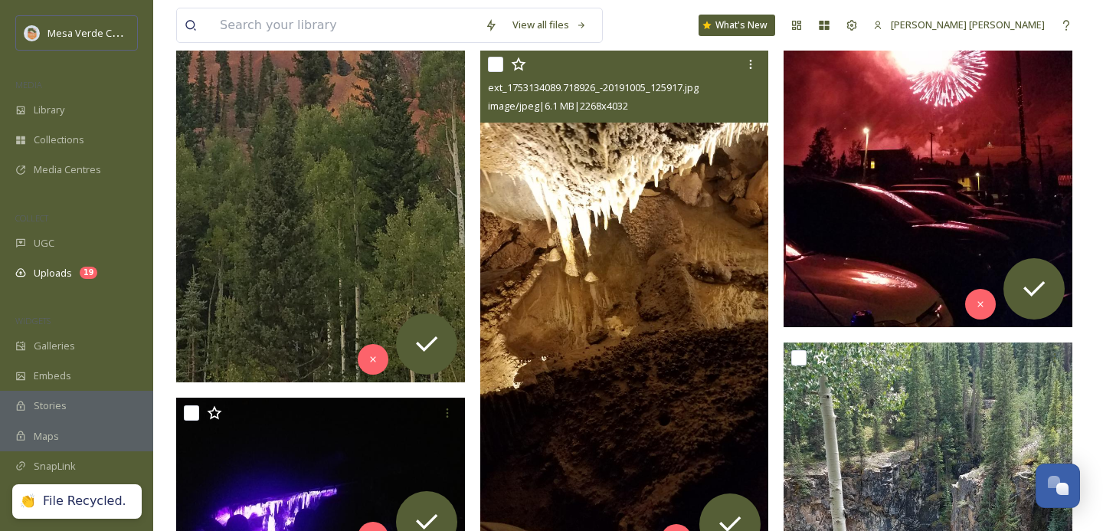
scroll to position [1263, 0]
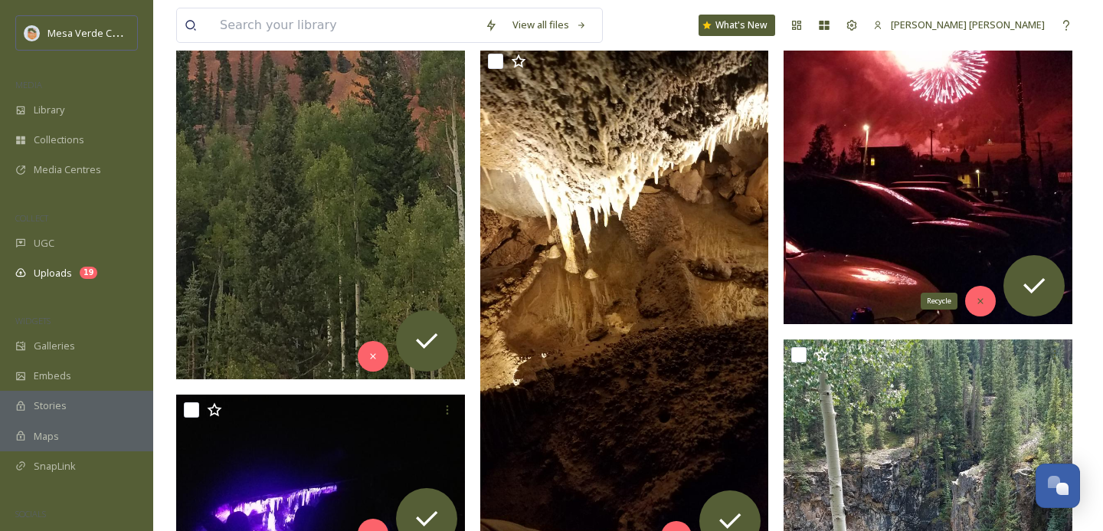
click at [979, 300] on icon at bounding box center [980, 301] width 11 height 11
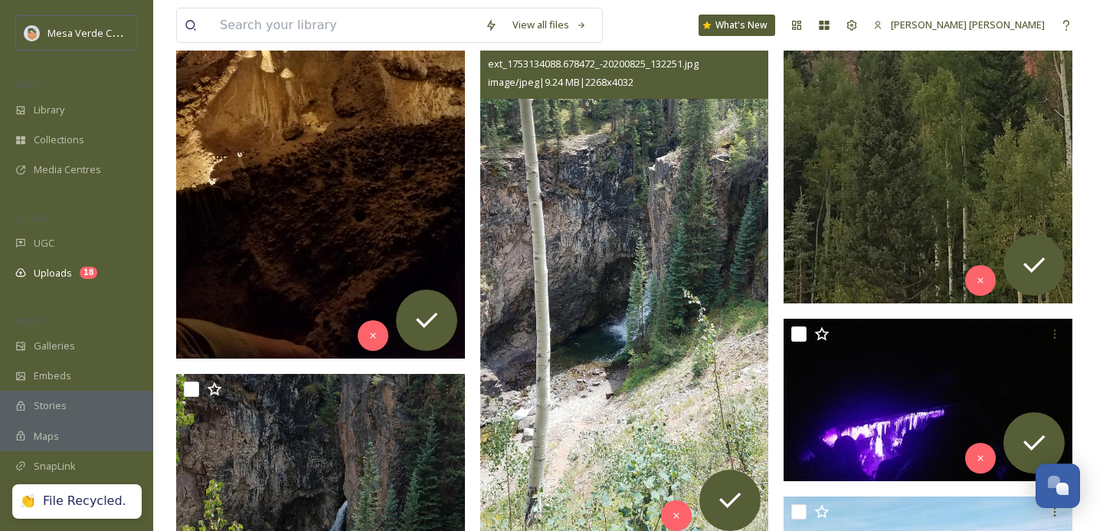
scroll to position [1288, 0]
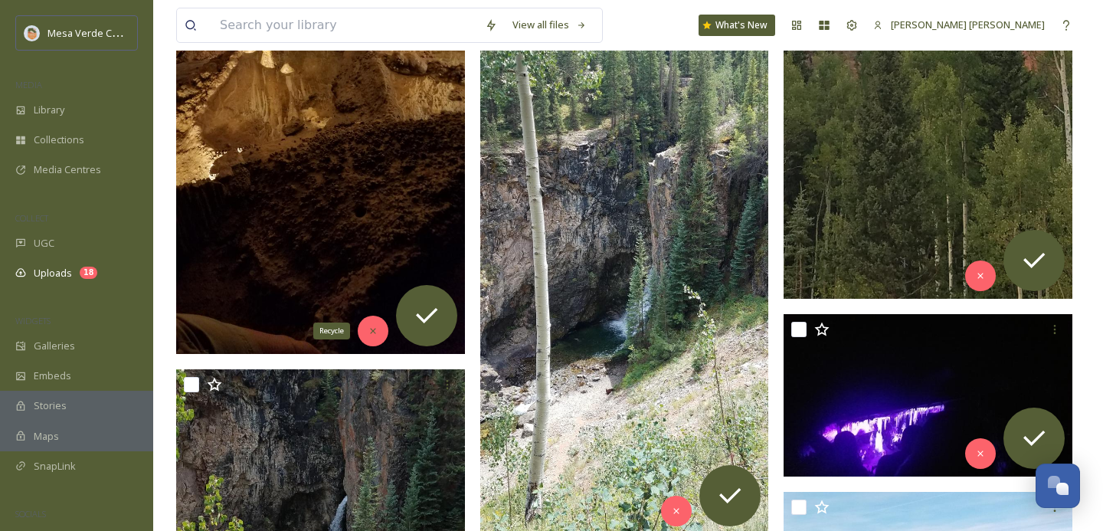
click at [368, 332] on icon at bounding box center [373, 331] width 11 height 11
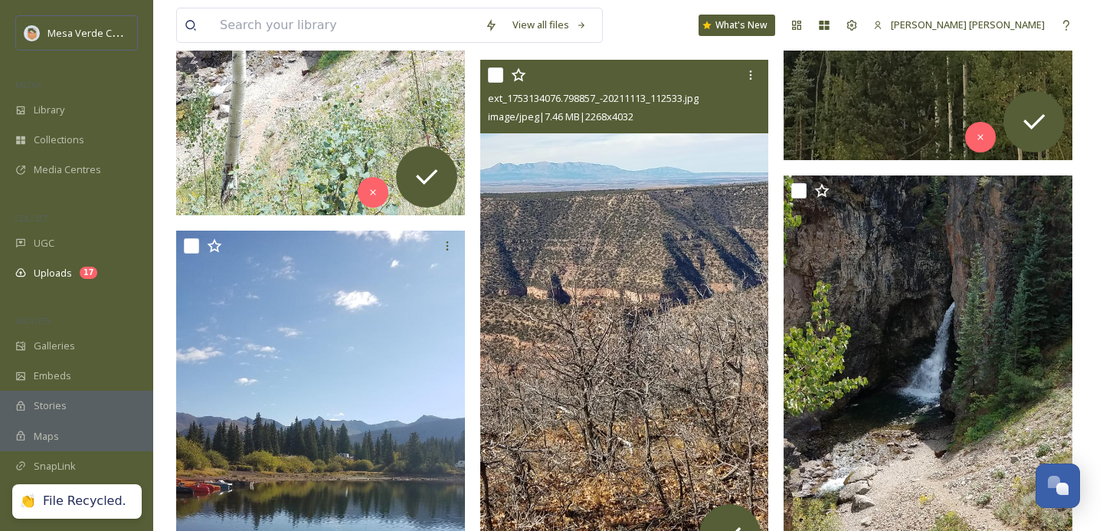
scroll to position [1508, 0]
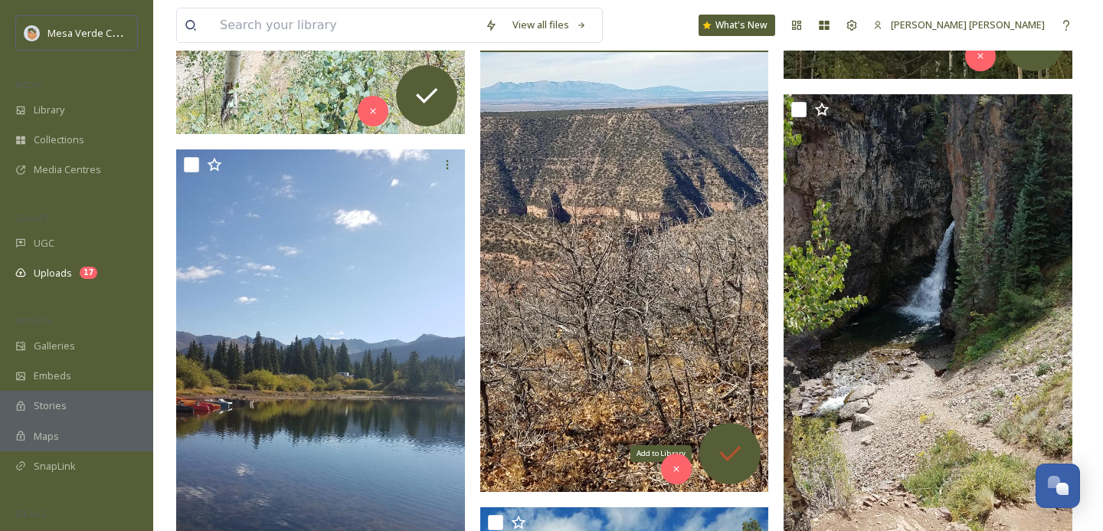
click at [731, 460] on icon at bounding box center [730, 453] width 31 height 31
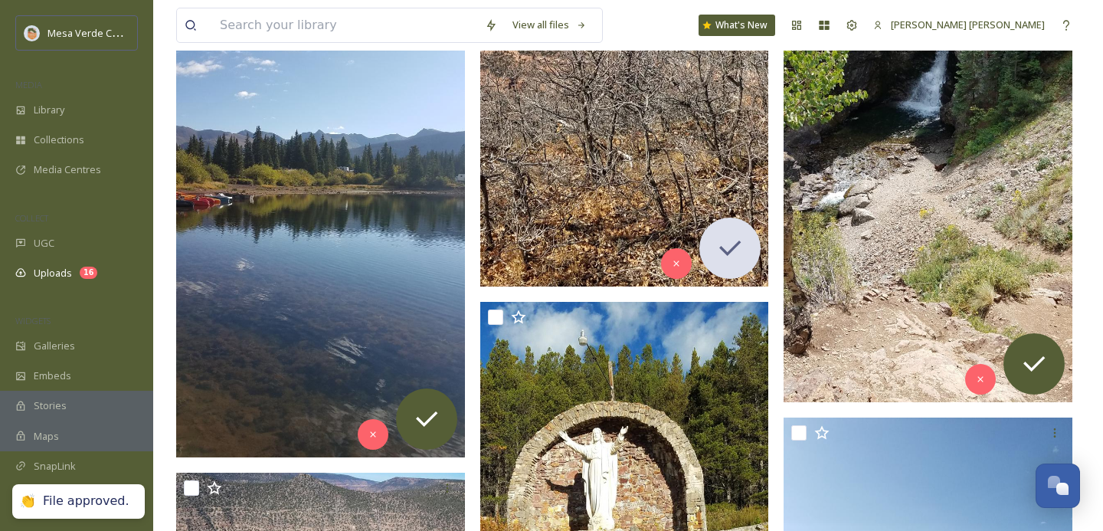
scroll to position [1718, 0]
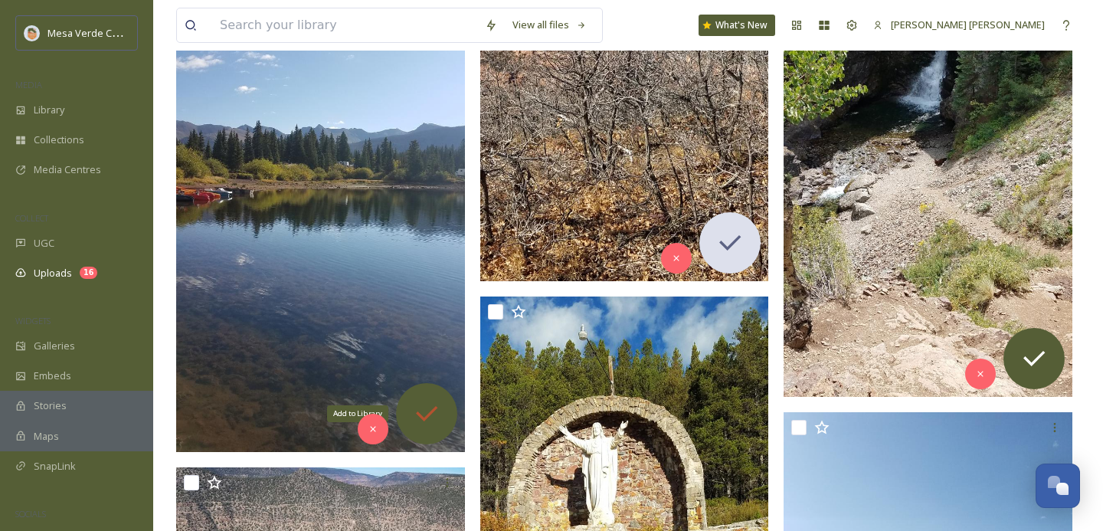
click at [431, 414] on icon at bounding box center [426, 413] width 31 height 31
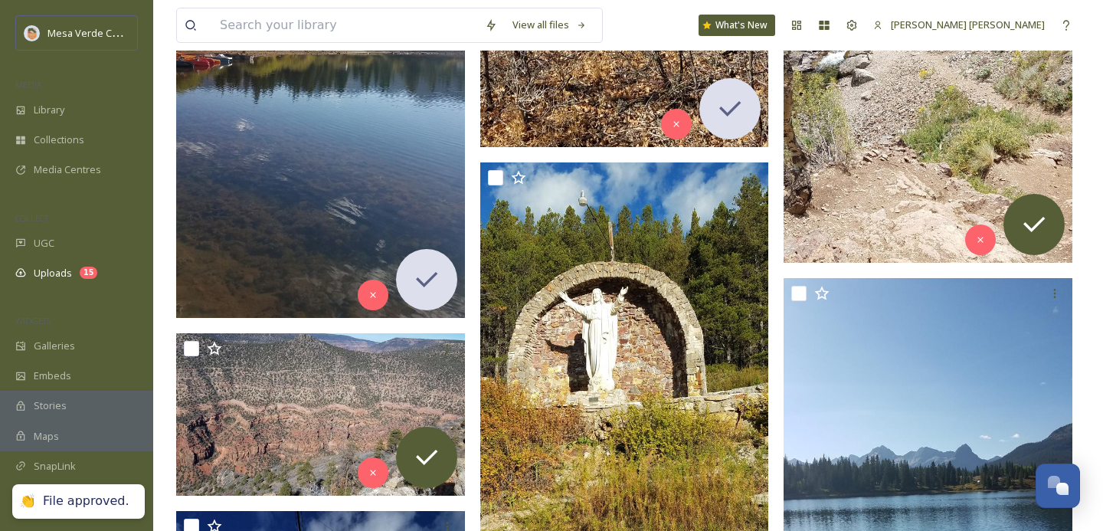
scroll to position [1854, 0]
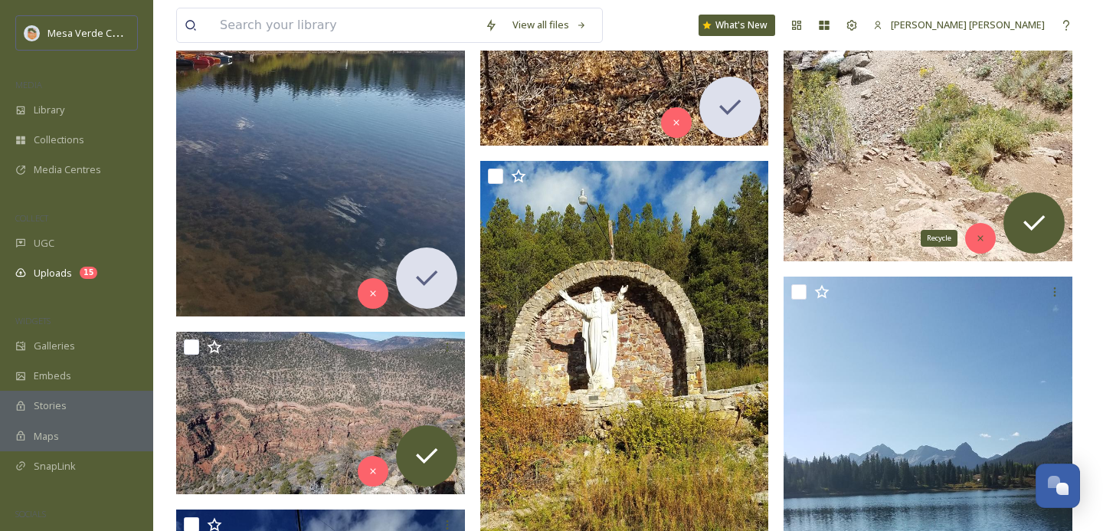
click at [976, 240] on icon at bounding box center [980, 238] width 11 height 11
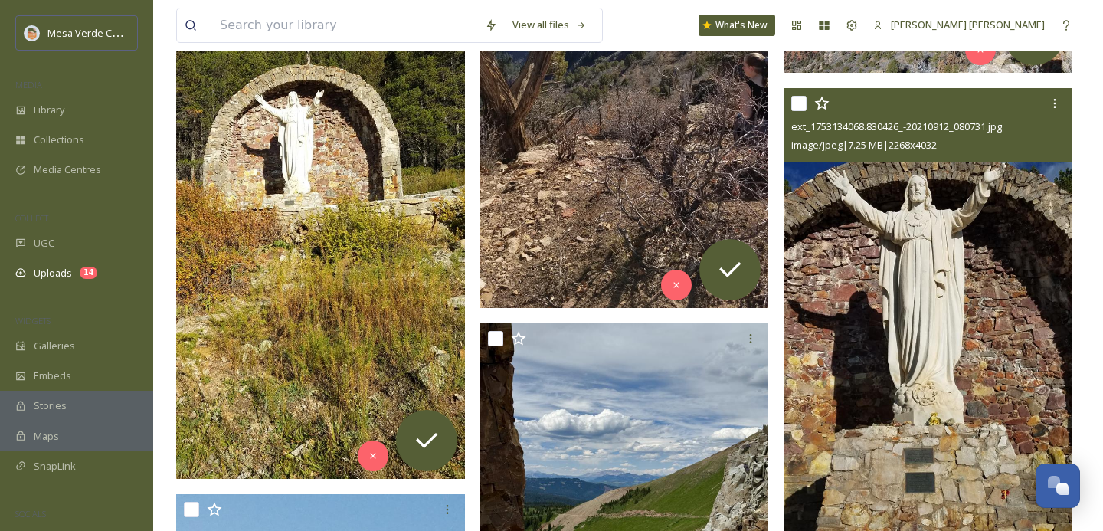
scroll to position [2218, 0]
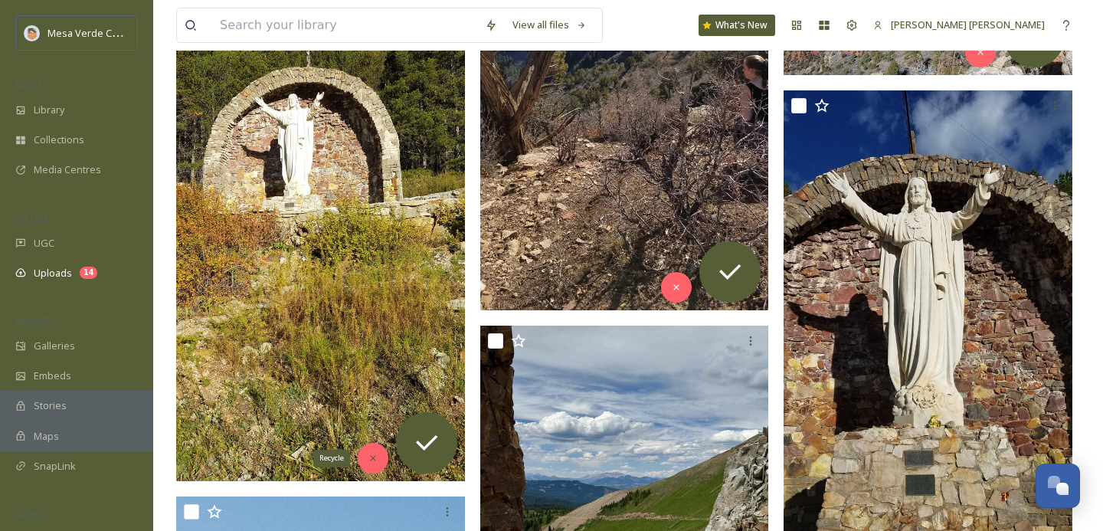
click at [369, 453] on icon at bounding box center [373, 458] width 11 height 11
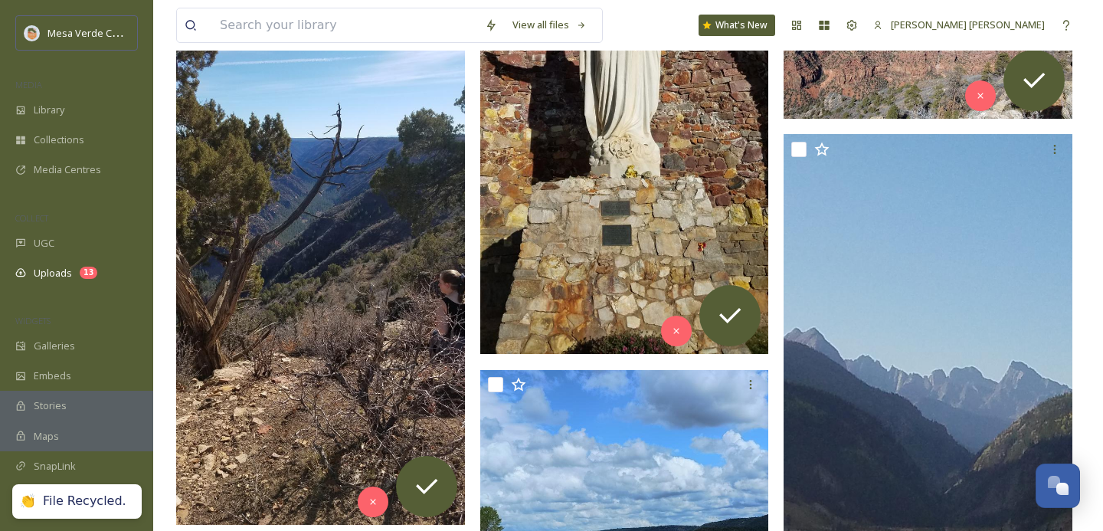
scroll to position [2172, 0]
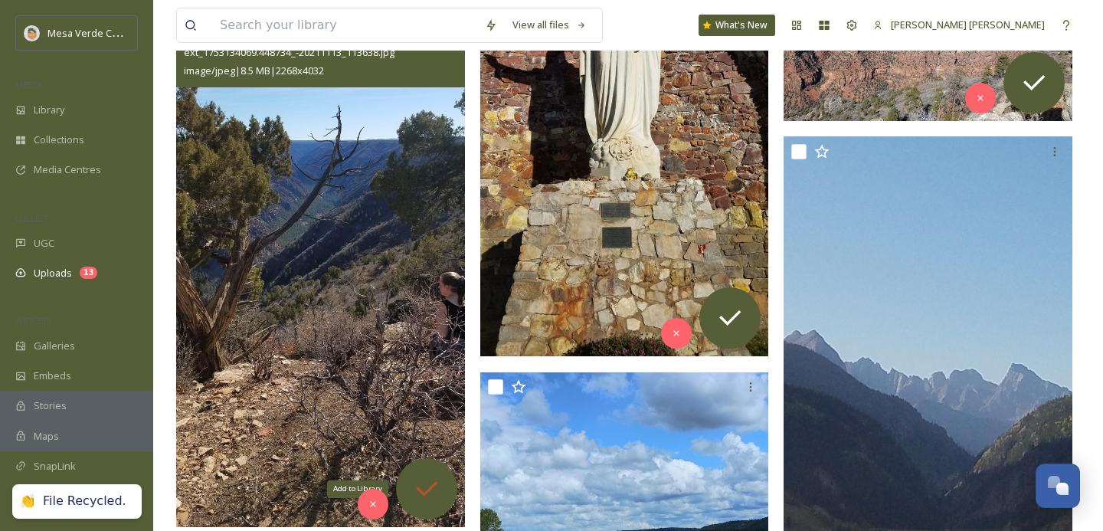
click at [424, 482] on icon at bounding box center [426, 488] width 31 height 31
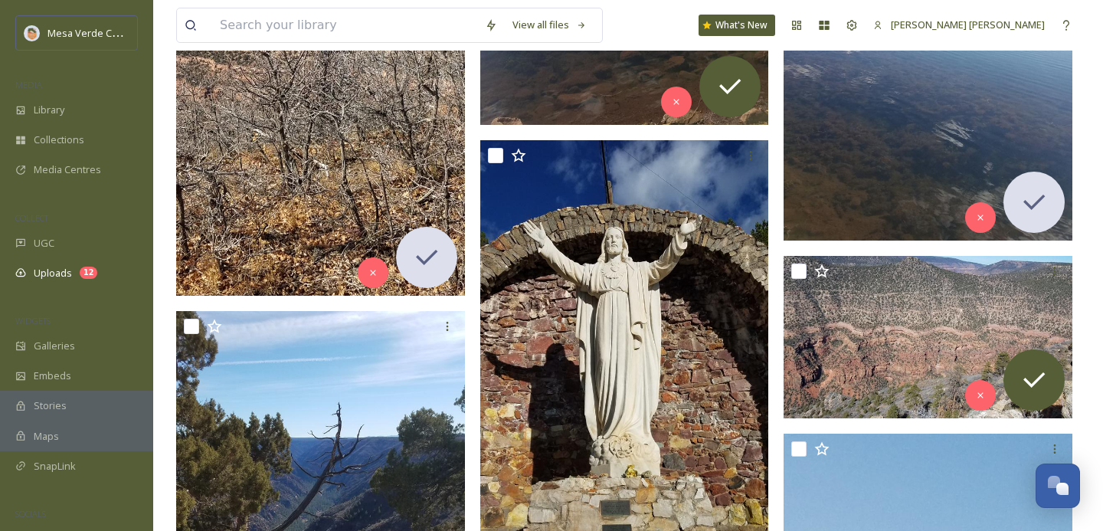
scroll to position [1874, 0]
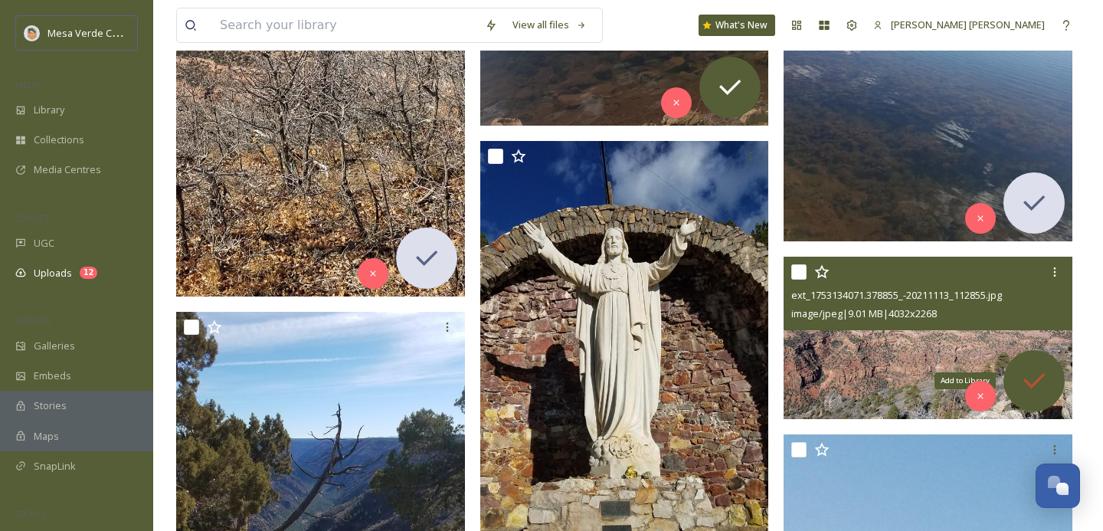
click at [1037, 380] on icon at bounding box center [1033, 380] width 21 height 15
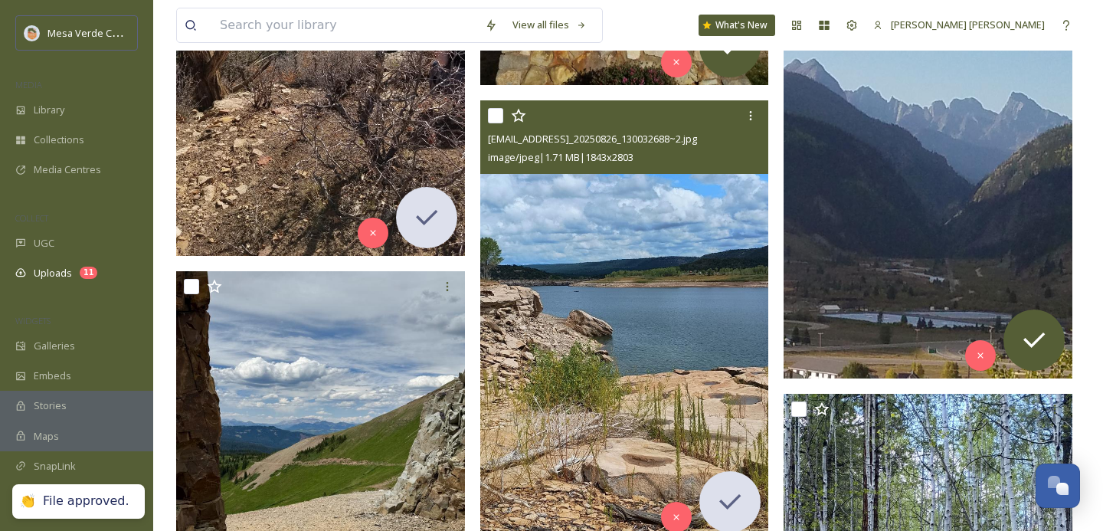
scroll to position [2444, 0]
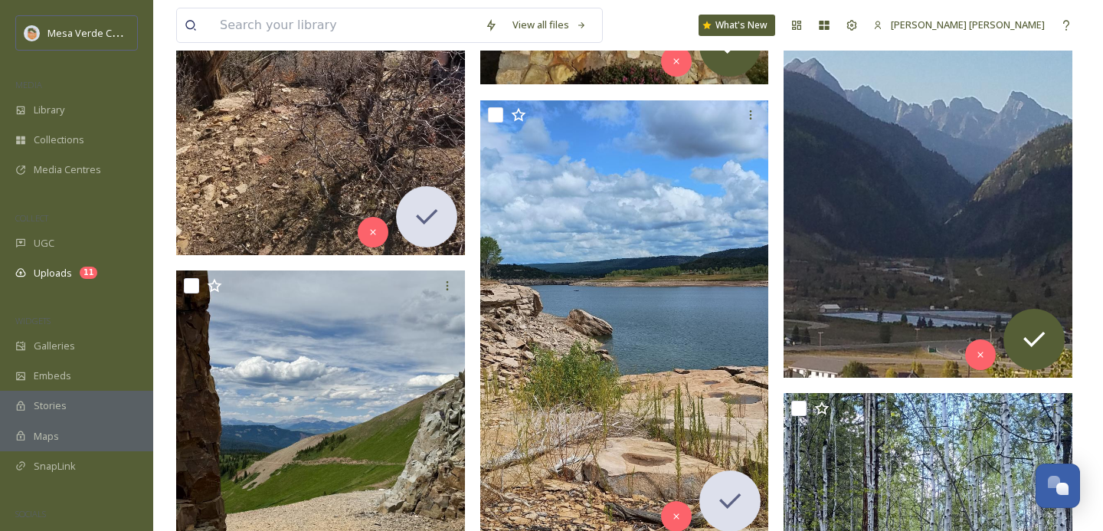
click at [925, 264] on img at bounding box center [928, 120] width 289 height 513
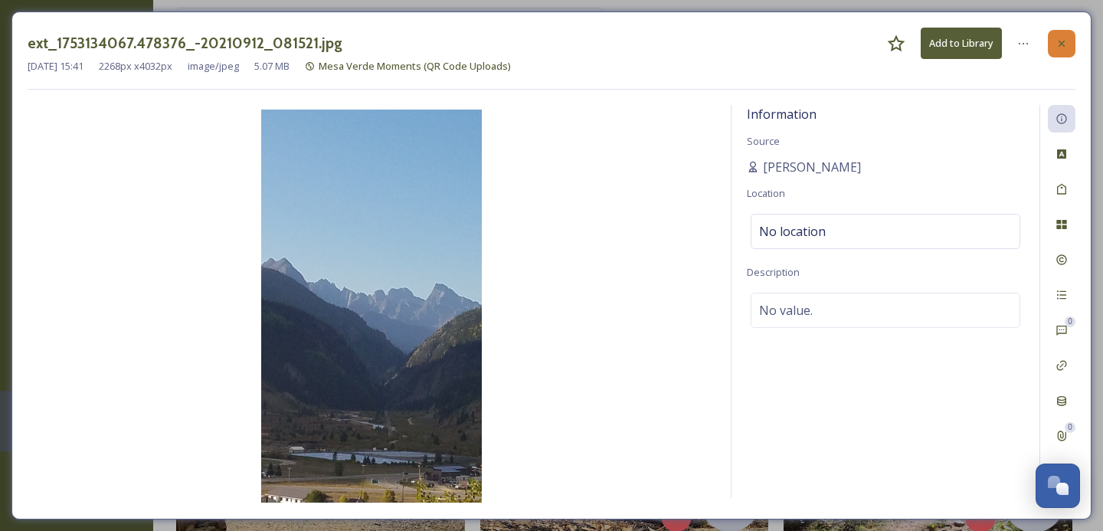
click at [1066, 41] on icon at bounding box center [1062, 44] width 12 height 12
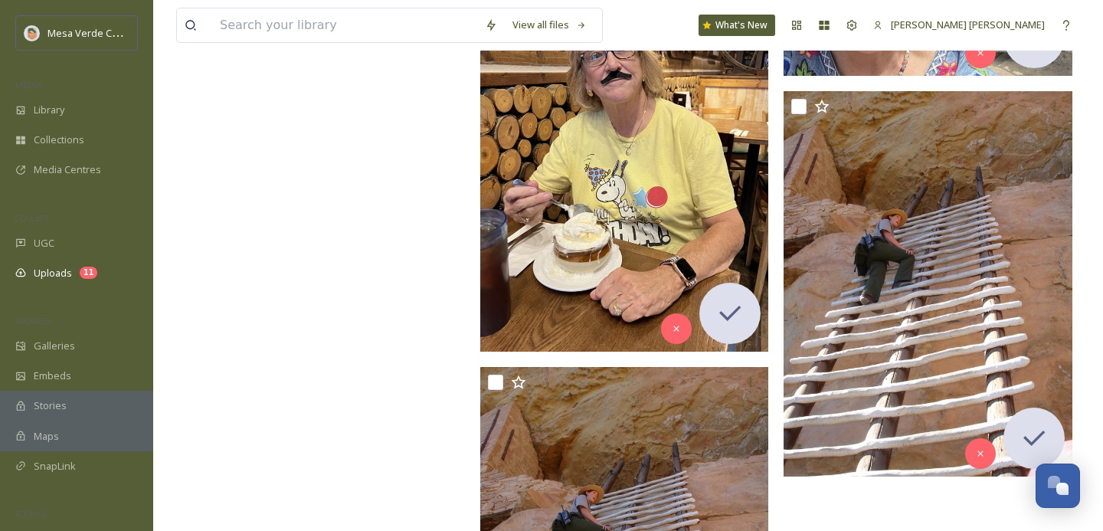
scroll to position [8553, 0]
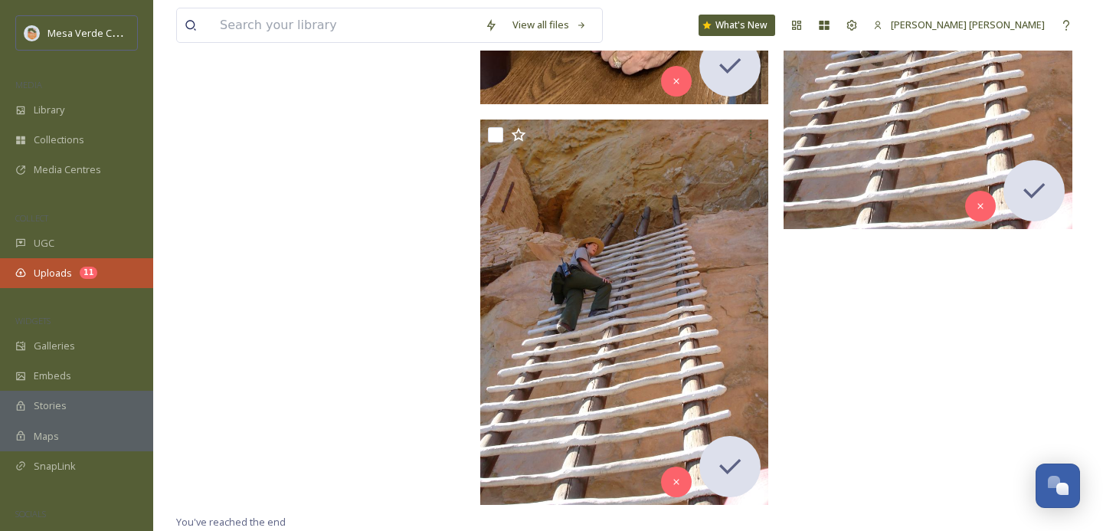
click at [57, 277] on span "Uploads" at bounding box center [53, 273] width 38 height 15
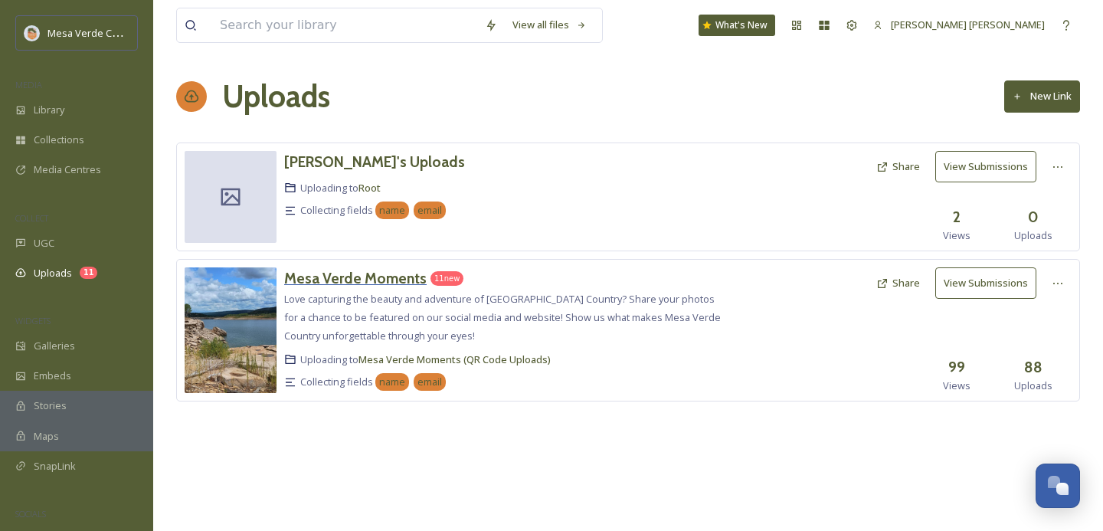
click at [397, 281] on h3 "Mesa Verde Moments" at bounding box center [355, 278] width 142 height 18
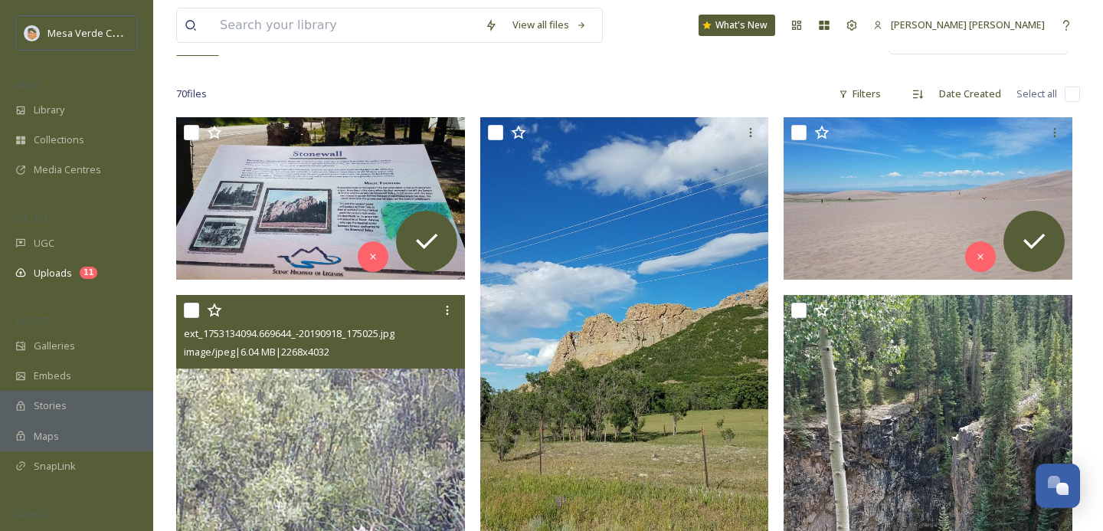
scroll to position [210, 0]
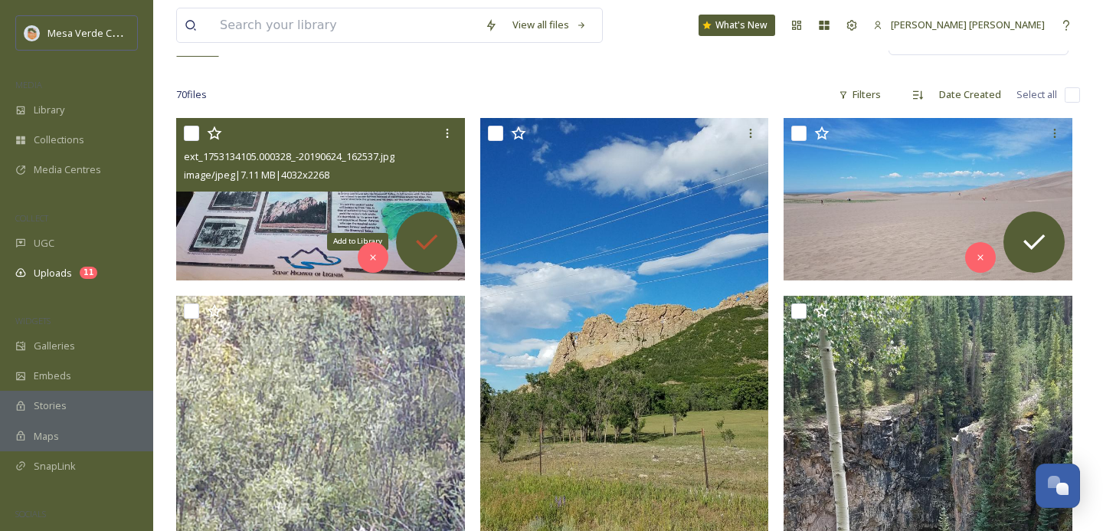
click at [435, 237] on icon at bounding box center [426, 241] width 21 height 15
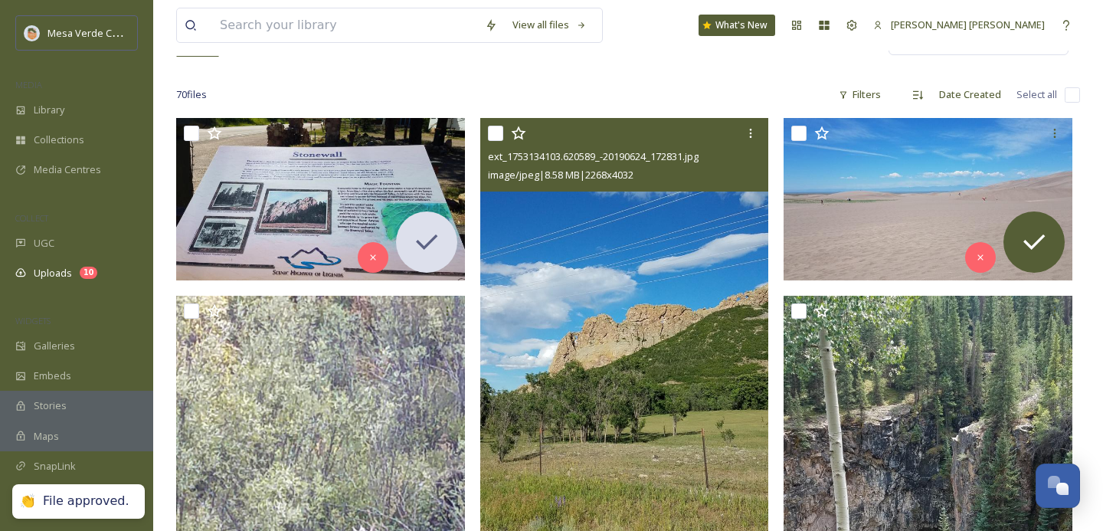
scroll to position [374, 0]
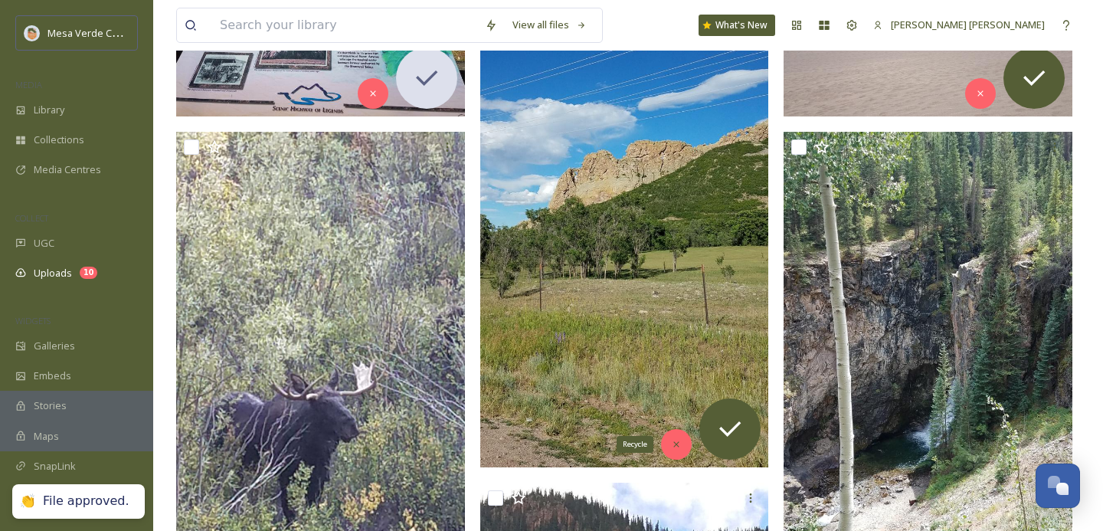
click at [671, 440] on icon at bounding box center [676, 444] width 11 height 11
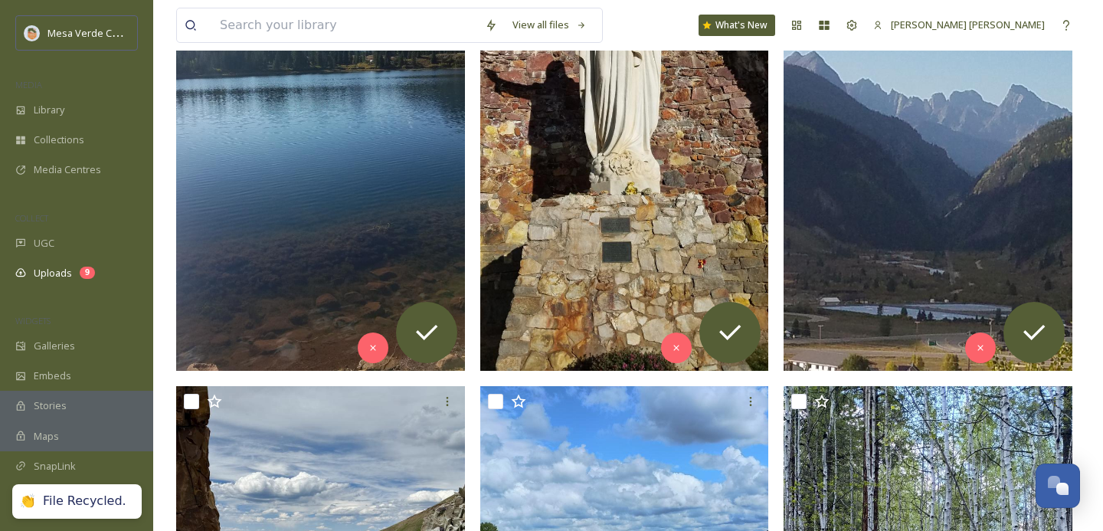
scroll to position [1177, 0]
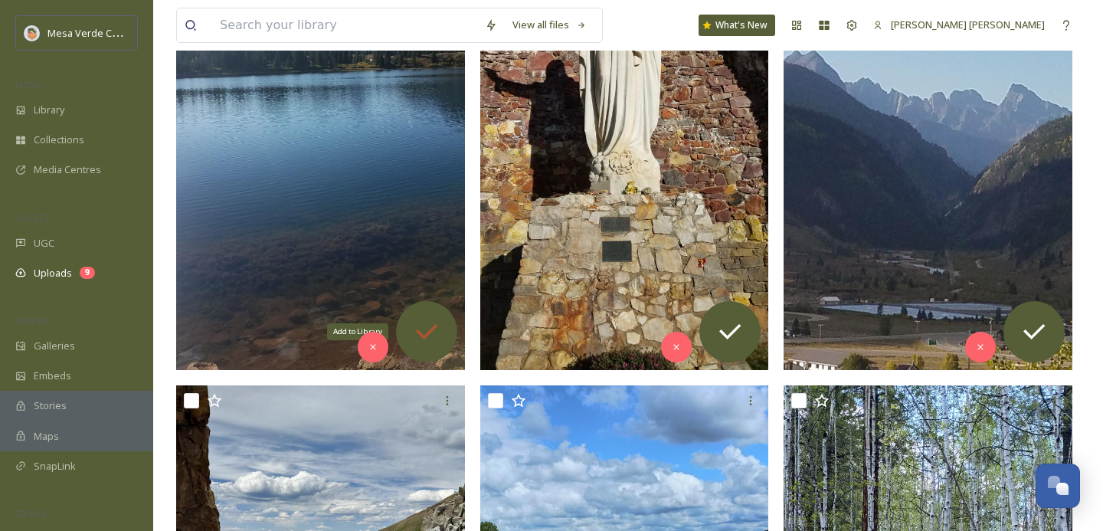
click at [426, 327] on icon at bounding box center [426, 331] width 31 height 31
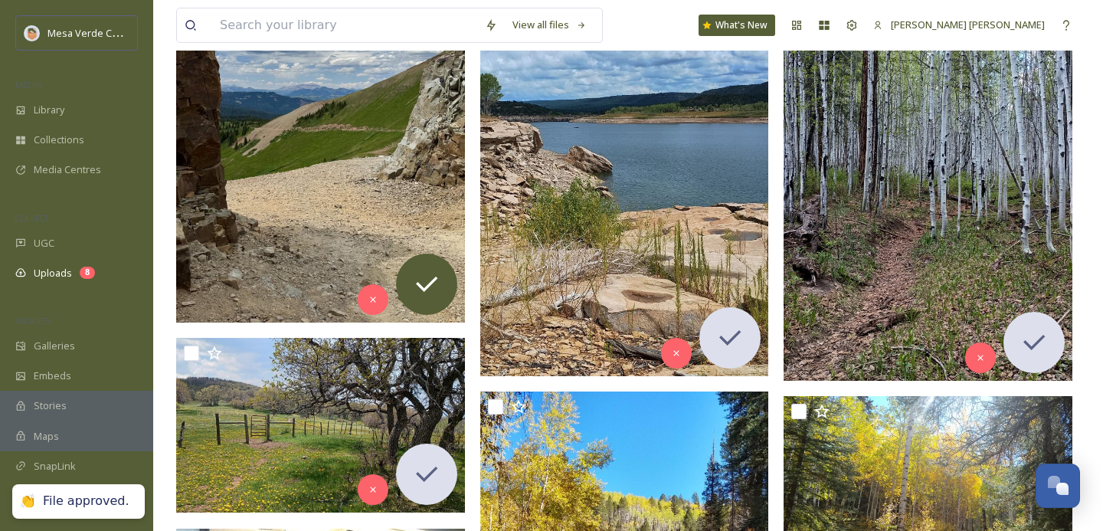
scroll to position [1627, 0]
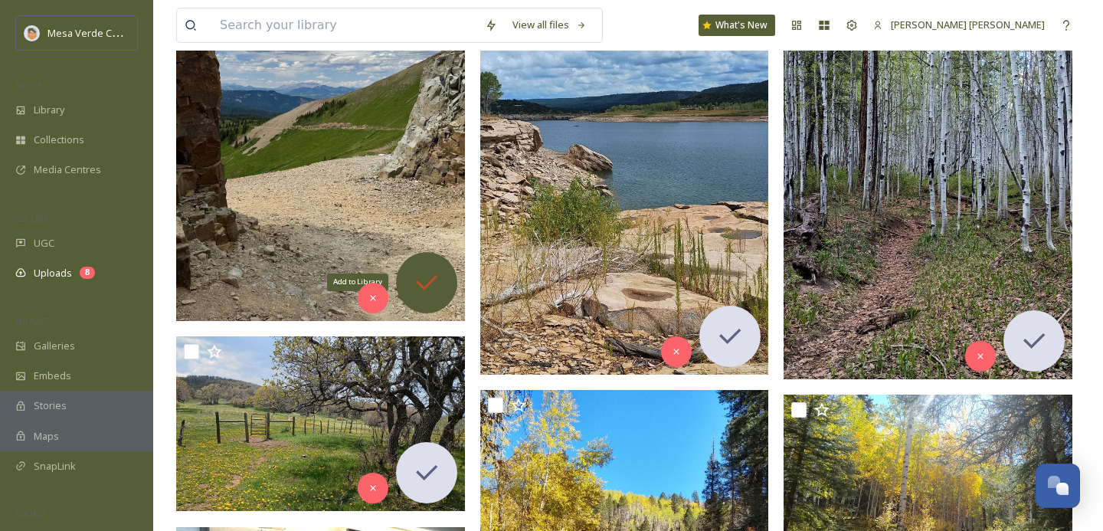
click at [434, 278] on icon at bounding box center [426, 282] width 21 height 15
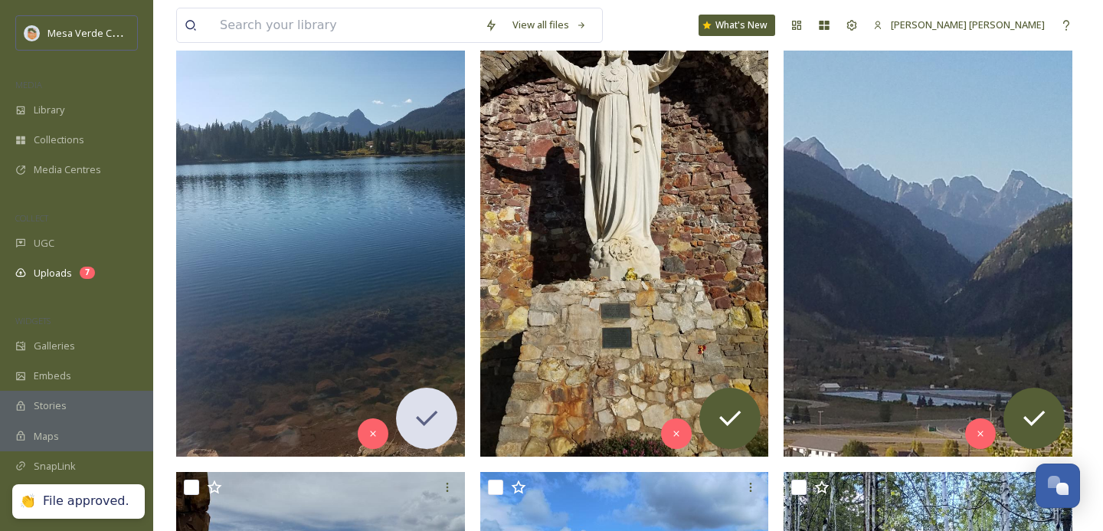
scroll to position [1092, 0]
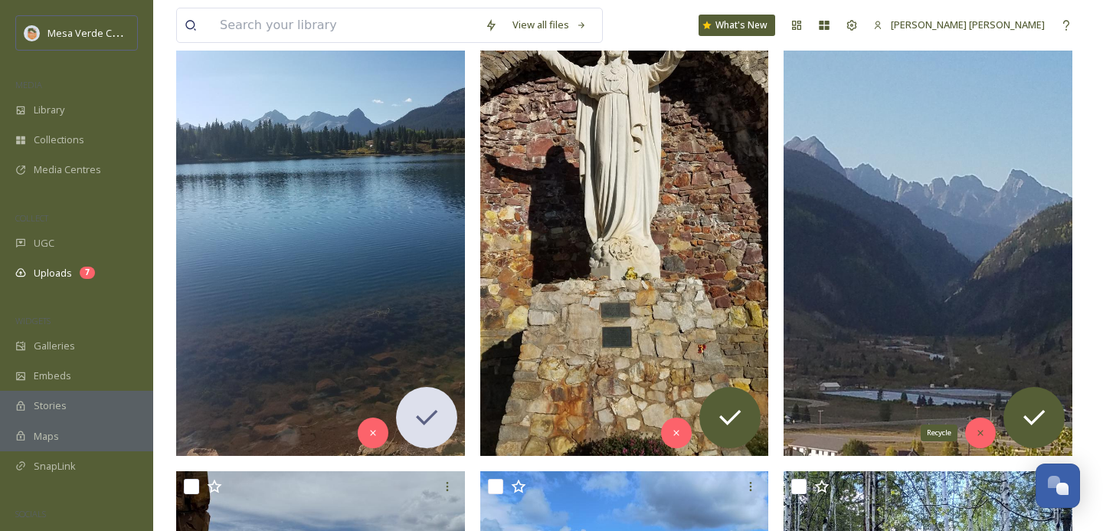
click at [978, 427] on icon at bounding box center [980, 432] width 11 height 11
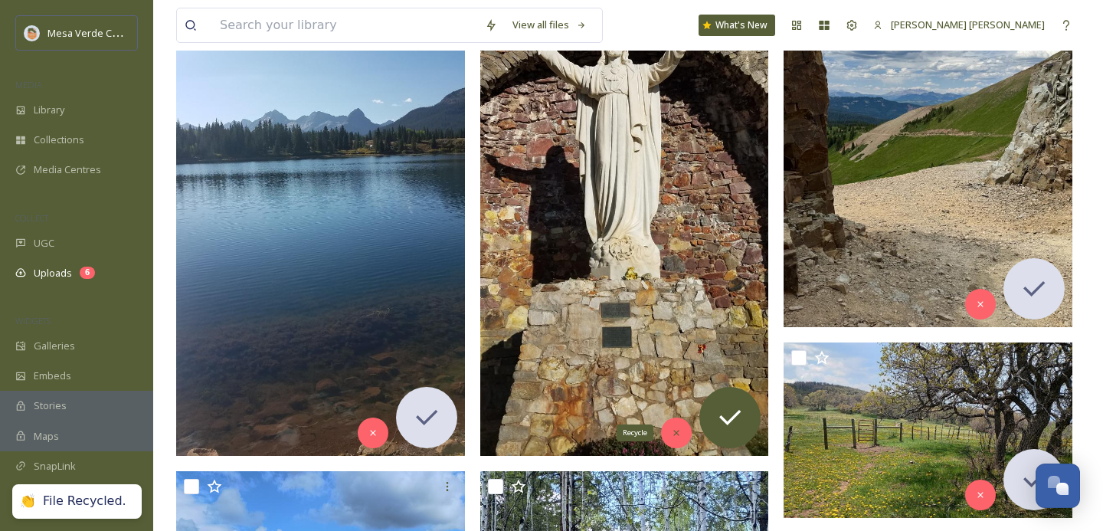
click at [671, 429] on icon at bounding box center [676, 432] width 11 height 11
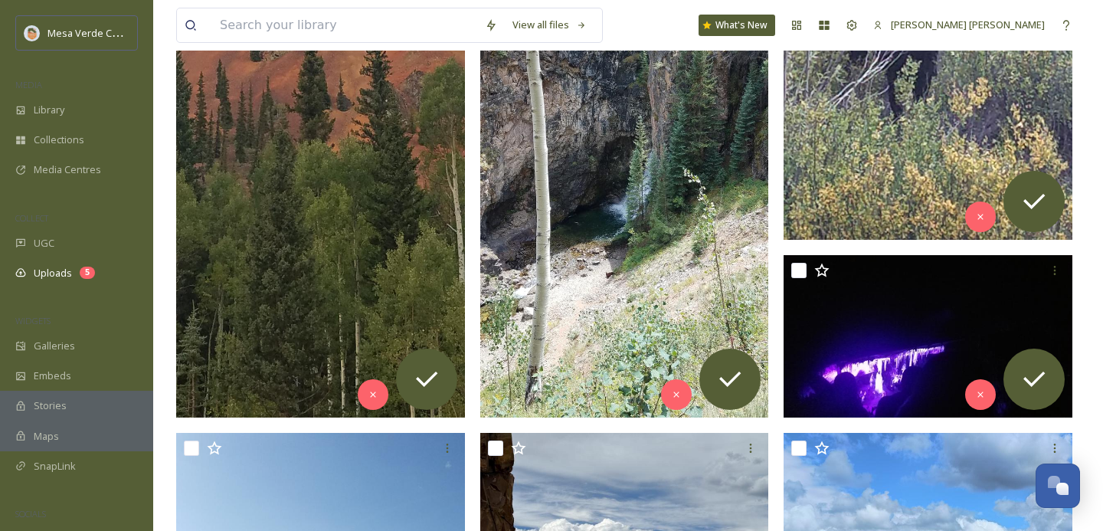
scroll to position [651, 0]
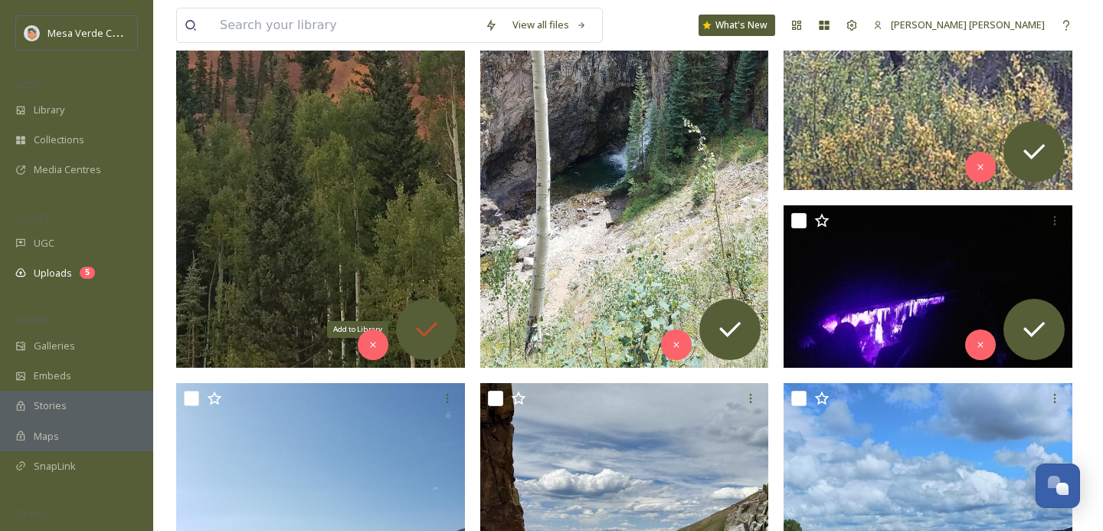
click at [427, 325] on icon at bounding box center [426, 329] width 31 height 31
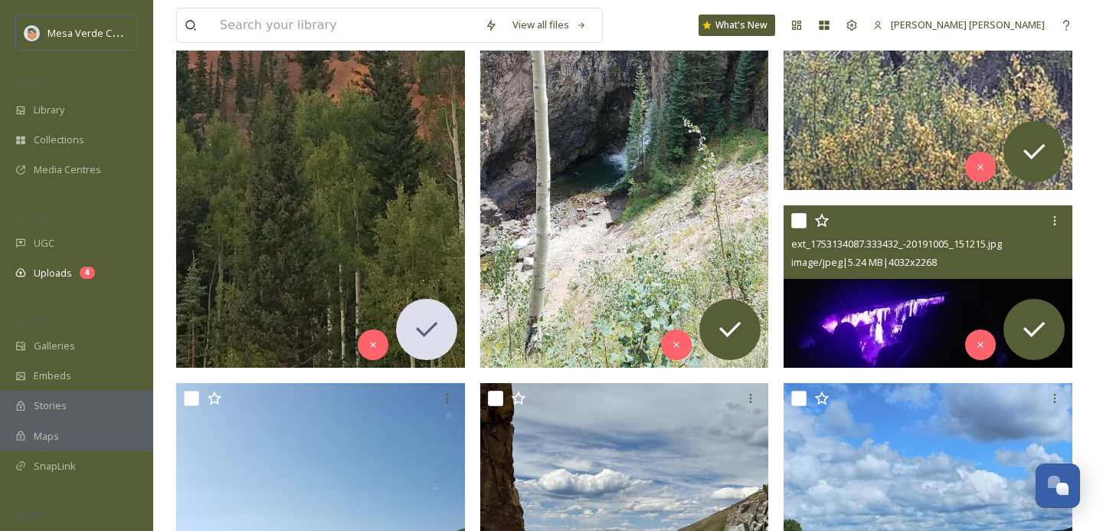
click at [904, 290] on img at bounding box center [928, 286] width 289 height 162
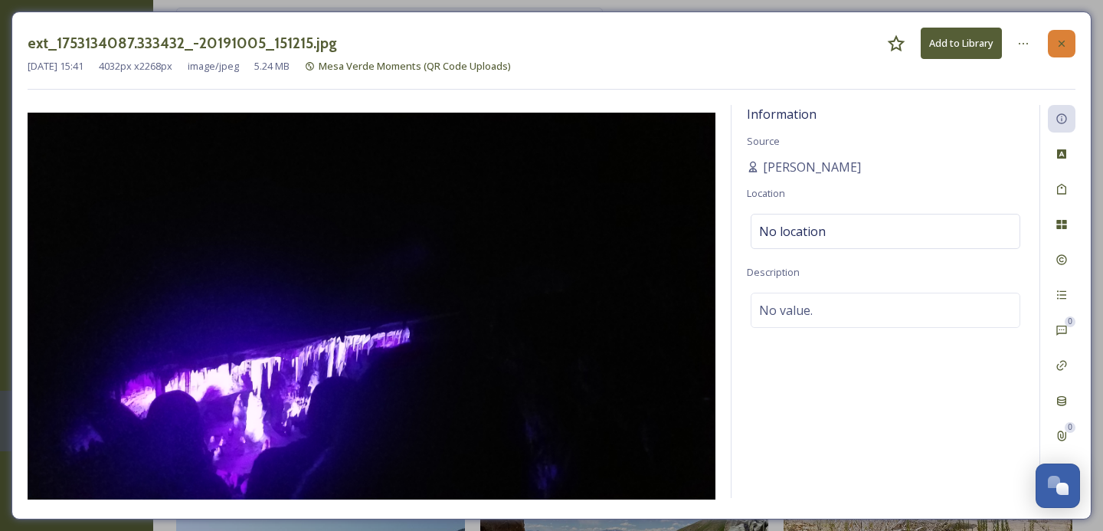
click at [1062, 38] on icon at bounding box center [1062, 44] width 12 height 12
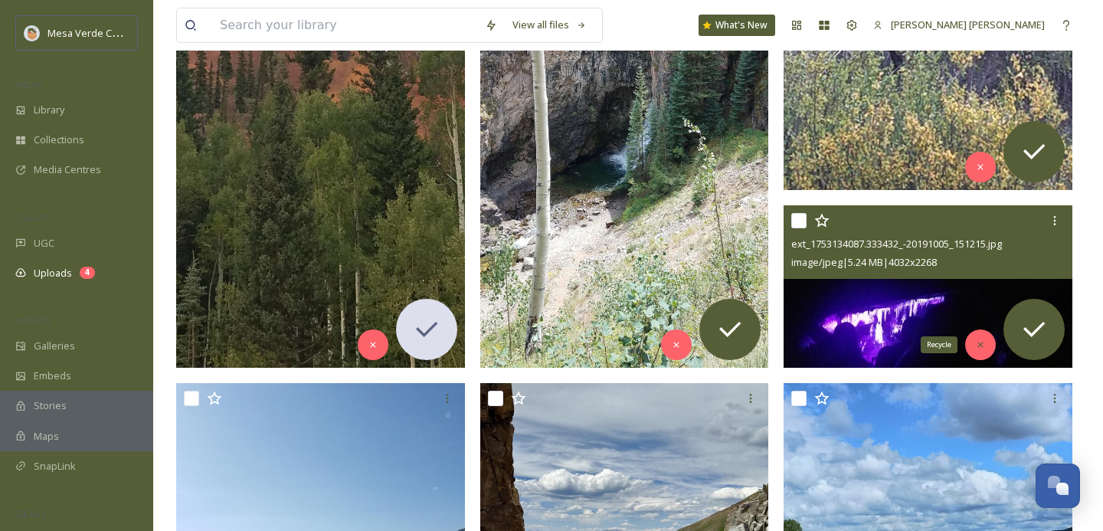
click at [977, 339] on icon at bounding box center [980, 344] width 11 height 11
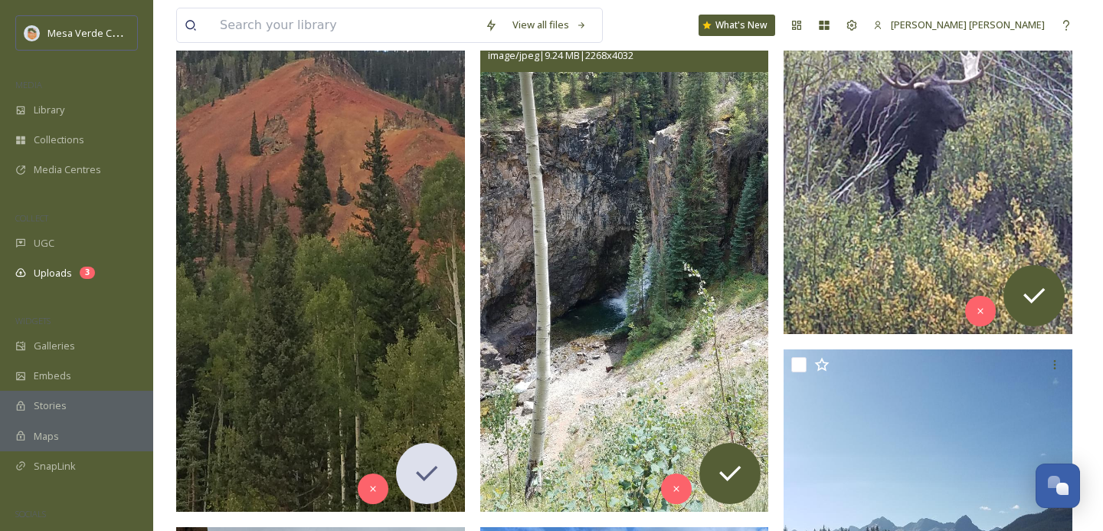
scroll to position [570, 0]
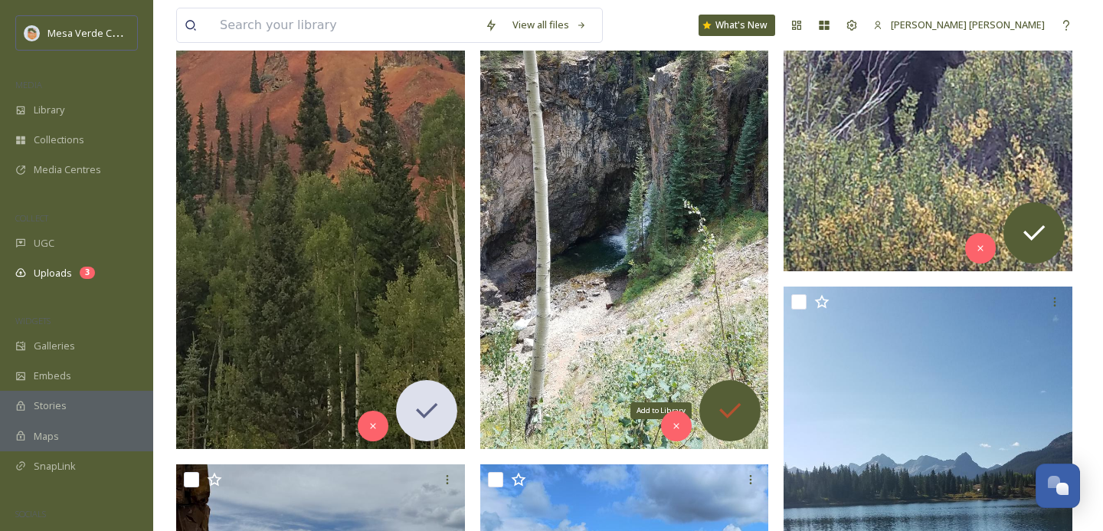
click at [729, 408] on icon at bounding box center [730, 410] width 31 height 31
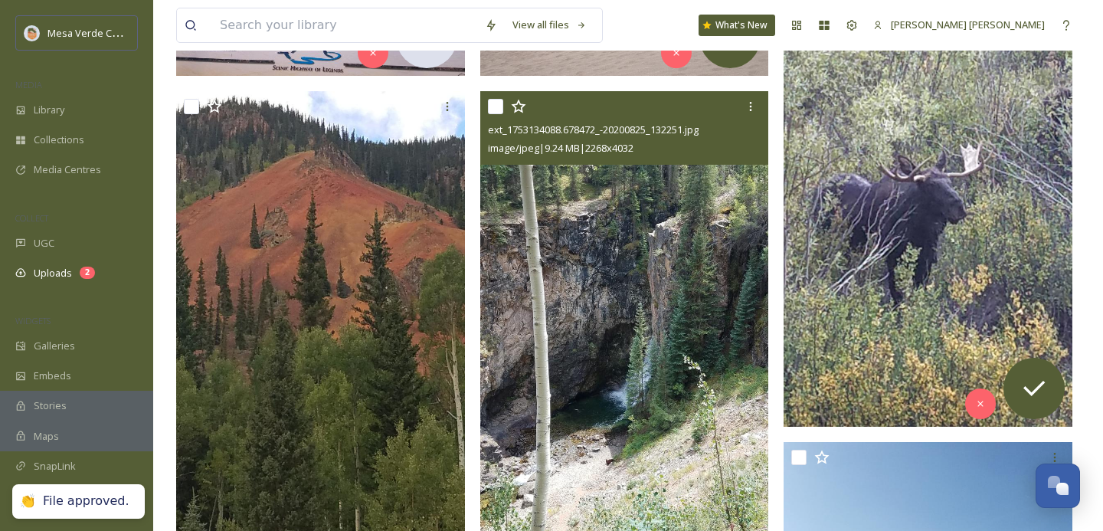
scroll to position [415, 0]
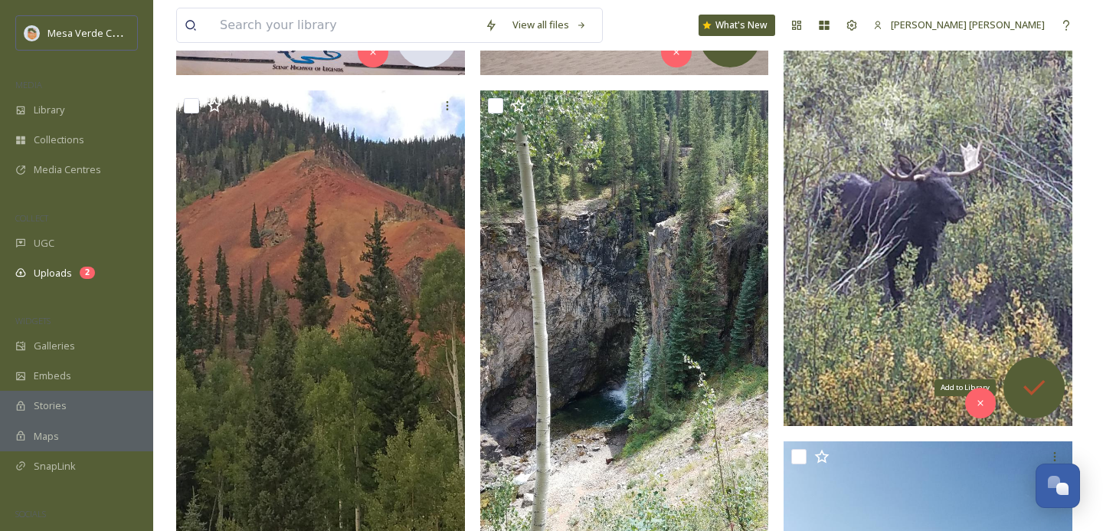
click at [1028, 364] on div "Add to Library" at bounding box center [1034, 387] width 61 height 61
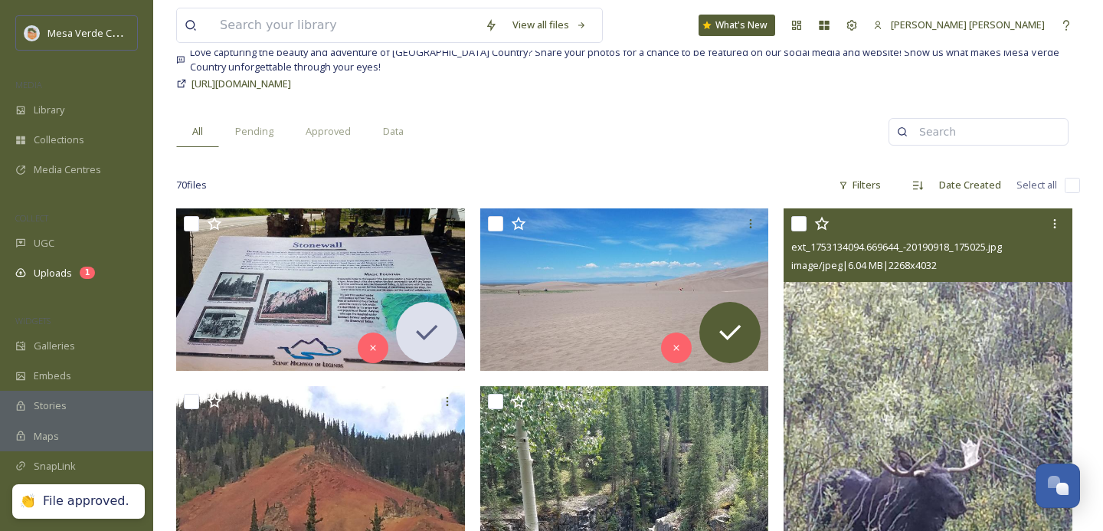
scroll to position [116, 0]
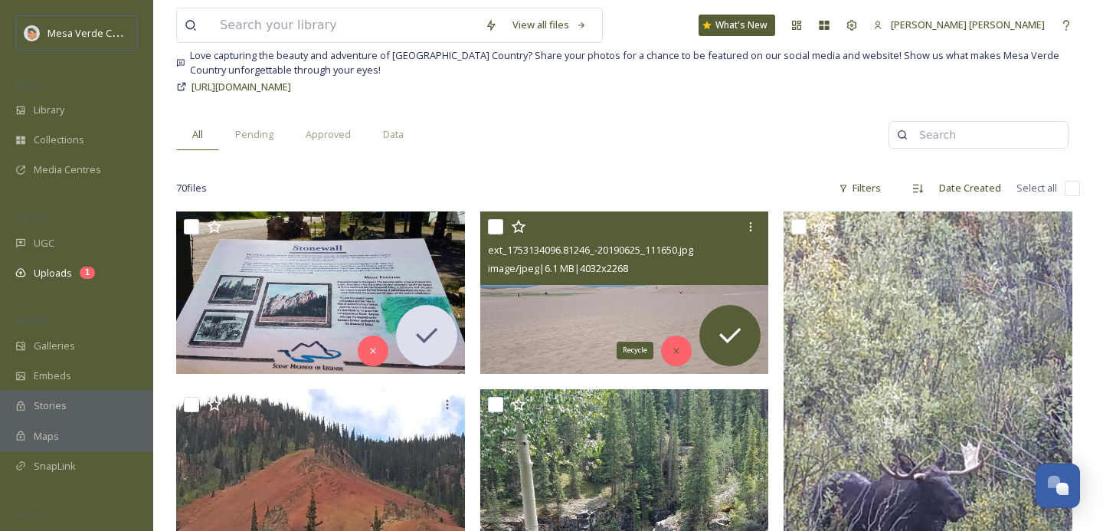
click at [673, 350] on icon at bounding box center [676, 351] width 11 height 11
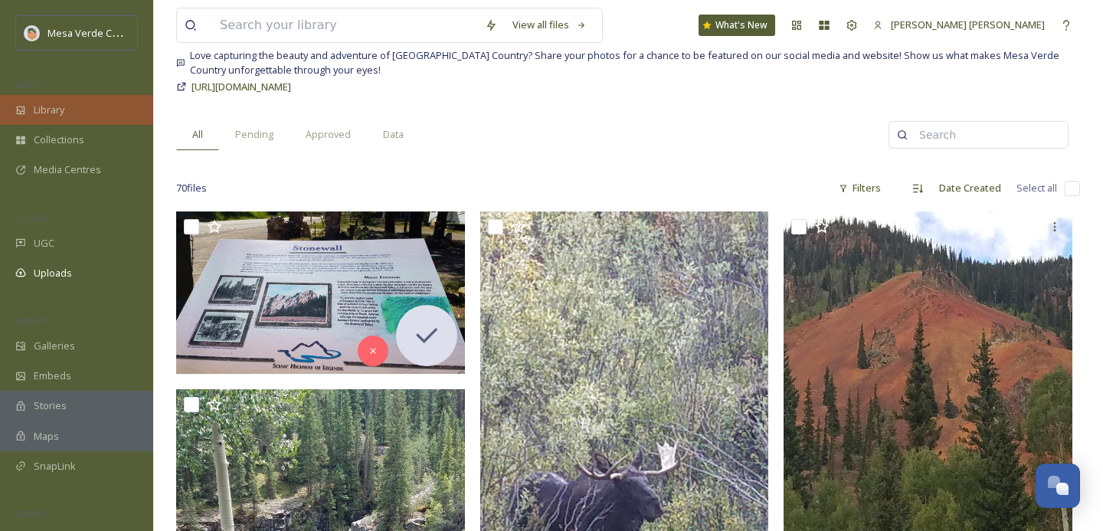
click at [46, 110] on span "Library" at bounding box center [49, 110] width 31 height 15
